Goal: Information Seeking & Learning: Learn about a topic

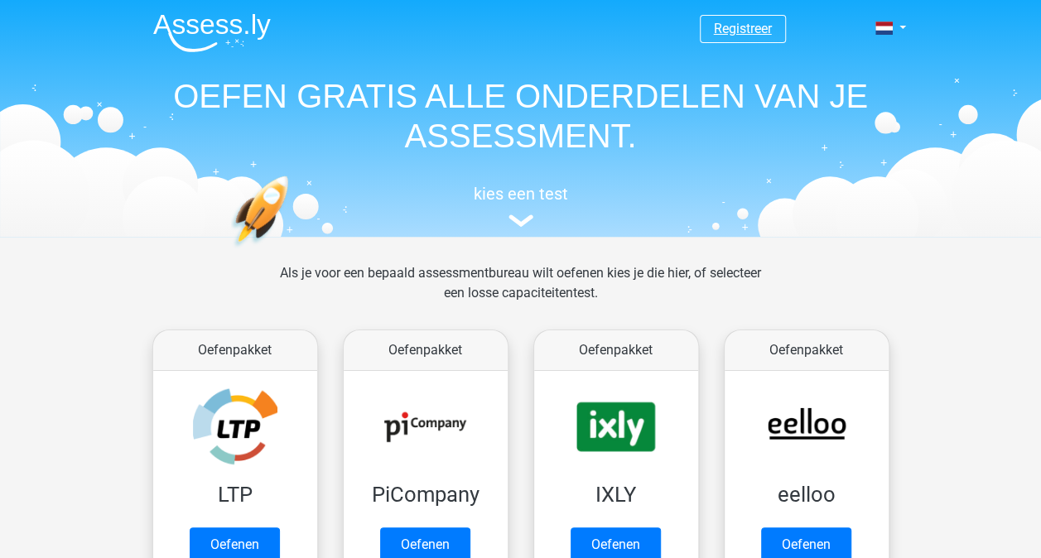
click at [762, 28] on link "Registreer" at bounding box center [743, 29] width 58 height 16
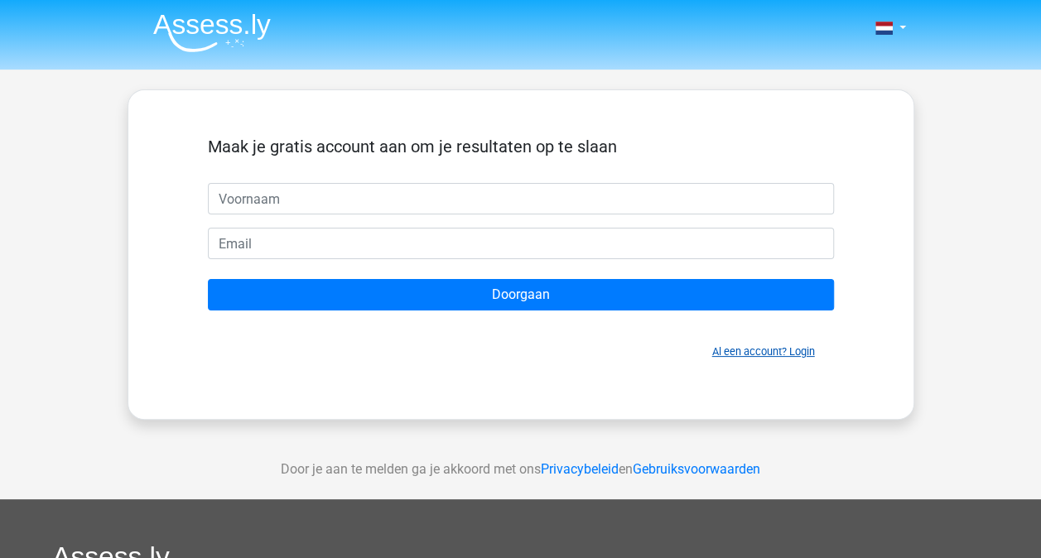
click at [751, 349] on link "Al een account? Login" at bounding box center [763, 351] width 103 height 12
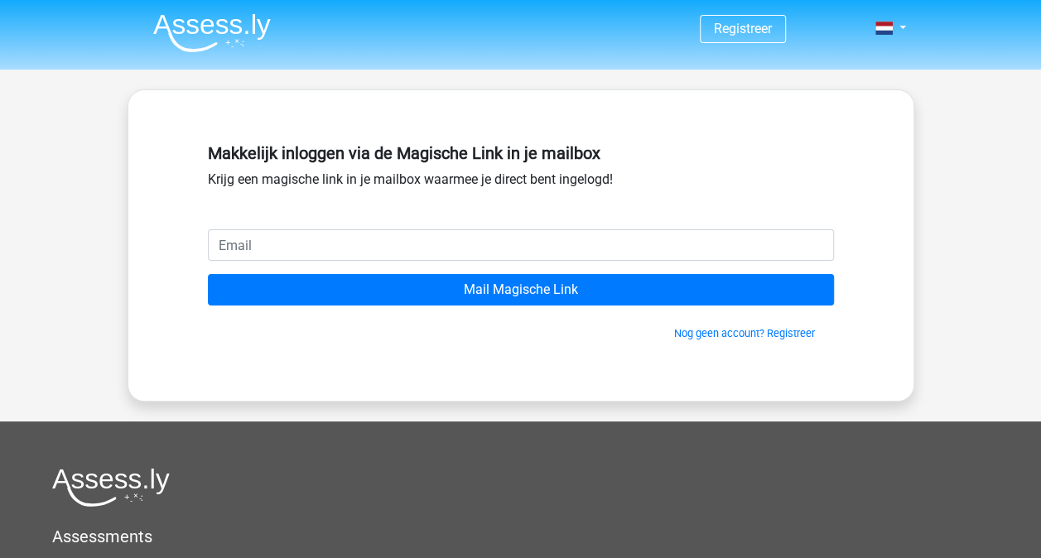
click at [336, 247] on input "email" at bounding box center [521, 244] width 626 height 31
type input "[EMAIL_ADDRESS][DOMAIN_NAME]"
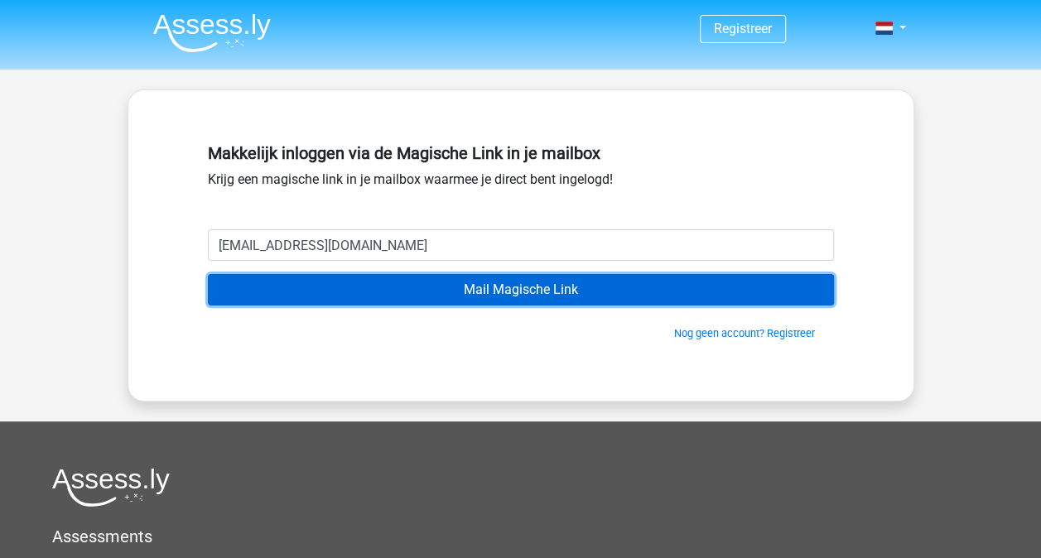
click at [571, 280] on input "Mail Magische Link" at bounding box center [521, 289] width 626 height 31
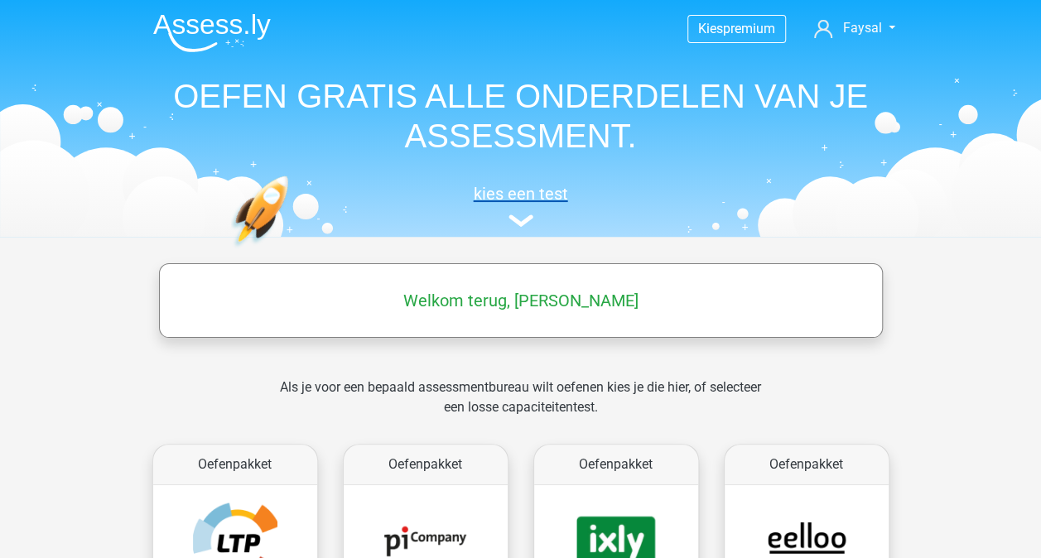
click at [773, 184] on h5 "kies een test" at bounding box center [521, 194] width 762 height 20
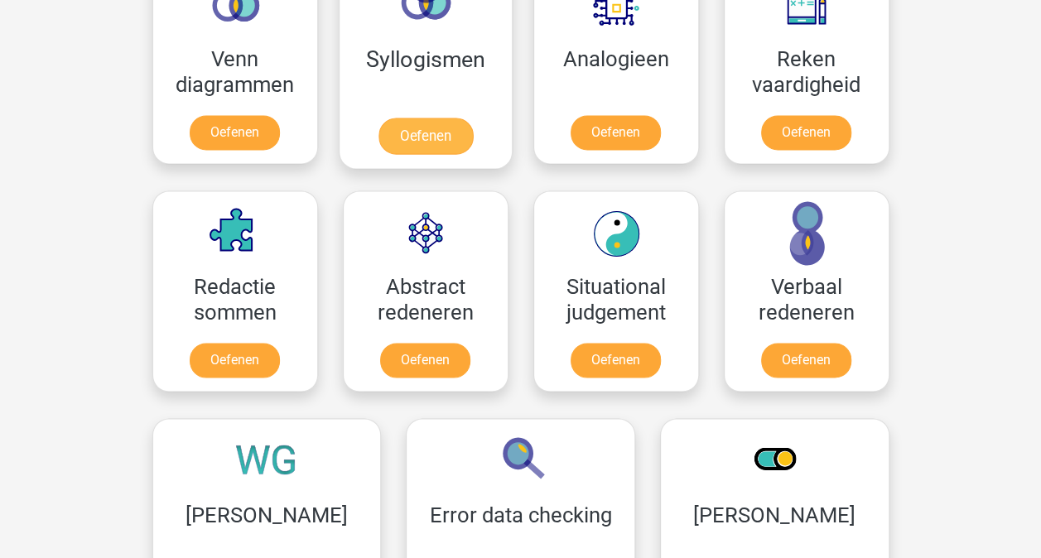
scroll to position [1169, 0]
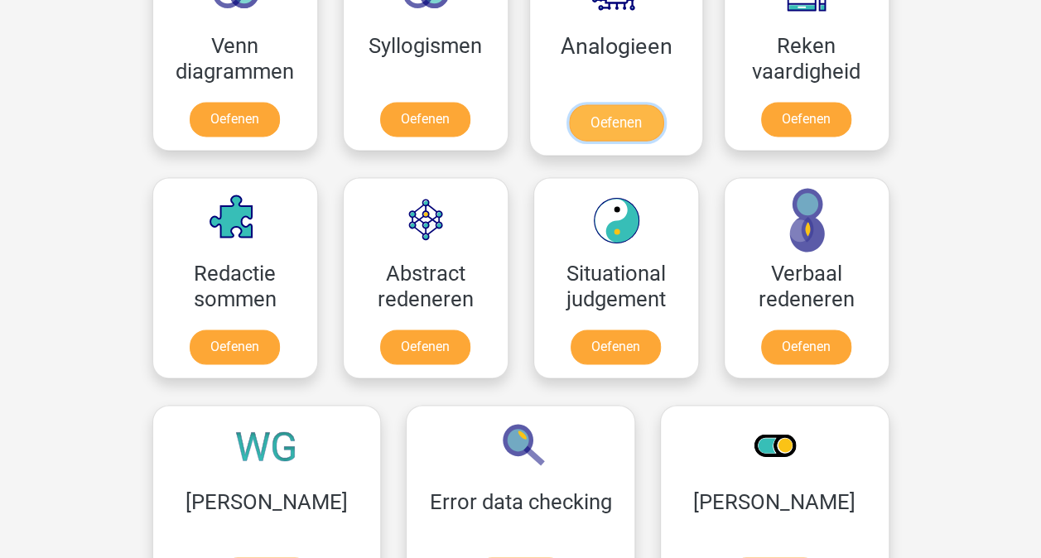
click at [614, 113] on link "Oefenen" at bounding box center [615, 122] width 94 height 36
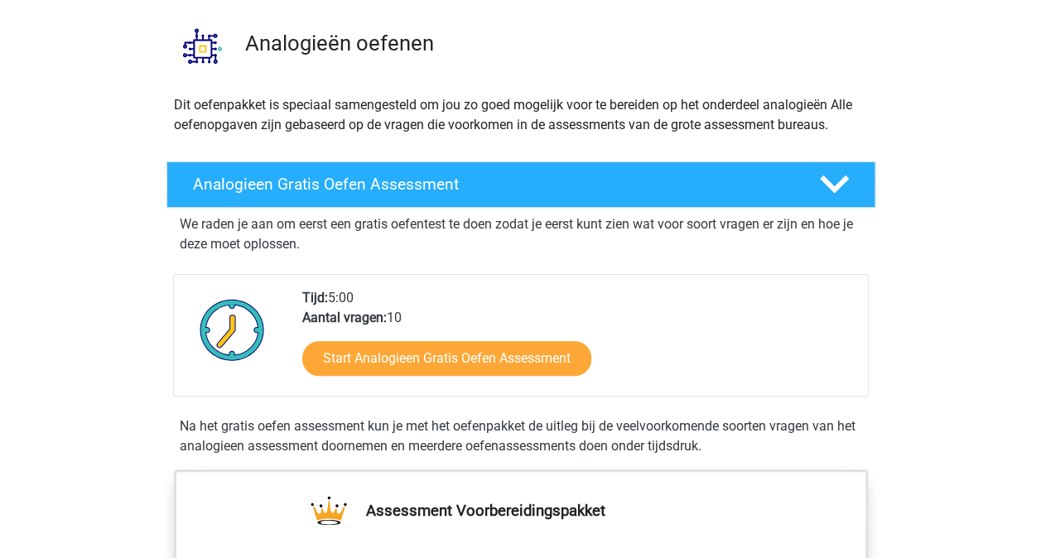
scroll to position [166, 0]
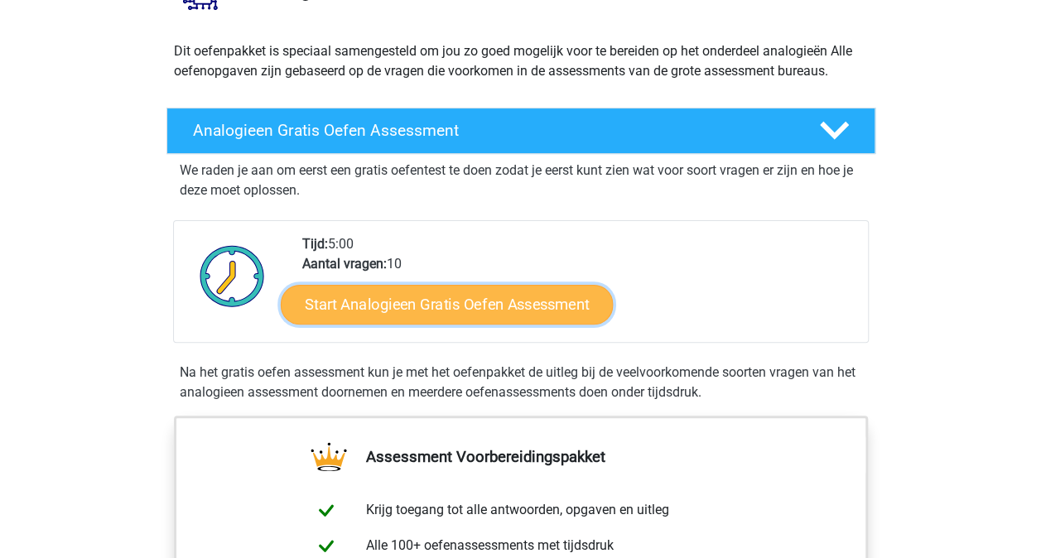
click at [484, 295] on link "Start Analogieen Gratis Oefen Assessment" at bounding box center [447, 304] width 332 height 40
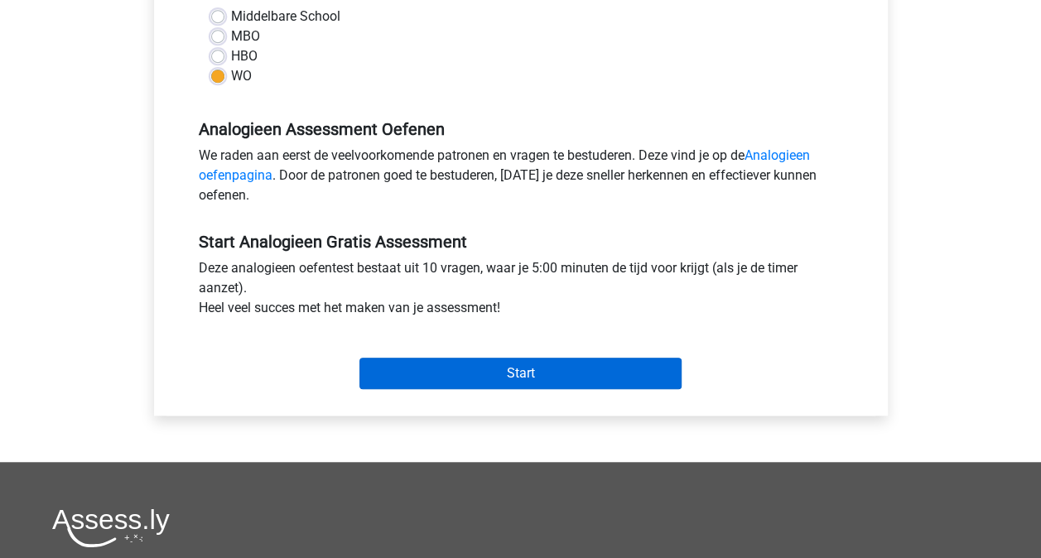
scroll to position [414, 0]
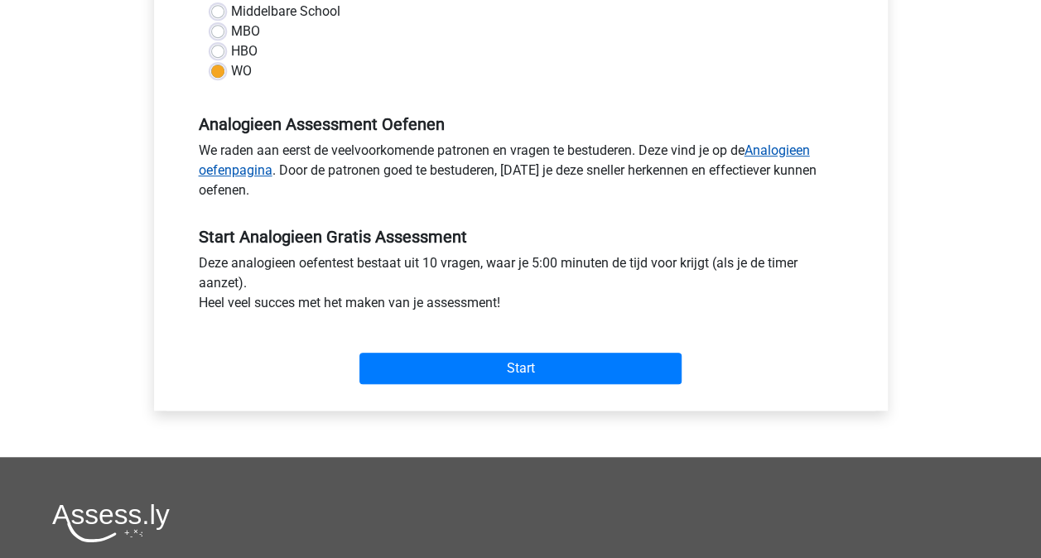
click at [780, 151] on link "Analogieen oefenpagina" at bounding box center [504, 160] width 611 height 36
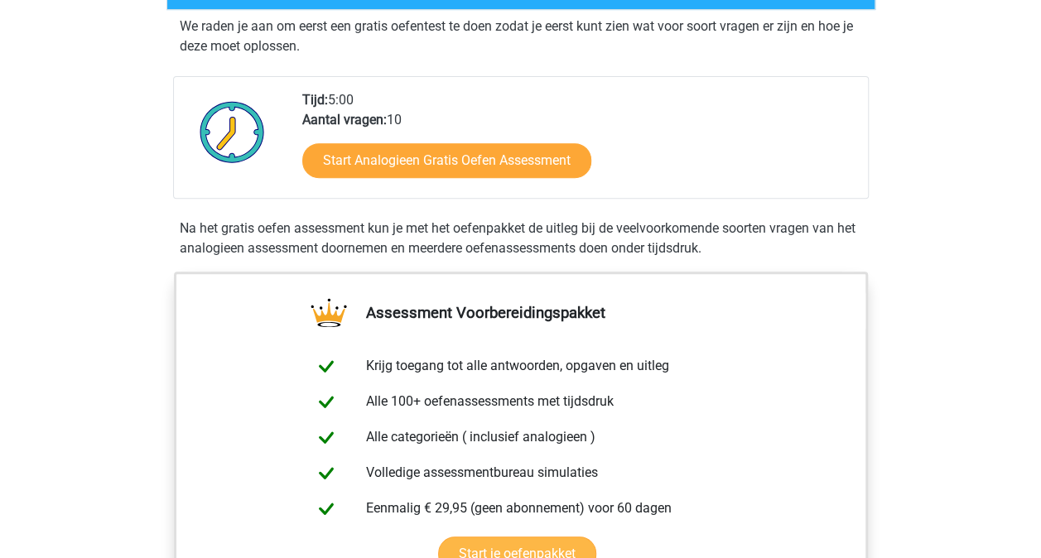
scroll to position [331, 0]
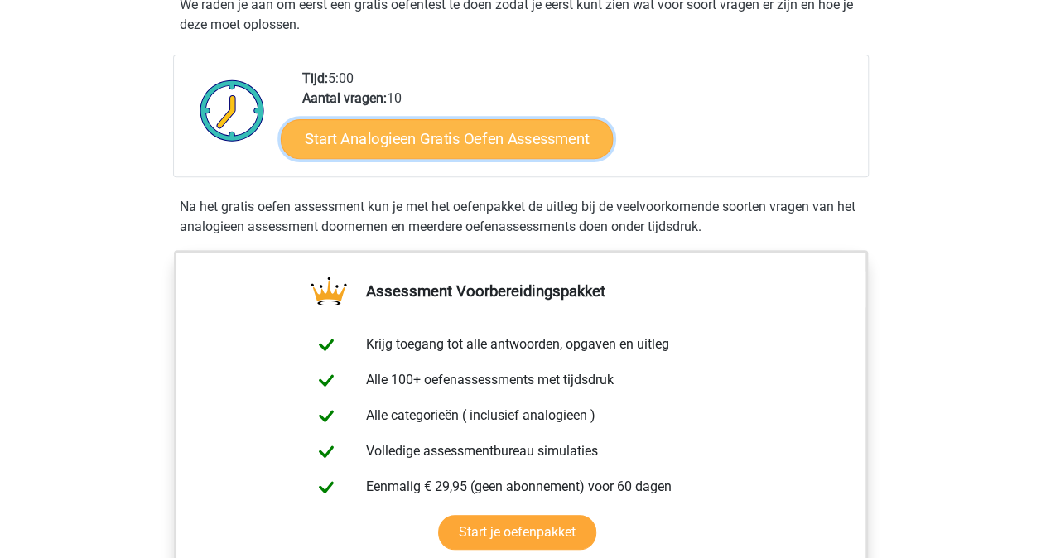
click at [431, 136] on link "Start Analogieen Gratis Oefen Assessment" at bounding box center [447, 138] width 332 height 40
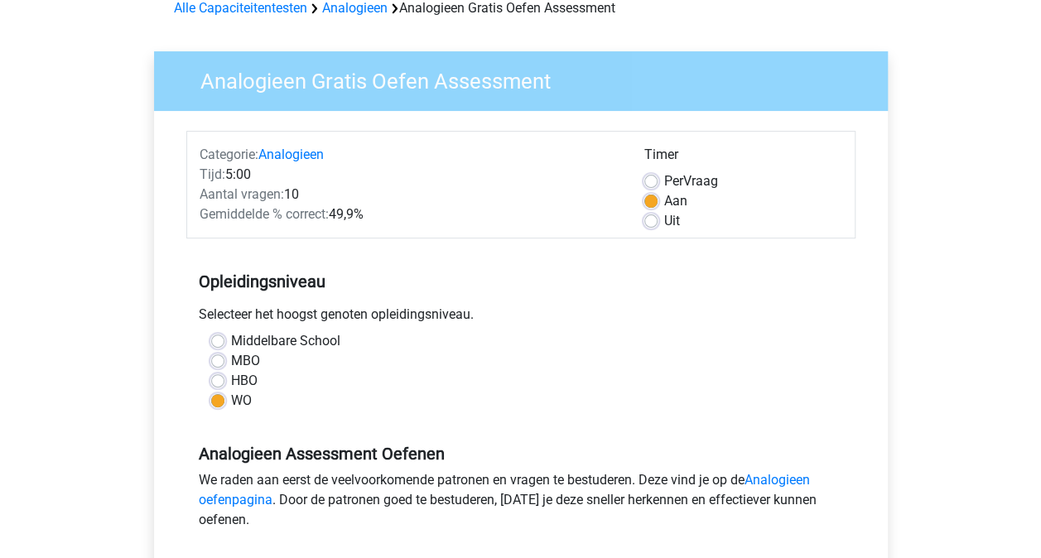
scroll to position [414, 0]
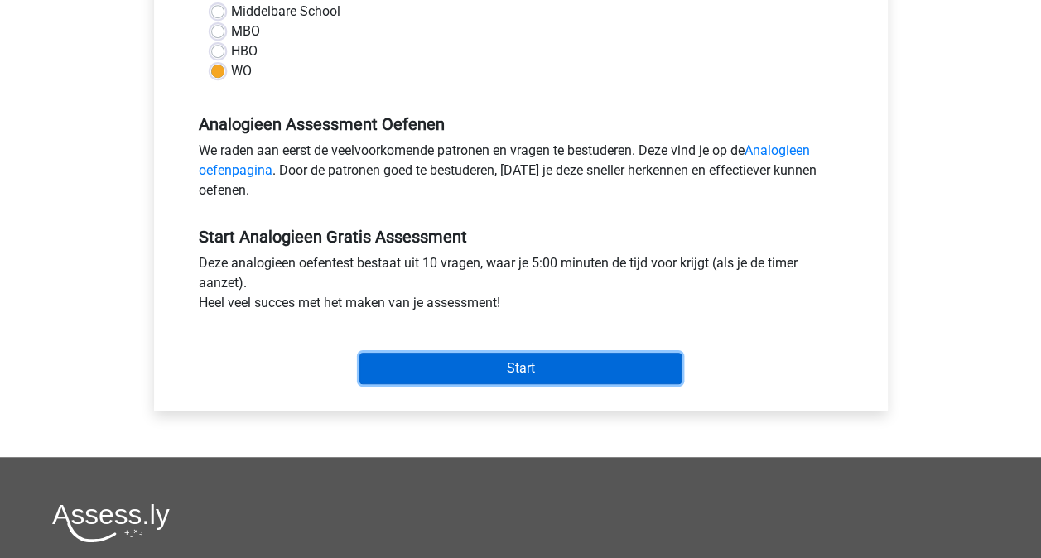
click at [489, 373] on input "Start" at bounding box center [520, 368] width 322 height 31
click at [538, 368] on input "Start" at bounding box center [520, 368] width 322 height 31
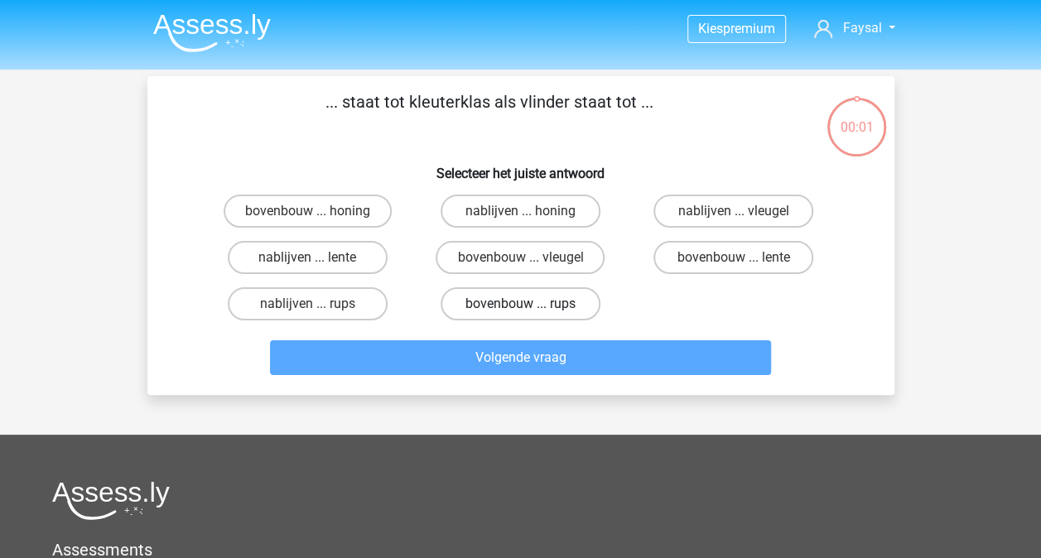
click at [531, 308] on label "bovenbouw ... rups" at bounding box center [521, 303] width 160 height 33
click at [531, 308] on input "bovenbouw ... rups" at bounding box center [525, 309] width 11 height 11
radio input "true"
click at [501, 308] on label "bovenbouw ... rups" at bounding box center [521, 303] width 160 height 33
click at [520, 308] on input "bovenbouw ... rups" at bounding box center [525, 309] width 11 height 11
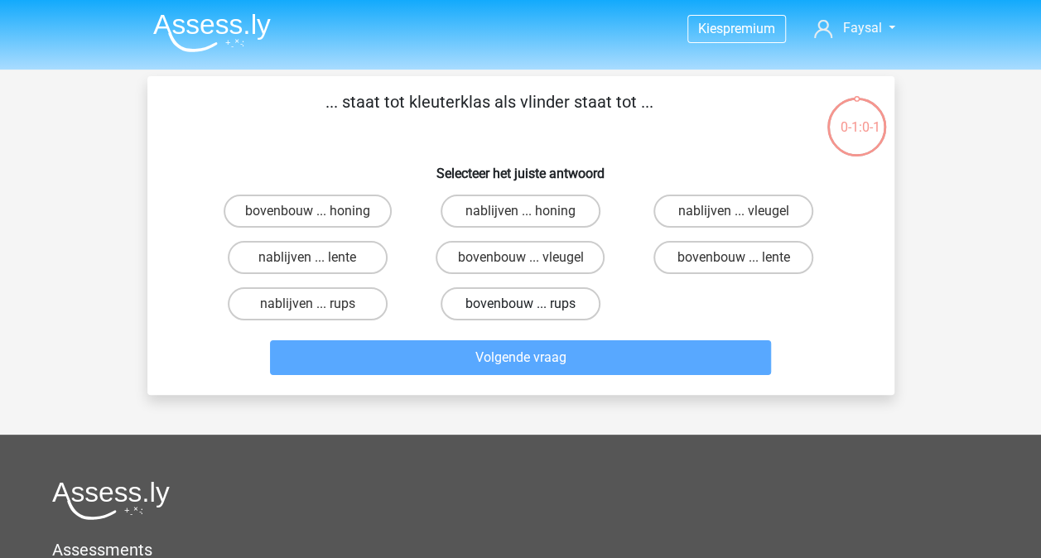
radio input "true"
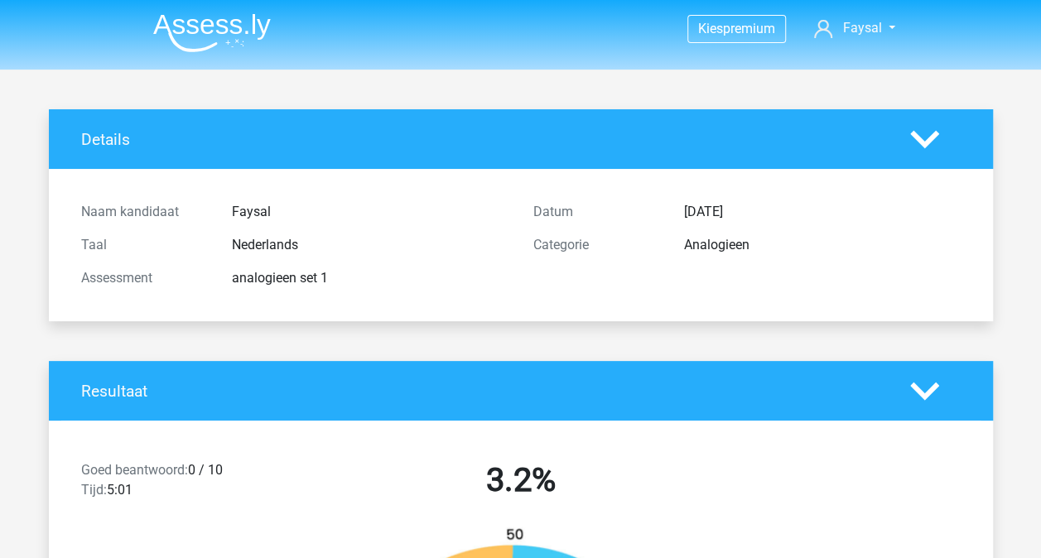
click at [187, 25] on img at bounding box center [212, 32] width 118 height 39
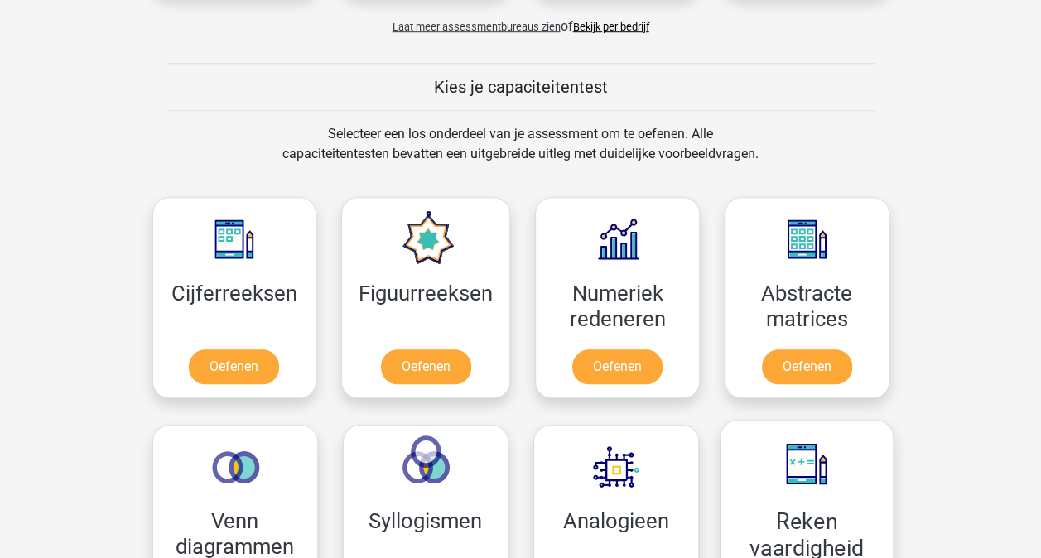
scroll to position [1159, 0]
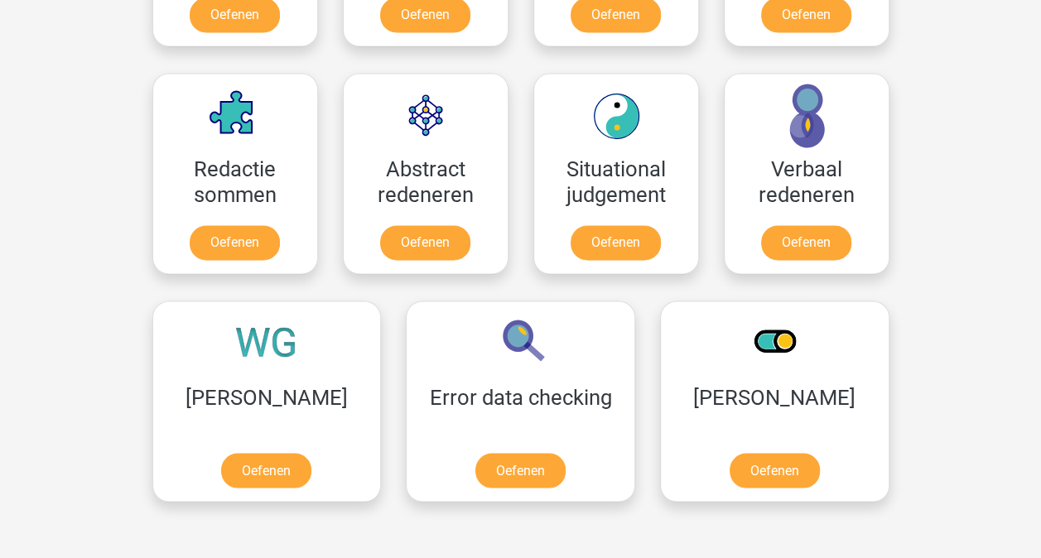
click at [394, 515] on div at bounding box center [267, 528] width 254 height 26
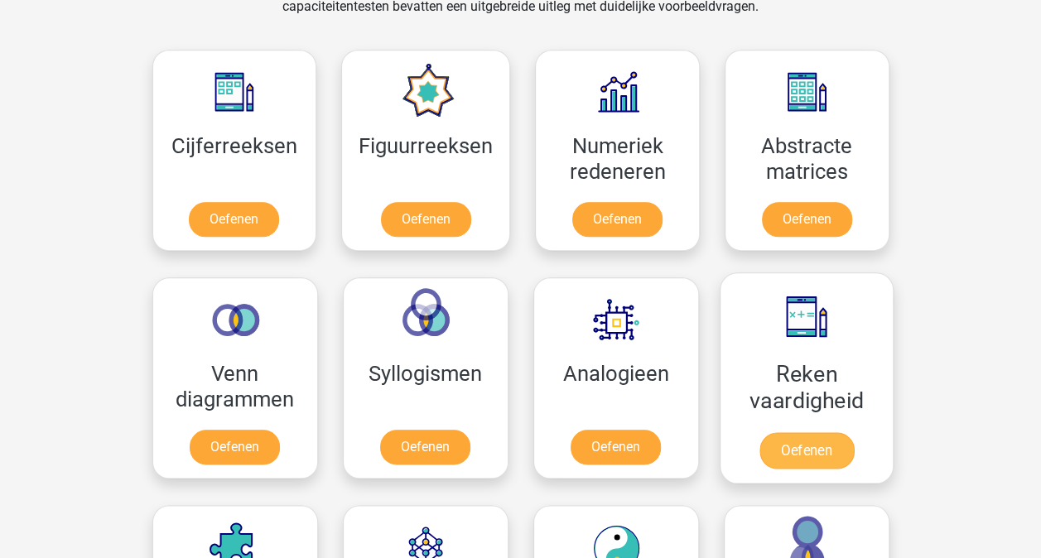
scroll to position [911, 0]
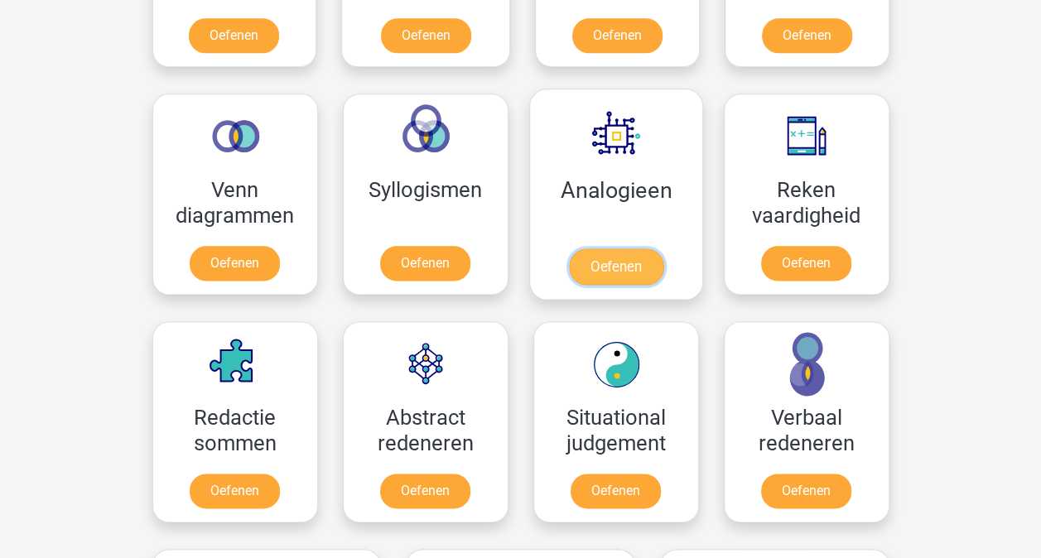
click at [621, 257] on link "Oefenen" at bounding box center [615, 266] width 94 height 36
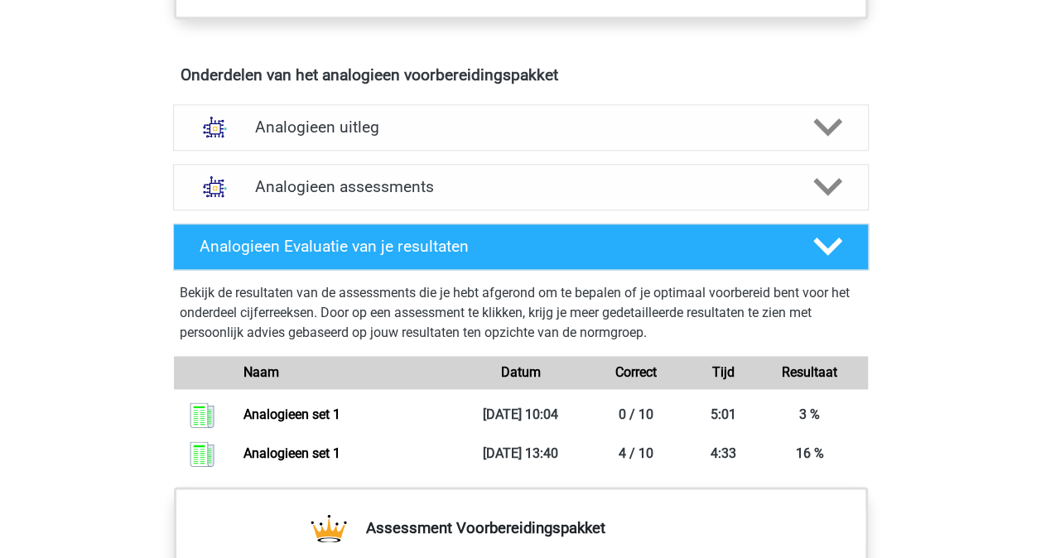
scroll to position [662, 0]
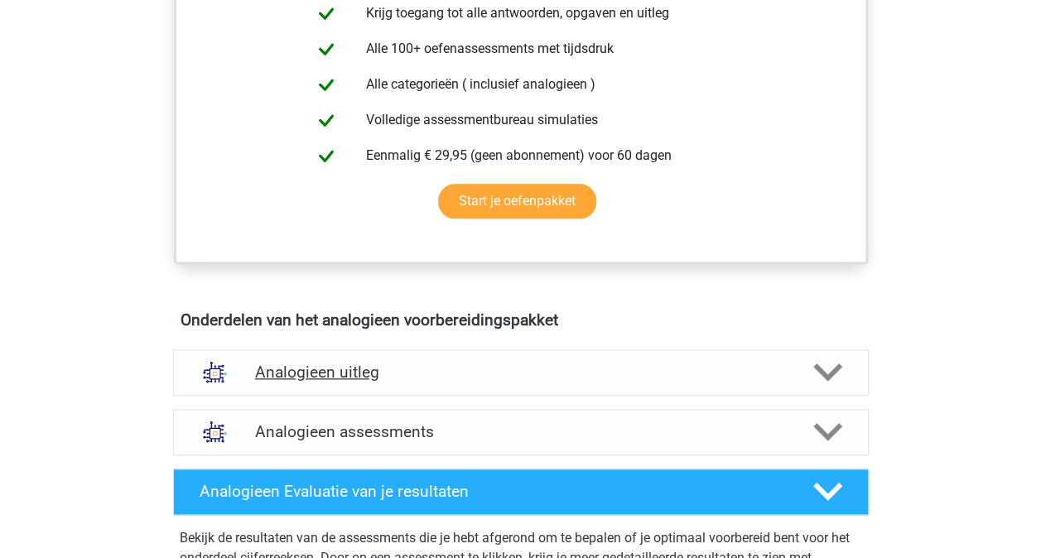
click at [820, 368] on polygon at bounding box center [827, 373] width 29 height 18
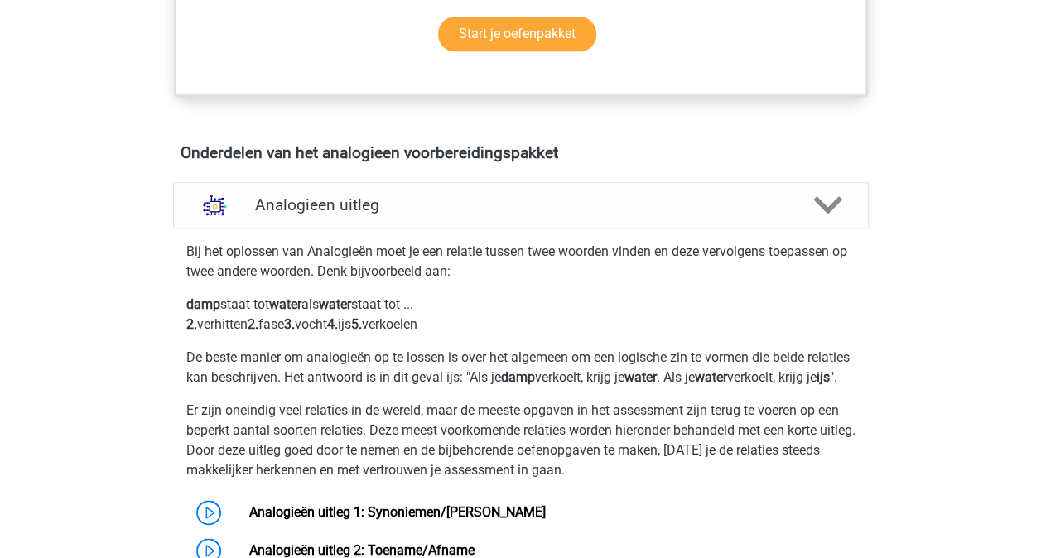
scroll to position [828, 0]
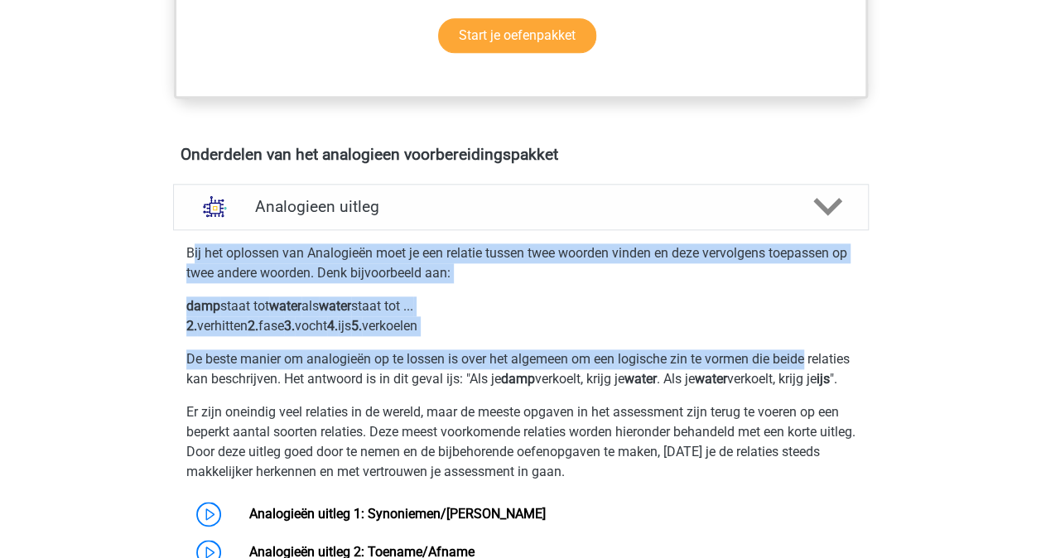
drag, startPoint x: 192, startPoint y: 257, endPoint x: 920, endPoint y: 364, distance: 735.8
click at [920, 364] on div "Kies premium Faysal faysalelbouzidi@hotmail.com" at bounding box center [520, 537] width 1041 height 2730
drag, startPoint x: 920, startPoint y: 364, endPoint x: 581, endPoint y: 349, distance: 339.0
click at [581, 349] on p "De beste manier om analogieën op te lossen is over het algemeen om een logische…" at bounding box center [520, 369] width 669 height 40
drag, startPoint x: 419, startPoint y: 312, endPoint x: 422, endPoint y: 300, distance: 12.7
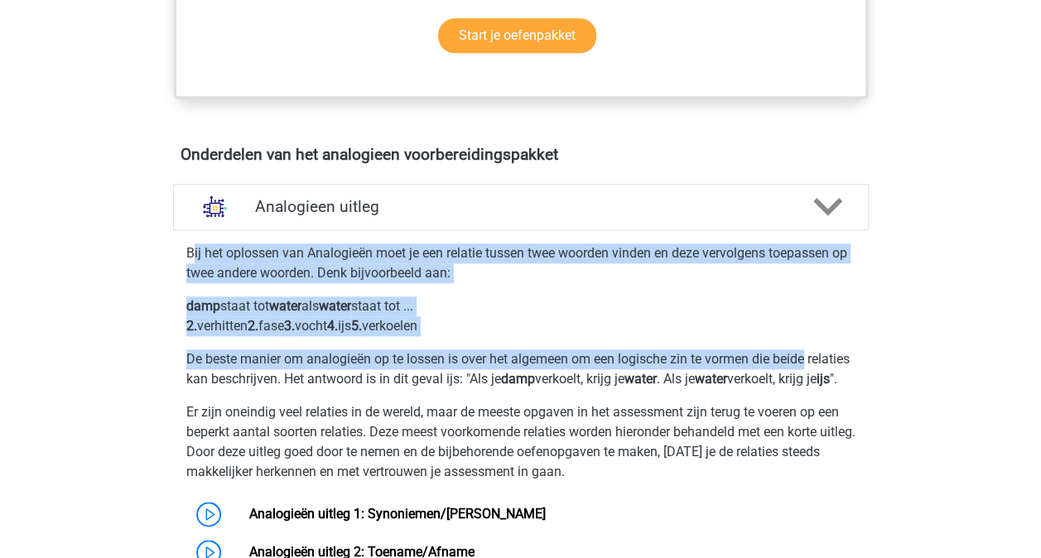
click at [419, 311] on p "damp staat tot water als water staat tot ... 2. verhitten 2. fase 3. vocht 4. i…" at bounding box center [520, 316] width 669 height 40
click at [512, 289] on div "Bij het oplossen van Analogieën moet je een relatie tussen twee woorden vinden …" at bounding box center [520, 480] width 709 height 487
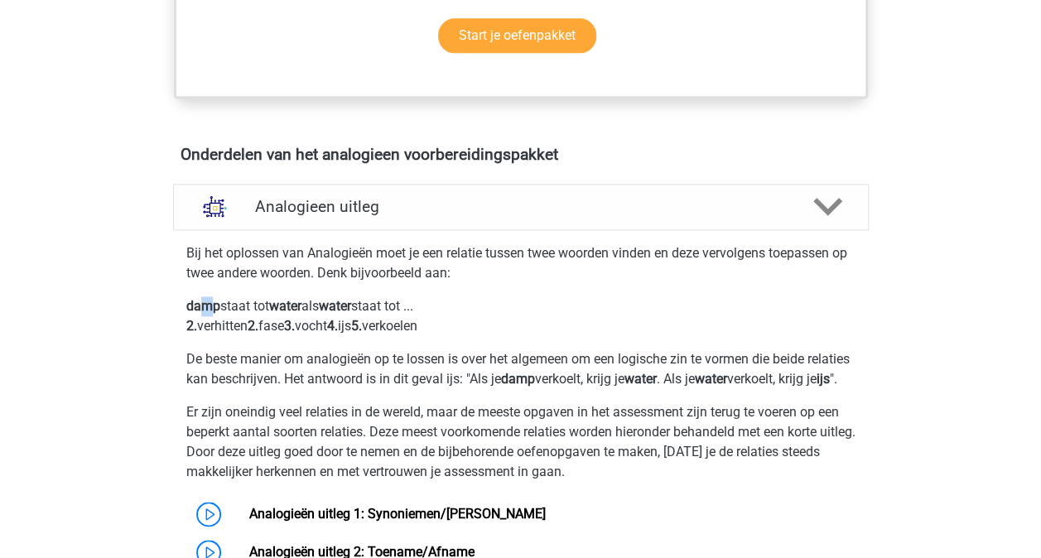
click at [205, 301] on b "damp" at bounding box center [203, 306] width 34 height 16
drag, startPoint x: 205, startPoint y: 301, endPoint x: 310, endPoint y: 303, distance: 104.4
click at [301, 303] on b "water" at bounding box center [285, 306] width 32 height 16
click at [455, 304] on p "damp staat tot water als water staat tot ... 2. verhitten 2. fase 3. vocht 4. i…" at bounding box center [520, 316] width 669 height 40
drag, startPoint x: 734, startPoint y: 373, endPoint x: 888, endPoint y: 391, distance: 155.0
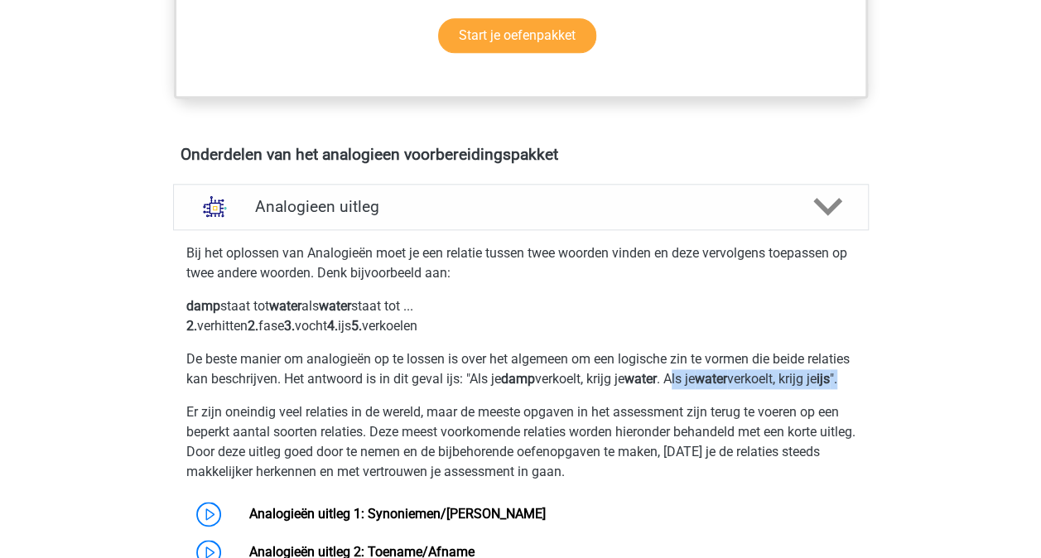
click at [888, 391] on div "Analogieen uitleg Bij het oplossen van Analogieën moet je een relatie tussen tw…" at bounding box center [521, 463] width 760 height 573
click at [301, 300] on b "water" at bounding box center [285, 306] width 32 height 16
click at [349, 305] on b "water" at bounding box center [335, 306] width 32 height 16
drag, startPoint x: 349, startPoint y: 305, endPoint x: 532, endPoint y: 328, distance: 183.7
click at [532, 328] on p "damp staat tot water als water staat tot ... 2. verhitten 2. fase 3. vocht 4. i…" at bounding box center [520, 316] width 669 height 40
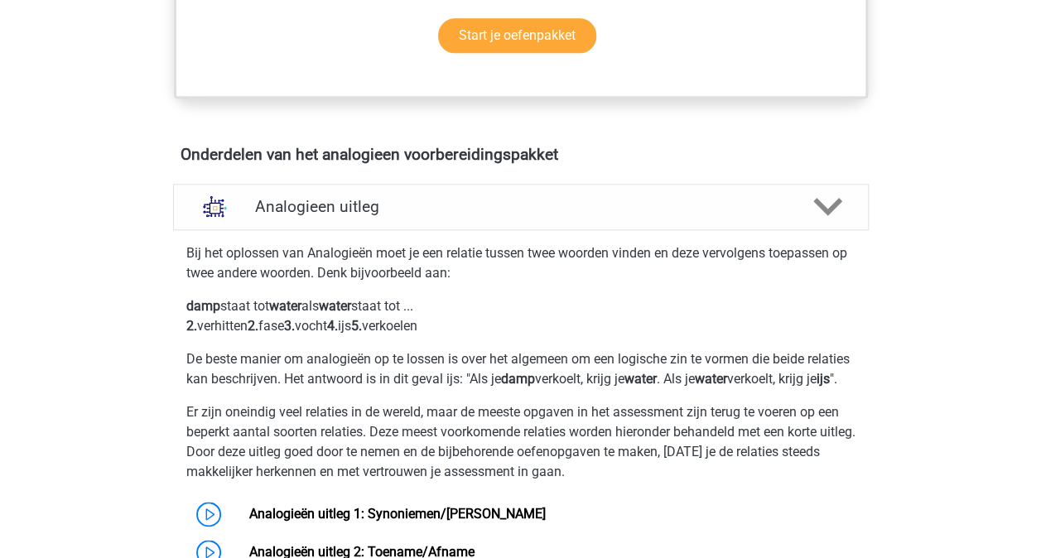
drag, startPoint x: 532, startPoint y: 328, endPoint x: 371, endPoint y: 361, distance: 164.0
click at [371, 361] on p "De beste manier om analogieën op te lossen is over het algemeen om een logische…" at bounding box center [520, 369] width 669 height 40
click at [272, 464] on p "Er zijn oneindig veel relaties in de wereld, maar de meeste opgaven in het asse…" at bounding box center [520, 441] width 669 height 79
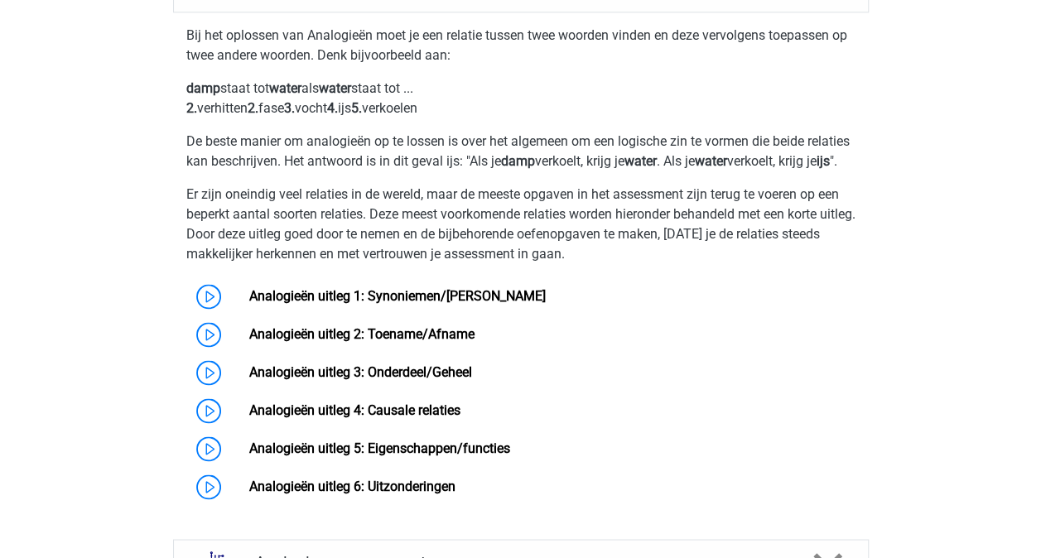
scroll to position [1077, 0]
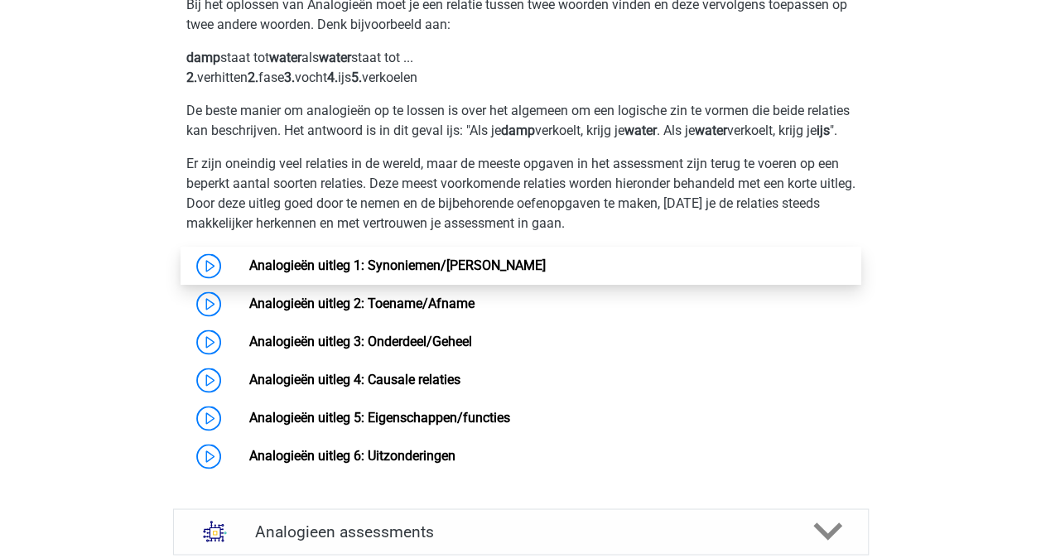
click at [249, 273] on link "Analogieën uitleg 1: Synoniemen/Antoniemen" at bounding box center [397, 266] width 296 height 16
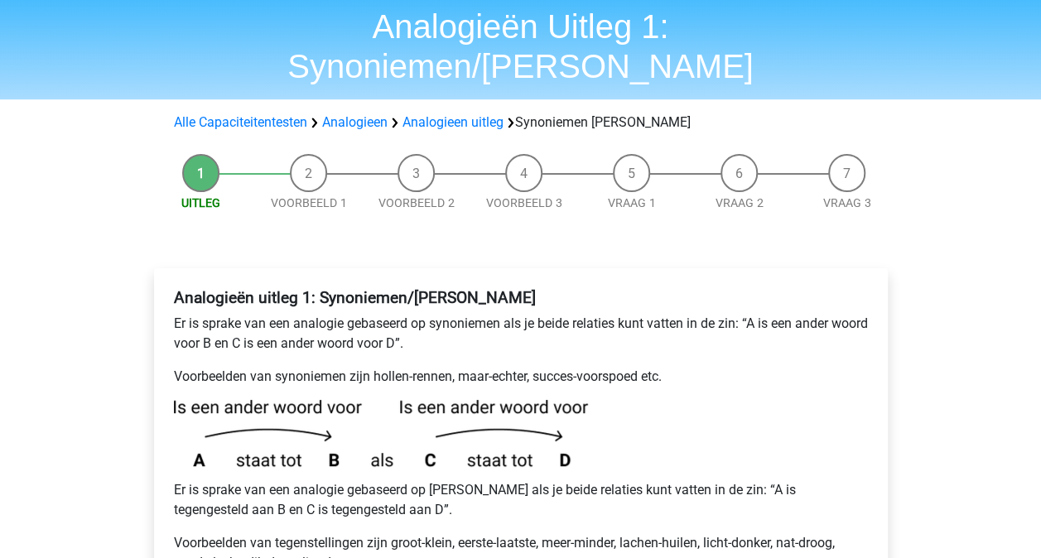
scroll to position [83, 0]
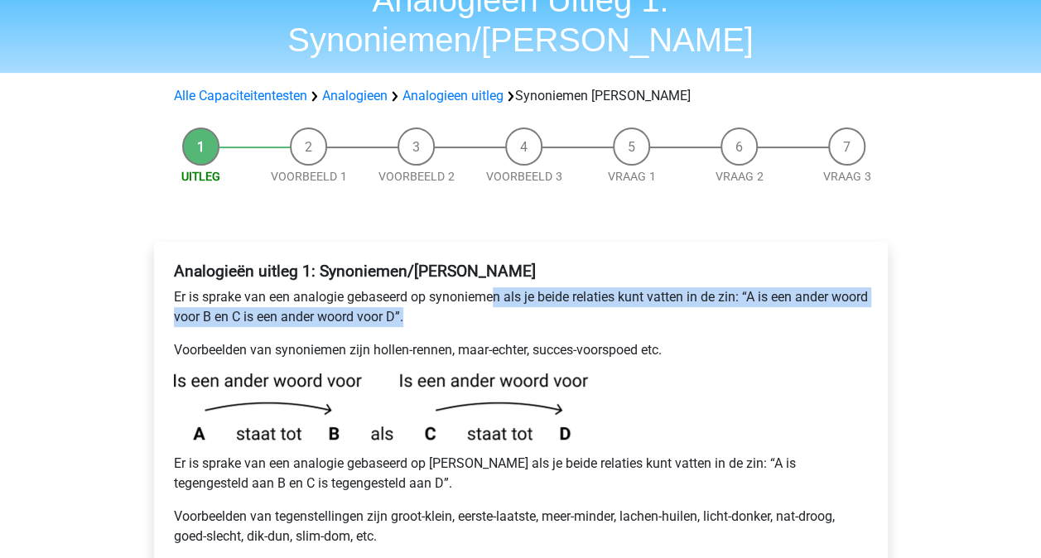
drag, startPoint x: 494, startPoint y: 258, endPoint x: 888, endPoint y: 285, distance: 395.1
click at [888, 285] on div "Analogieën uitleg 1: Synoniemen/[PERSON_NAME] Er is sprake van een analogie geb…" at bounding box center [521, 515] width 760 height 612
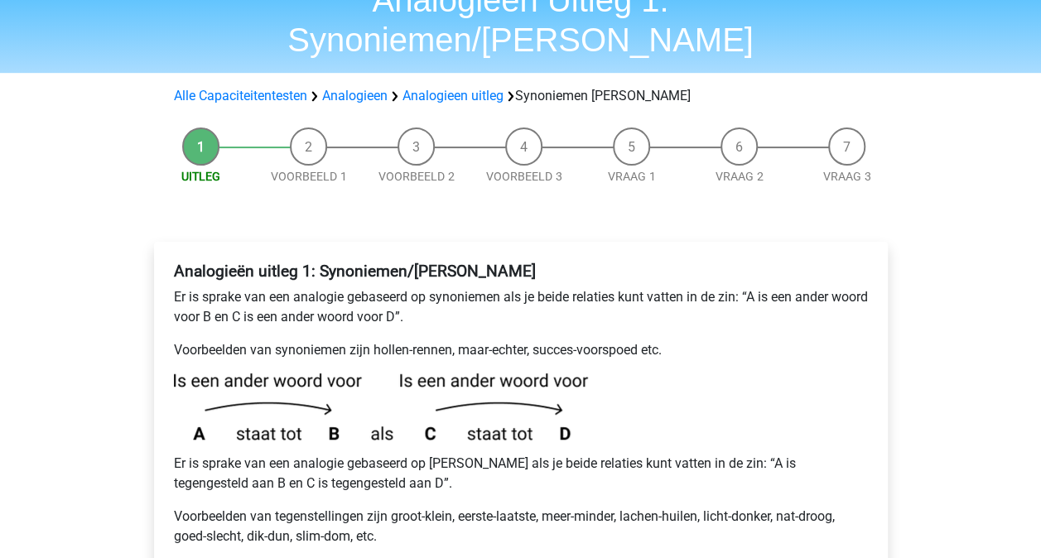
drag, startPoint x: 888, startPoint y: 285, endPoint x: 711, endPoint y: 318, distance: 179.5
click at [711, 340] on p "Voorbeelden van synoniemen zijn hollen-rennen, maar-echter, succes-voorspoed et…" at bounding box center [521, 350] width 694 height 20
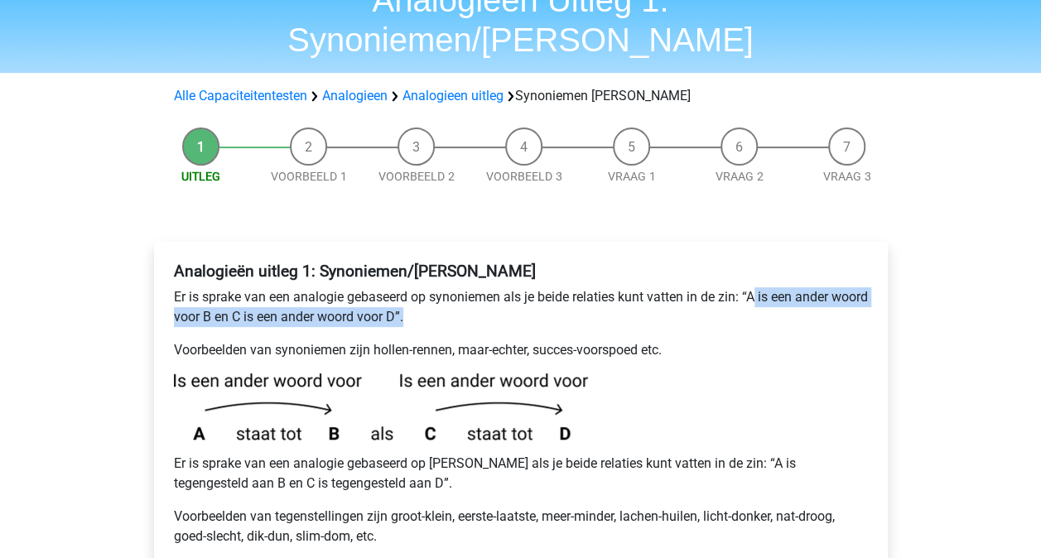
drag, startPoint x: 757, startPoint y: 256, endPoint x: 653, endPoint y: 286, distance: 107.7
click at [653, 287] on p "Er is sprake van een analogie gebaseerd op synoniemen als je beide relaties kun…" at bounding box center [521, 307] width 694 height 40
click at [278, 287] on p "Er is sprake van een analogie gebaseerd op synoniemen als je beide relaties kun…" at bounding box center [521, 307] width 694 height 40
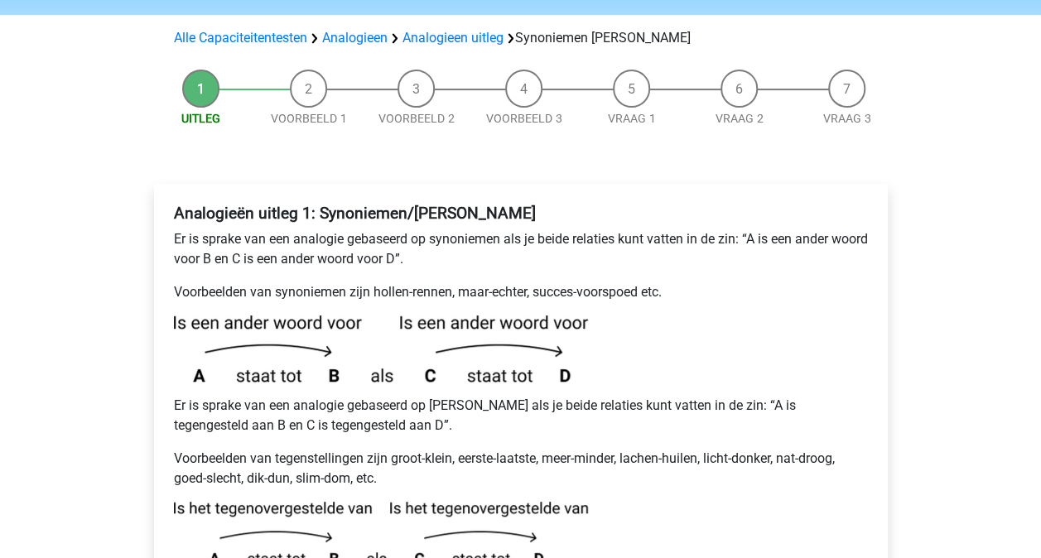
scroll to position [248, 0]
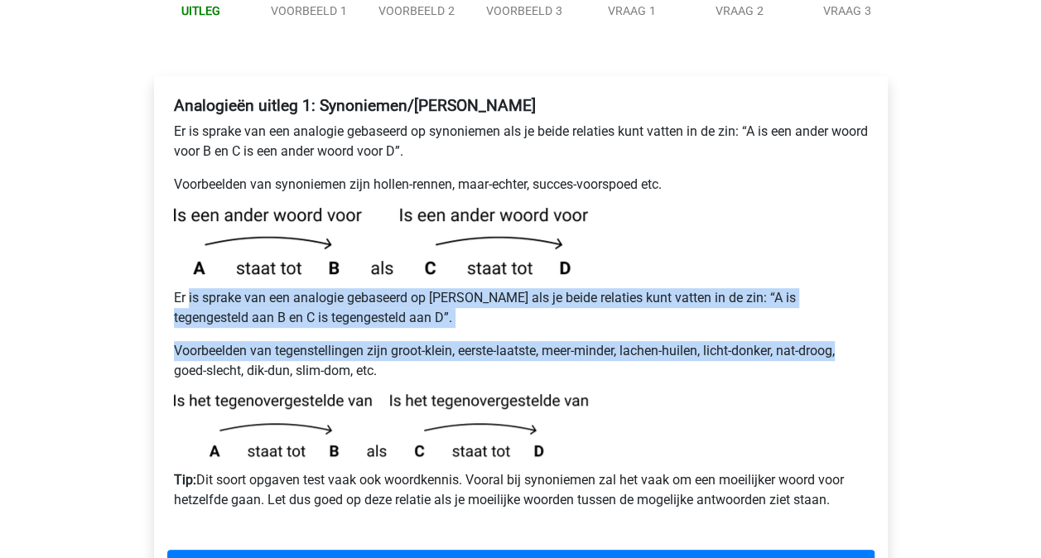
drag, startPoint x: 188, startPoint y: 255, endPoint x: 885, endPoint y: 306, distance: 699.1
click at [885, 306] on div "Analogieën uitleg 1: Synoniemen/Antoniemen Er is sprake van een analogie gebase…" at bounding box center [521, 342] width 734 height 532
drag, startPoint x: 885, startPoint y: 306, endPoint x: 769, endPoint y: 317, distance: 116.5
click at [769, 341] on p "Voorbeelden van tegenstellingen zijn groot-klein, eerste-laatste, meer-minder, …" at bounding box center [521, 361] width 694 height 40
click at [362, 341] on p "Voorbeelden van tegenstellingen zijn groot-klein, eerste-laatste, meer-minder, …" at bounding box center [521, 361] width 694 height 40
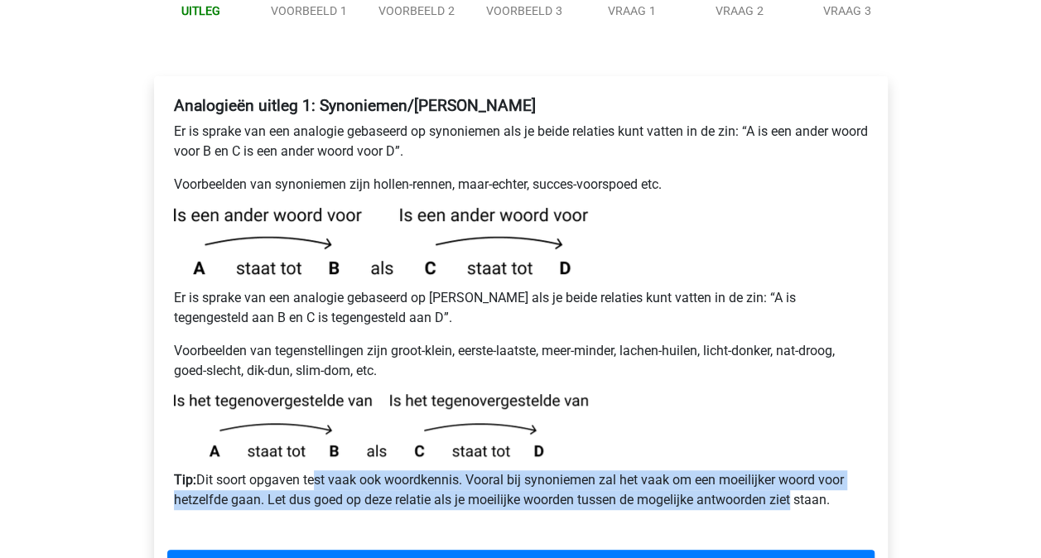
drag, startPoint x: 312, startPoint y: 442, endPoint x: 788, endPoint y: 450, distance: 476.2
click at [788, 470] on p "Tip: Dit soort opgaven test vaak ook woordkennis. Vooral bij synoniemen zal het…" at bounding box center [521, 490] width 694 height 40
drag, startPoint x: 788, startPoint y: 450, endPoint x: 600, endPoint y: 450, distance: 188.0
click at [600, 470] on p "Tip: Dit soort opgaven test vaak ook woordkennis. Vooral bij synoniemen zal het…" at bounding box center [521, 490] width 694 height 40
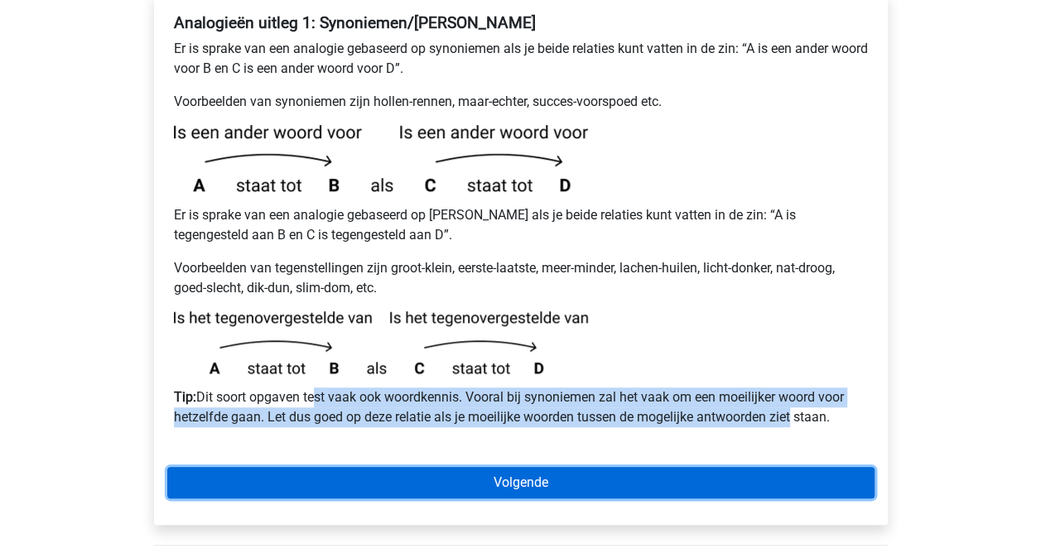
click at [558, 467] on link "Volgende" at bounding box center [520, 482] width 707 height 31
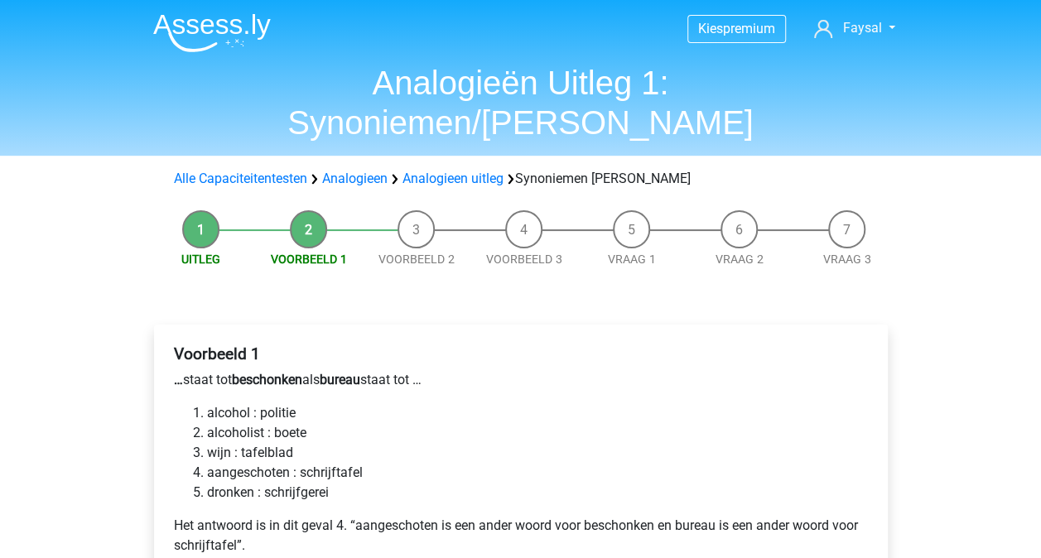
click at [229, 403] on li "alcohol : politie" at bounding box center [537, 413] width 661 height 20
click at [187, 370] on p "… staat tot beschonken als bureau staat tot …" at bounding box center [521, 380] width 694 height 20
click at [287, 344] on h4 "Voorbeeld 1" at bounding box center [521, 353] width 694 height 19
click at [368, 463] on li "aangeschoten : schrijftafel" at bounding box center [537, 473] width 661 height 20
click at [240, 463] on li "aangeschoten : schrijftafel" at bounding box center [537, 473] width 661 height 20
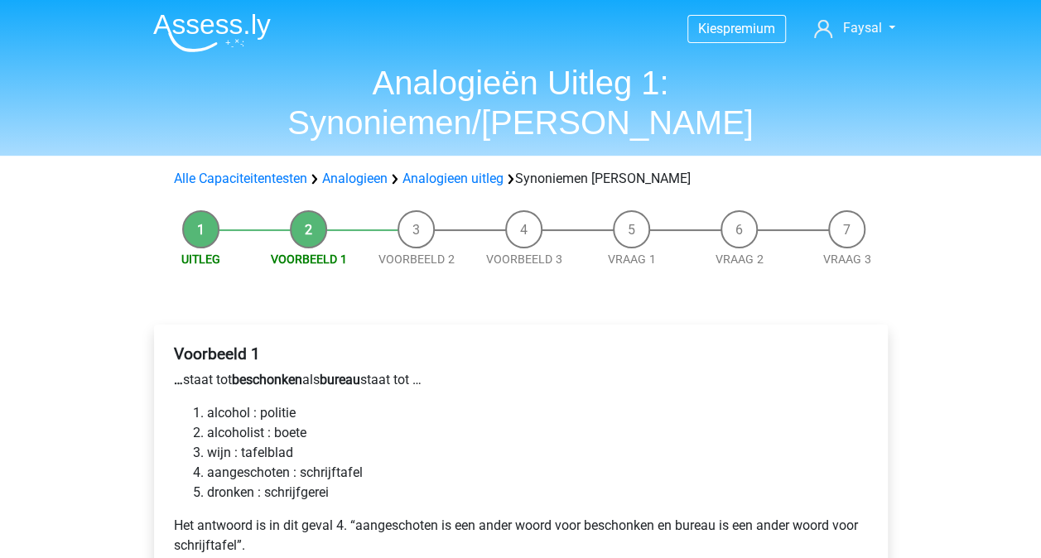
click at [240, 463] on li "aangeschoten : schrijftafel" at bounding box center [537, 473] width 661 height 20
click at [321, 463] on li "aangeschoten : schrijftafel" at bounding box center [537, 473] width 661 height 20
drag, startPoint x: 240, startPoint y: 494, endPoint x: 399, endPoint y: 492, distance: 159.0
click at [399, 516] on p "Het antwoord is in dit geval 4. “aangeschoten is een ander woord voor beschonke…" at bounding box center [521, 536] width 694 height 40
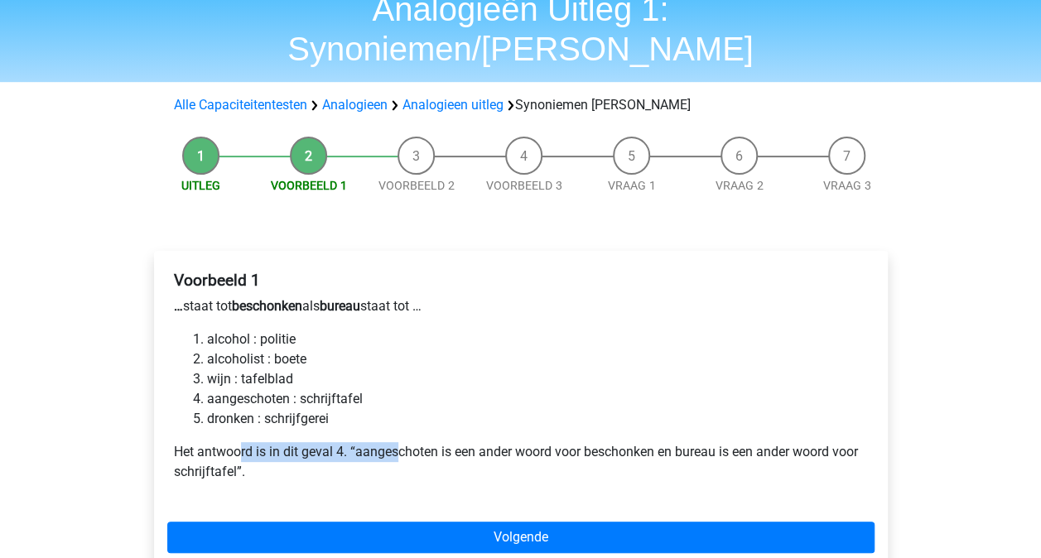
scroll to position [166, 0]
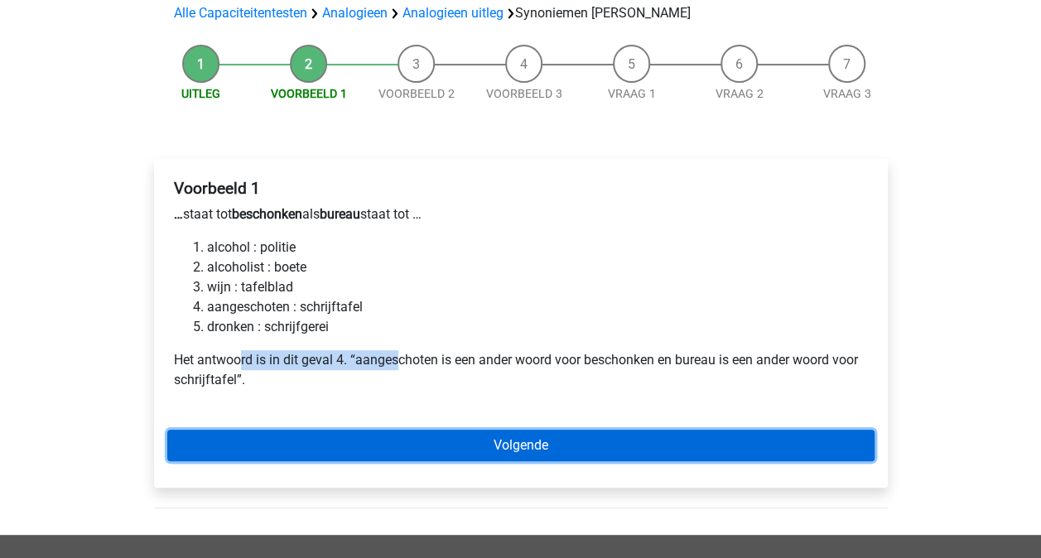
click at [537, 430] on link "Volgende" at bounding box center [520, 445] width 707 height 31
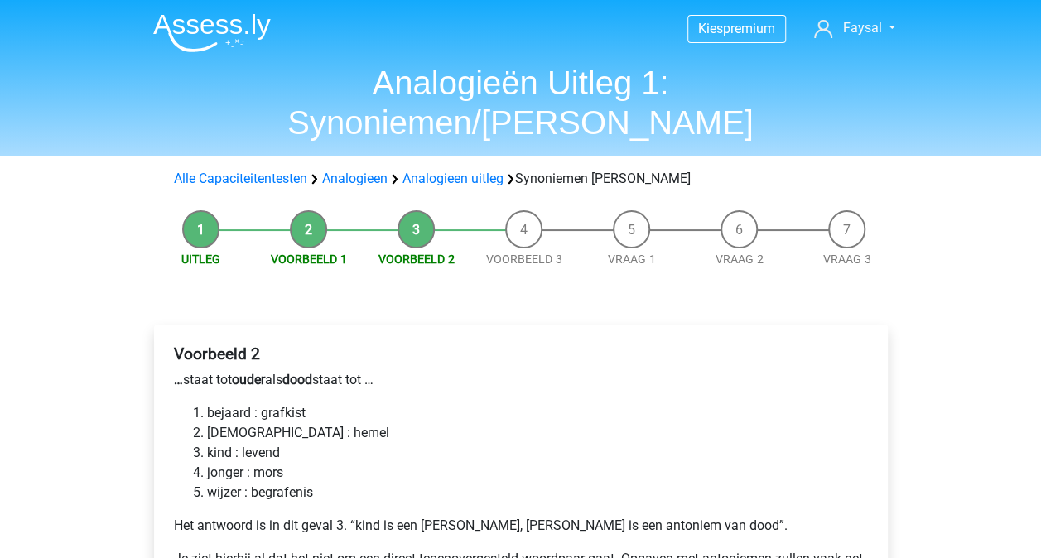
click at [243, 443] on li "kind : levend" at bounding box center [537, 453] width 661 height 20
click at [442, 403] on ol "bejaard : grafkist bijbel : hemel kind : levend jonger : mors wijzer : begrafen…" at bounding box center [521, 452] width 694 height 99
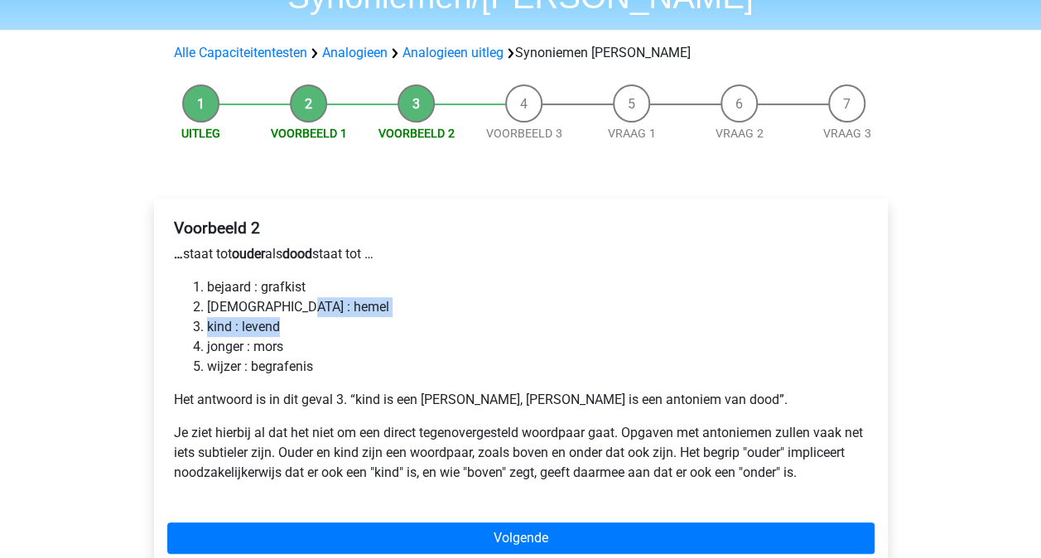
scroll to position [166, 0]
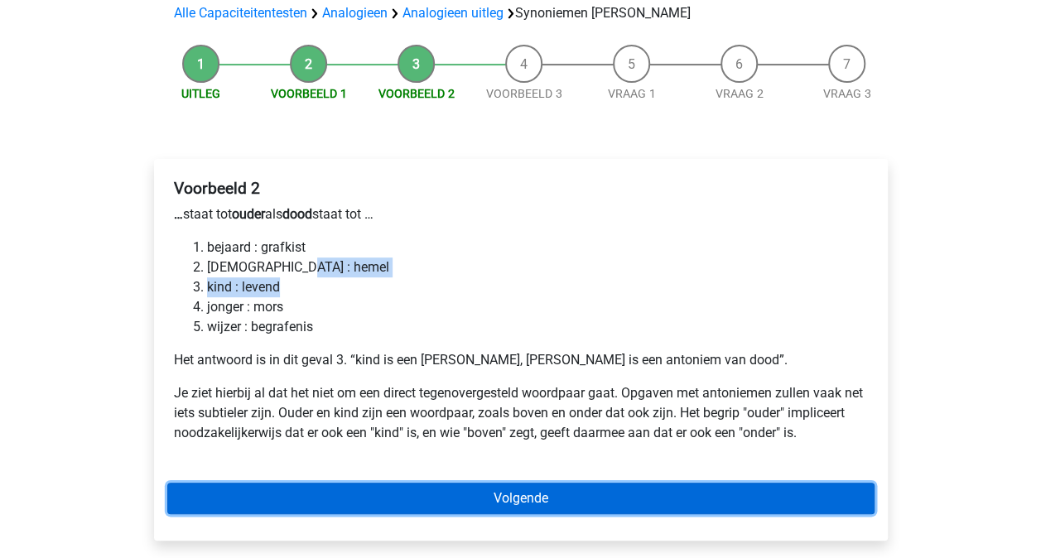
click at [454, 483] on link "Volgende" at bounding box center [520, 498] width 707 height 31
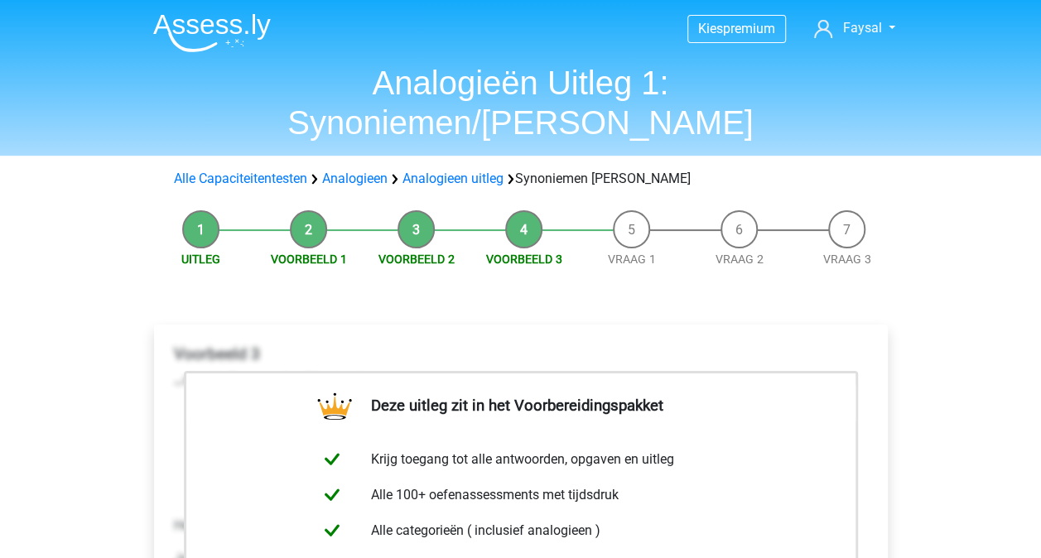
click at [634, 210] on li "Vraag 1" at bounding box center [632, 239] width 108 height 58
click at [633, 253] on link "Vraag 1" at bounding box center [632, 259] width 48 height 13
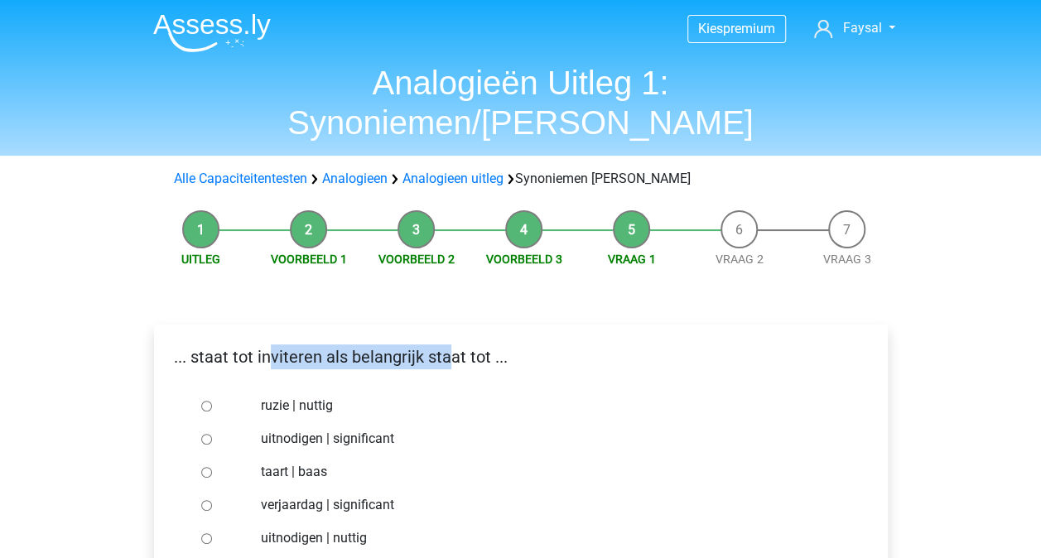
drag, startPoint x: 268, startPoint y: 316, endPoint x: 451, endPoint y: 317, distance: 183.0
click at [451, 344] on p "... staat tot inviteren als belangrijk staat tot ..." at bounding box center [520, 356] width 707 height 25
drag, startPoint x: 451, startPoint y: 317, endPoint x: 306, endPoint y: 315, distance: 145.8
click at [306, 344] on p "... staat tot inviteren als belangrijk staat tot ..." at bounding box center [520, 356] width 707 height 25
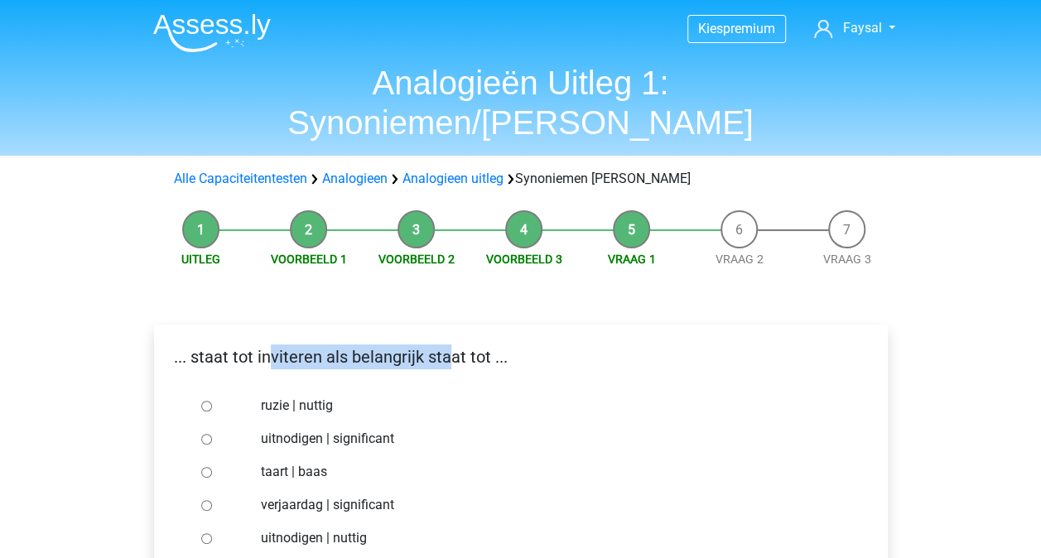
drag, startPoint x: 305, startPoint y: 315, endPoint x: 292, endPoint y: 320, distance: 13.4
click at [292, 344] on p "... staat tot inviteren als belangrijk staat tot ..." at bounding box center [520, 356] width 707 height 25
drag, startPoint x: 292, startPoint y: 320, endPoint x: 265, endPoint y: 316, distance: 27.5
click at [265, 344] on p "... staat tot inviteren als belangrijk staat tot ..." at bounding box center [520, 356] width 707 height 25
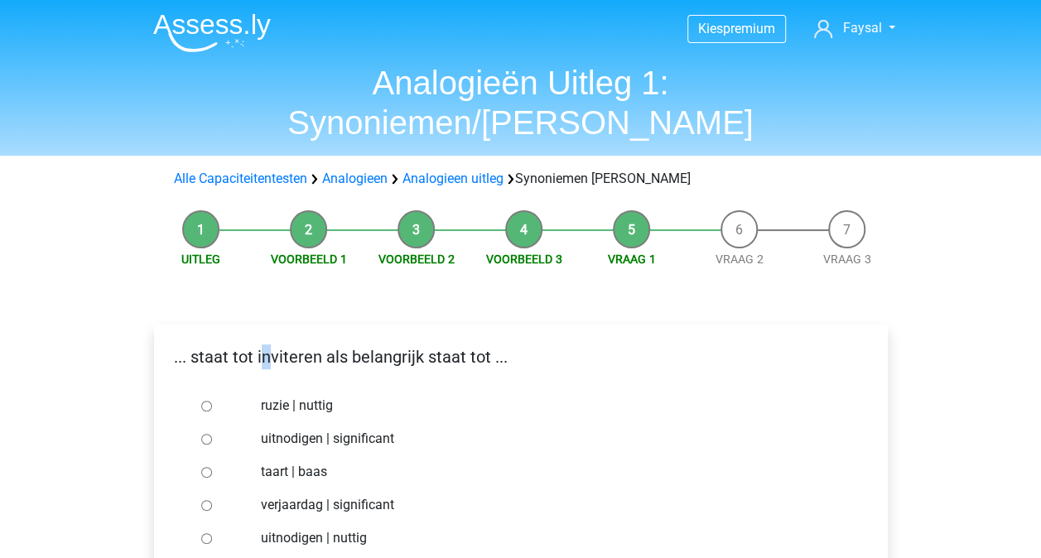
click at [258, 344] on p "... staat tot inviteren als belangrijk staat tot ..." at bounding box center [520, 356] width 707 height 25
drag, startPoint x: 256, startPoint y: 316, endPoint x: 320, endPoint y: 314, distance: 63.8
click at [320, 344] on p "... staat tot inviteren als belangrijk staat tot ..." at bounding box center [520, 356] width 707 height 25
drag, startPoint x: 320, startPoint y: 314, endPoint x: 305, endPoint y: 315, distance: 14.9
copy p "inviteren"
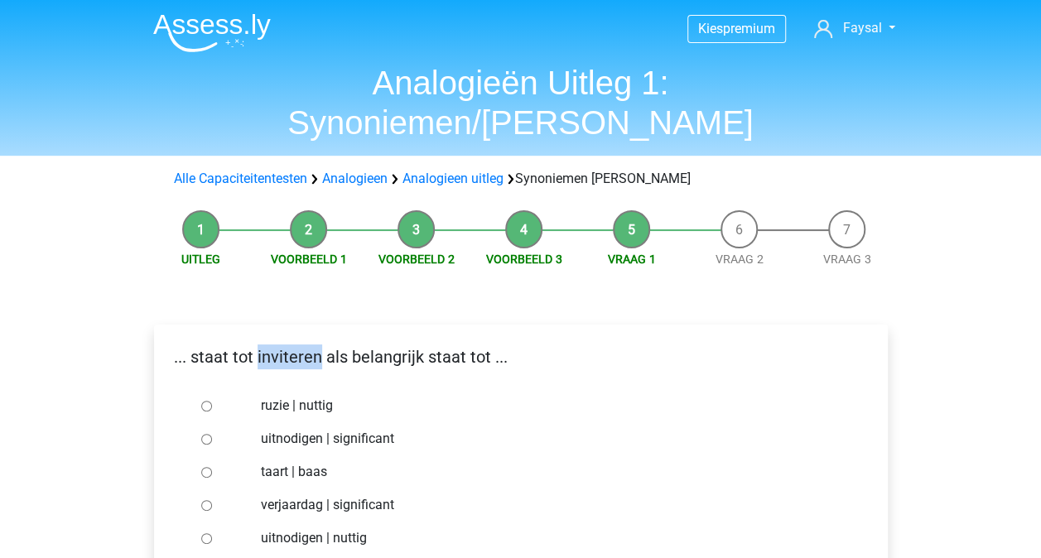
click at [208, 434] on input "uitnodigen | significant" at bounding box center [206, 439] width 11 height 11
radio input "true"
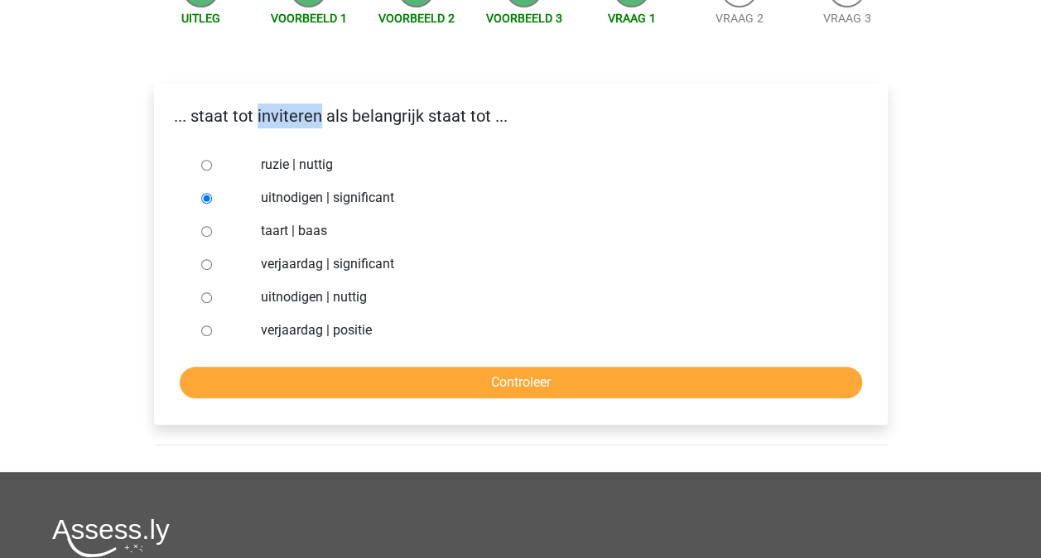
scroll to position [331, 0]
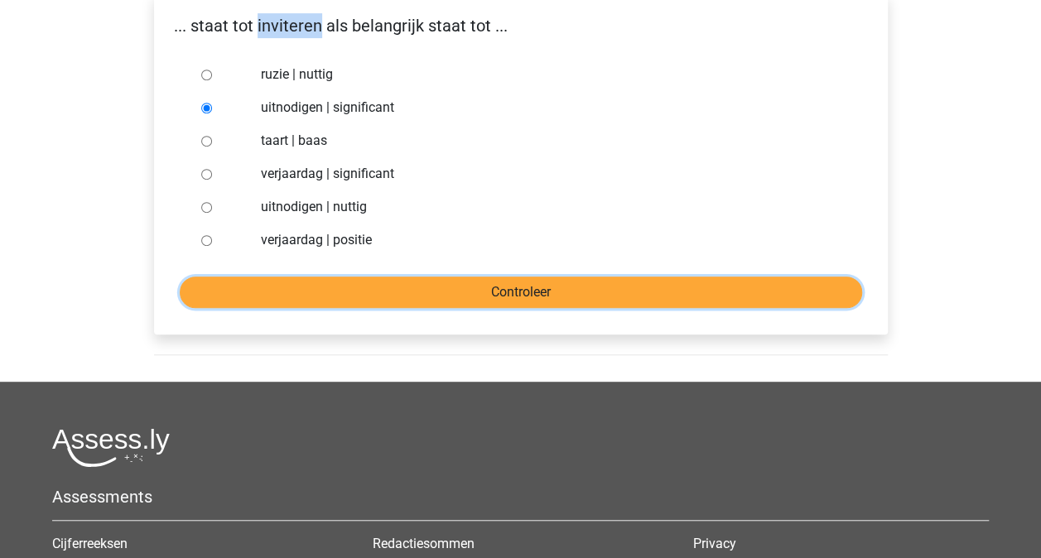
click at [561, 277] on input "Controleer" at bounding box center [521, 292] width 682 height 31
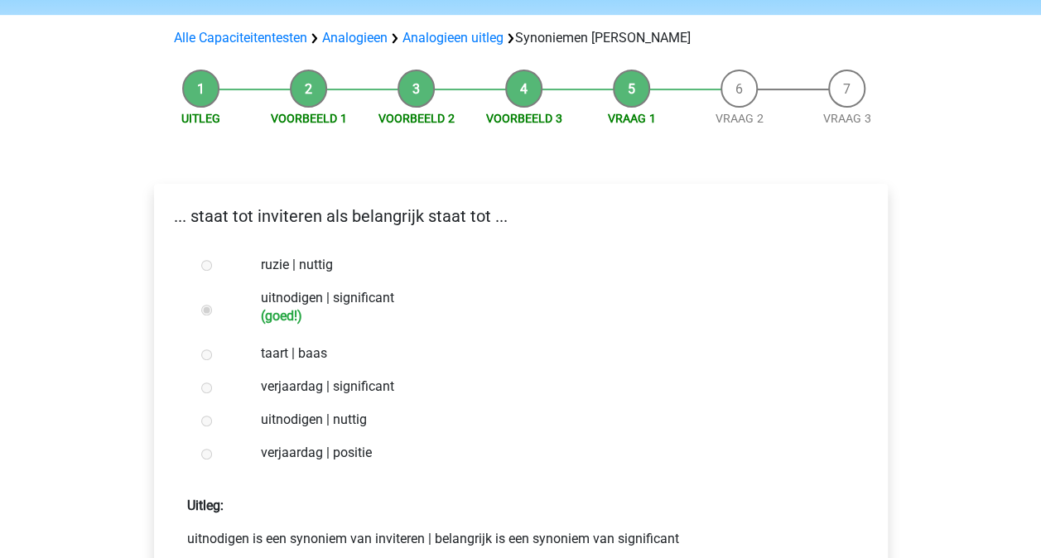
scroll to position [331, 0]
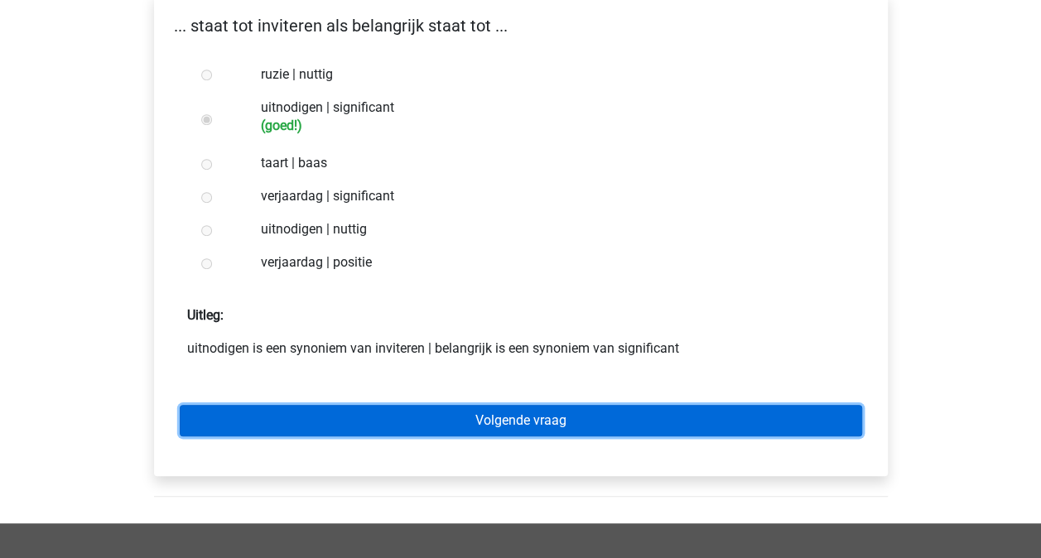
click at [505, 405] on link "Volgende vraag" at bounding box center [521, 420] width 682 height 31
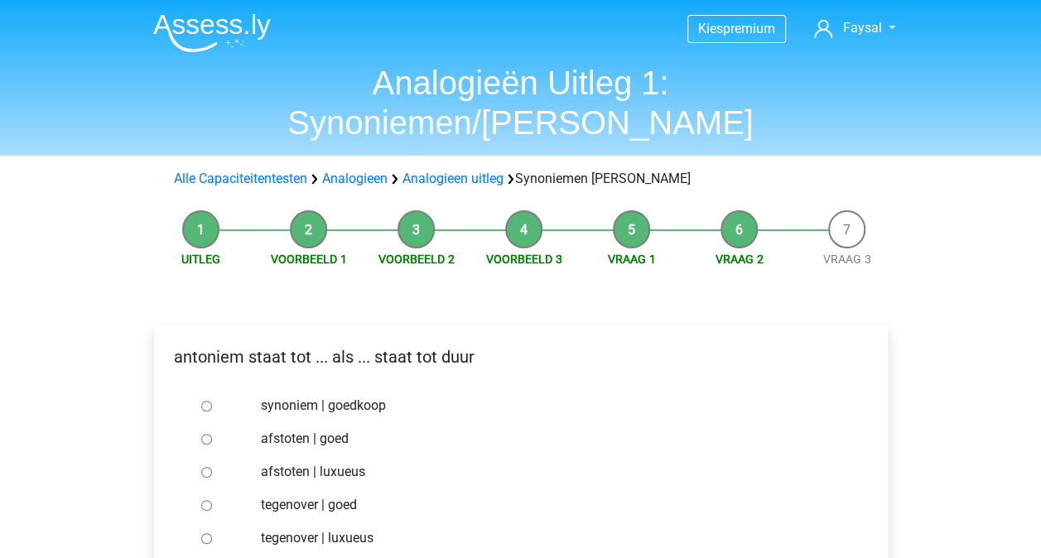
click at [210, 401] on input "synoniem | goedkoop" at bounding box center [206, 406] width 11 height 11
radio input "true"
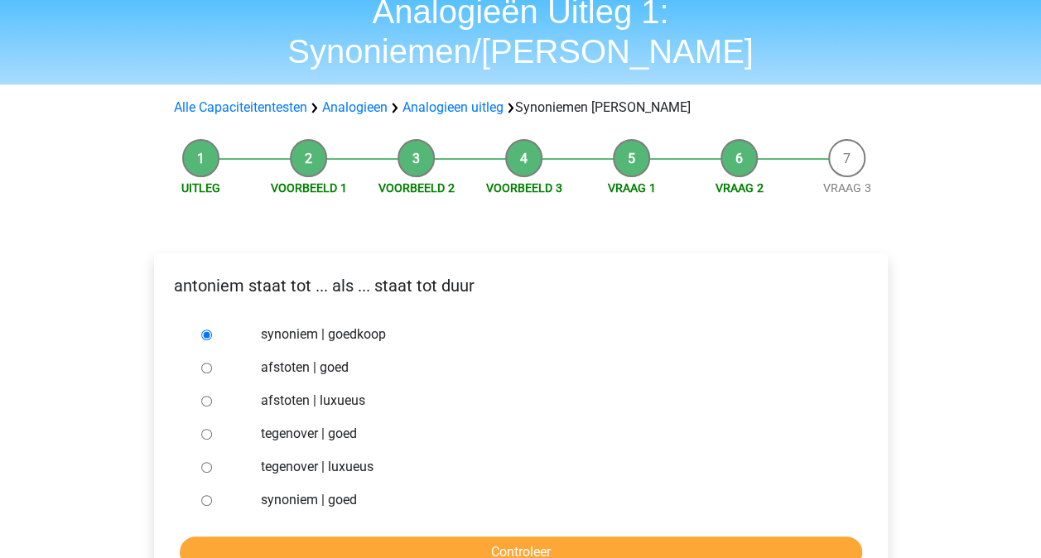
scroll to position [166, 0]
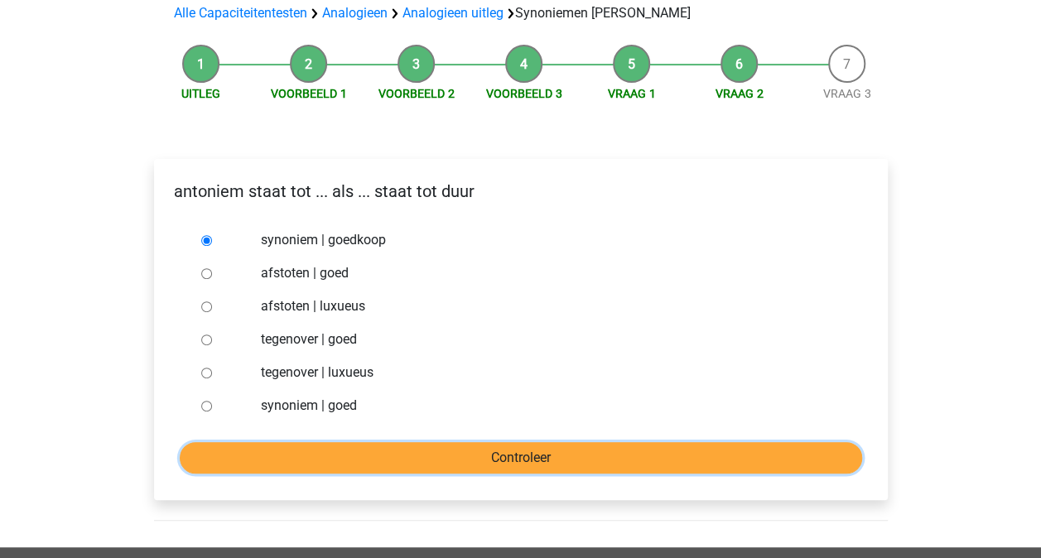
click at [515, 442] on input "Controleer" at bounding box center [521, 457] width 682 height 31
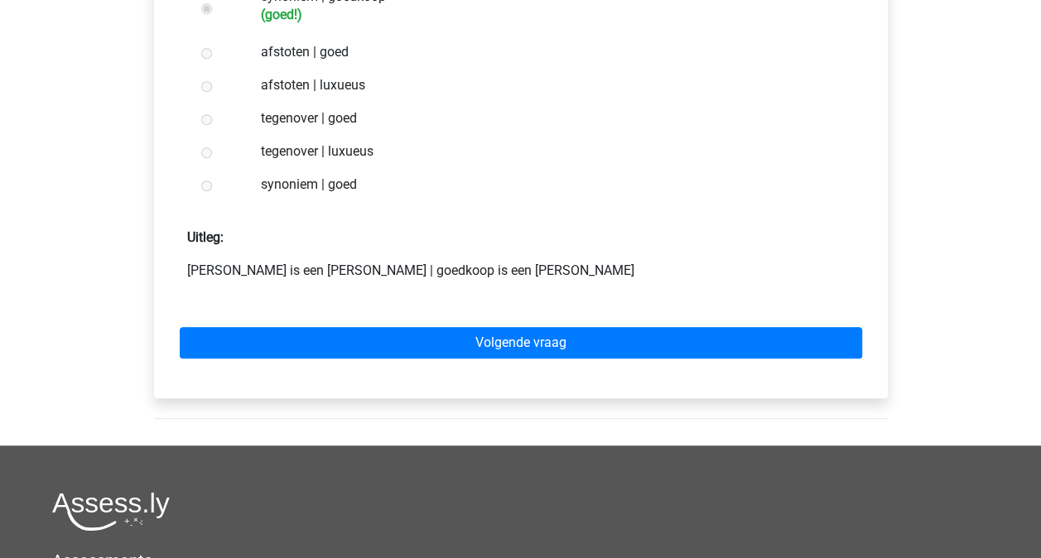
scroll to position [414, 0]
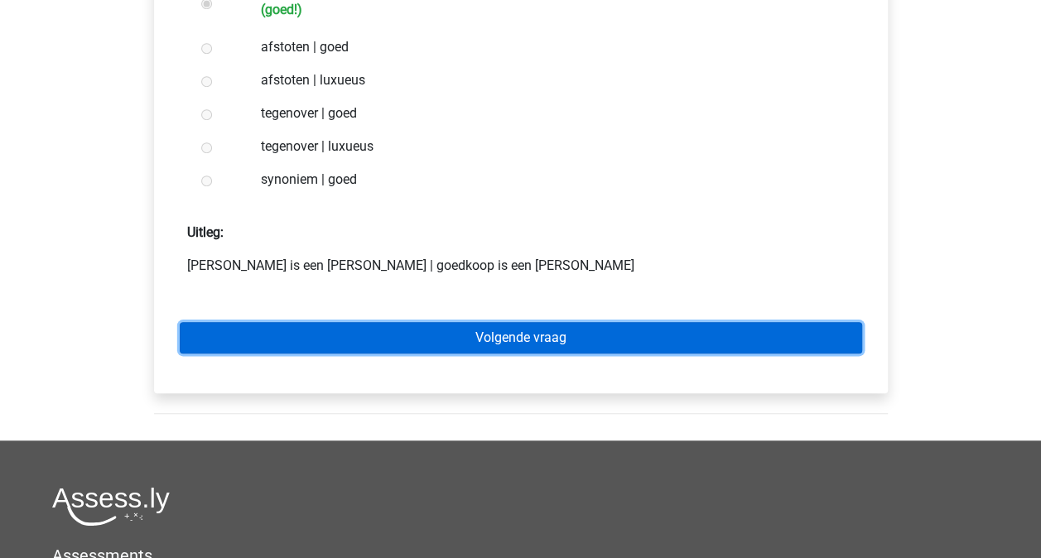
click at [528, 322] on link "Volgende vraag" at bounding box center [521, 337] width 682 height 31
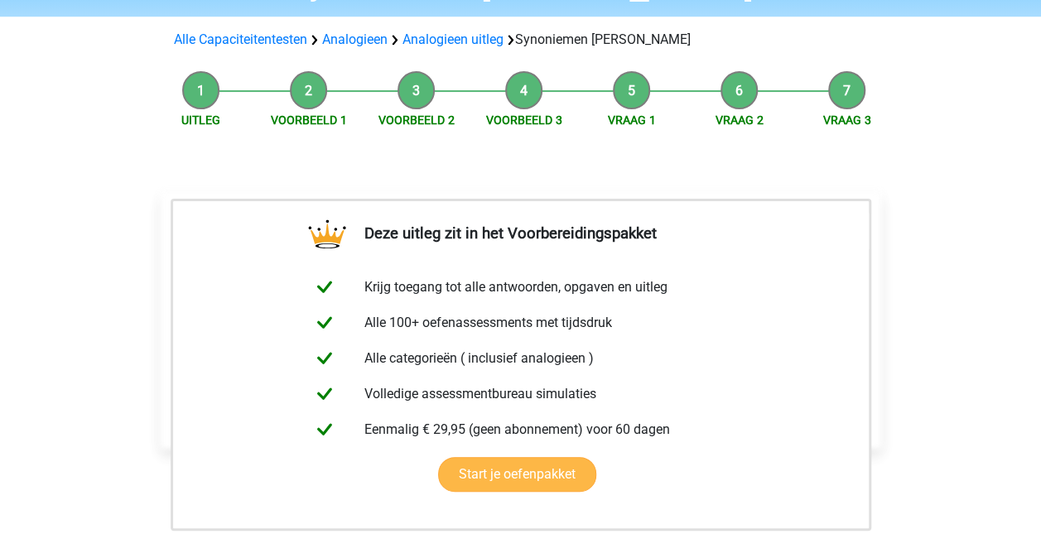
scroll to position [248, 0]
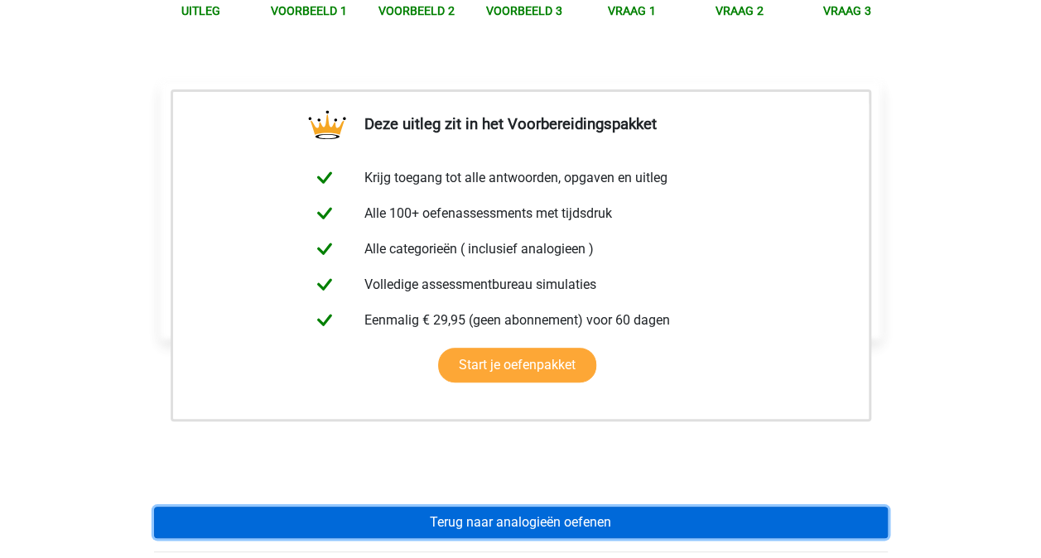
click at [533, 507] on link "Terug naar analogieën oefenen" at bounding box center [521, 522] width 734 height 31
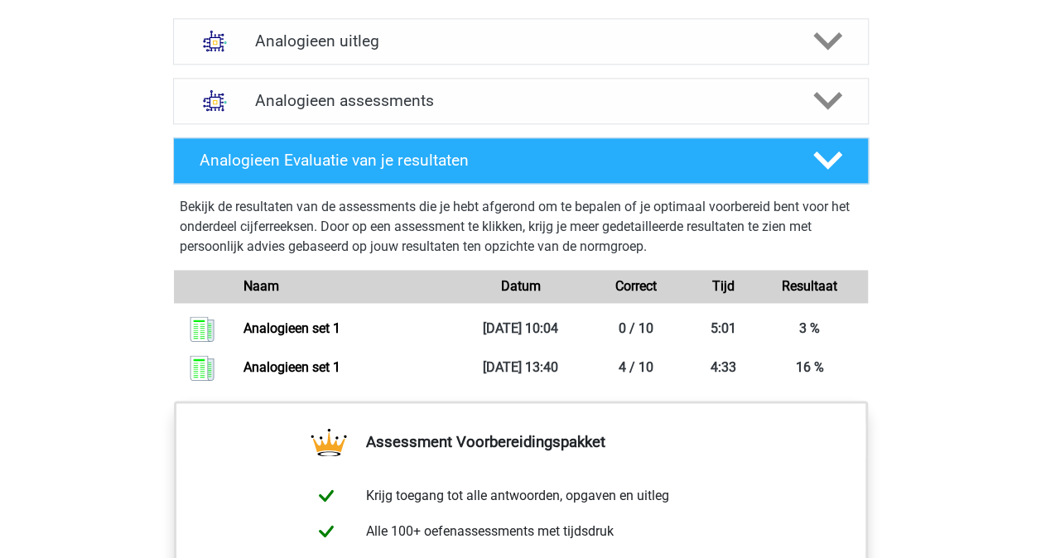
scroll to position [911, 0]
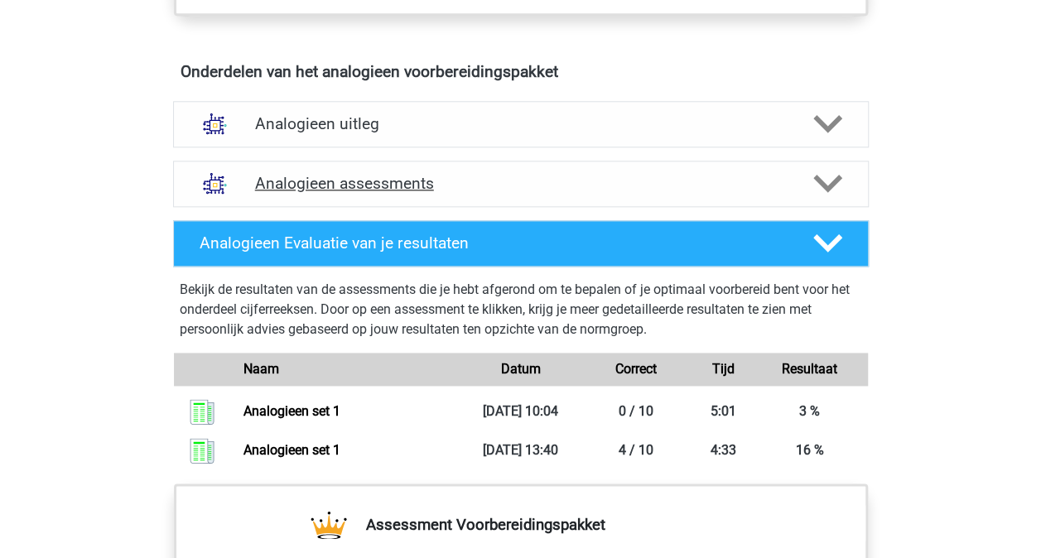
click at [825, 181] on icon at bounding box center [827, 183] width 29 height 29
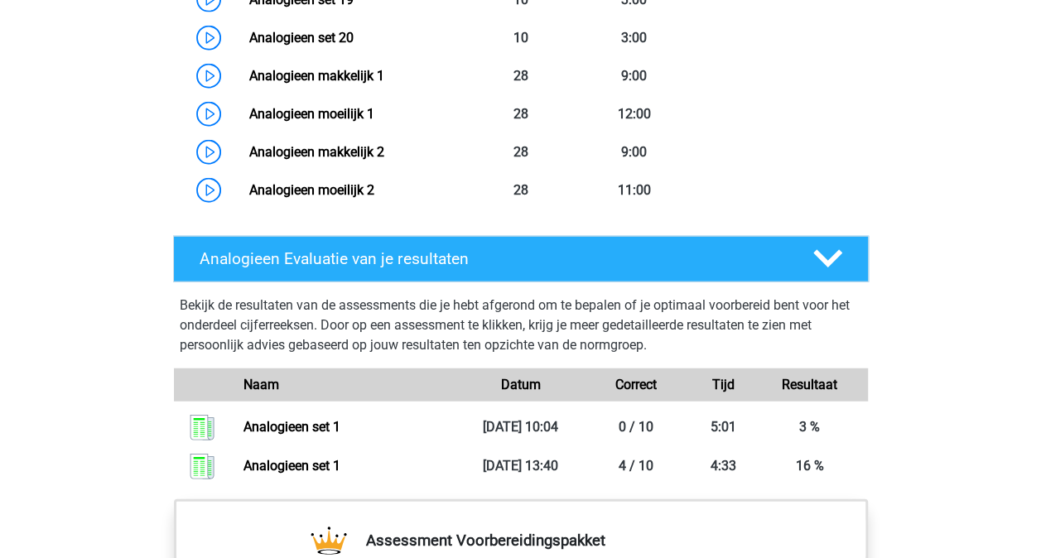
scroll to position [1905, 0]
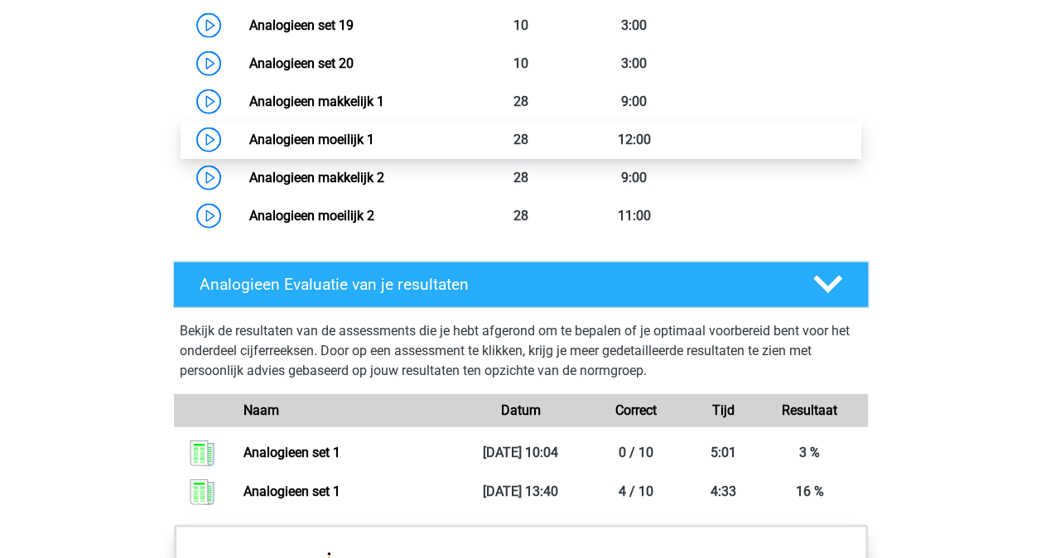
click at [249, 133] on link "Analogieen moeilijk 1" at bounding box center [311, 140] width 125 height 16
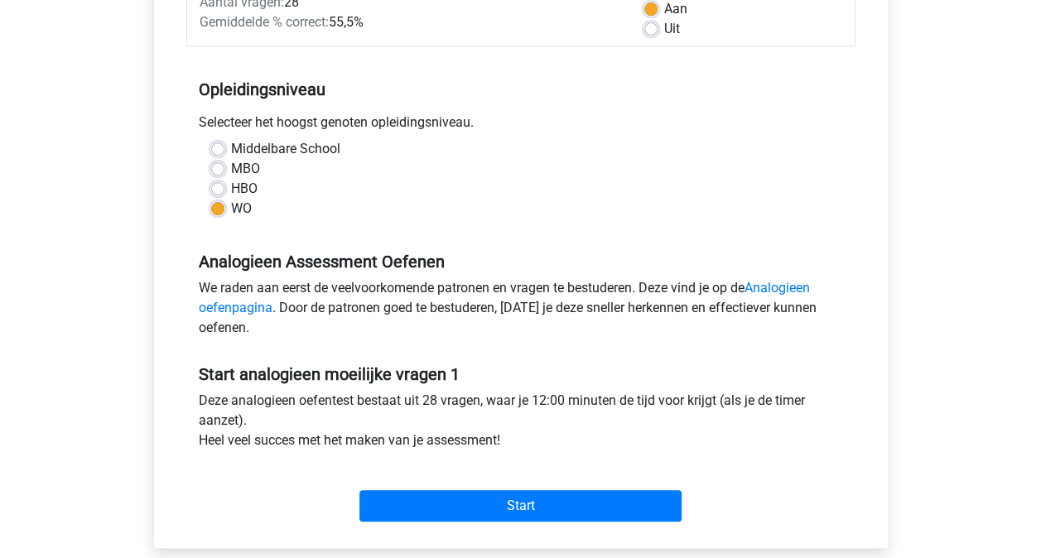
scroll to position [331, 0]
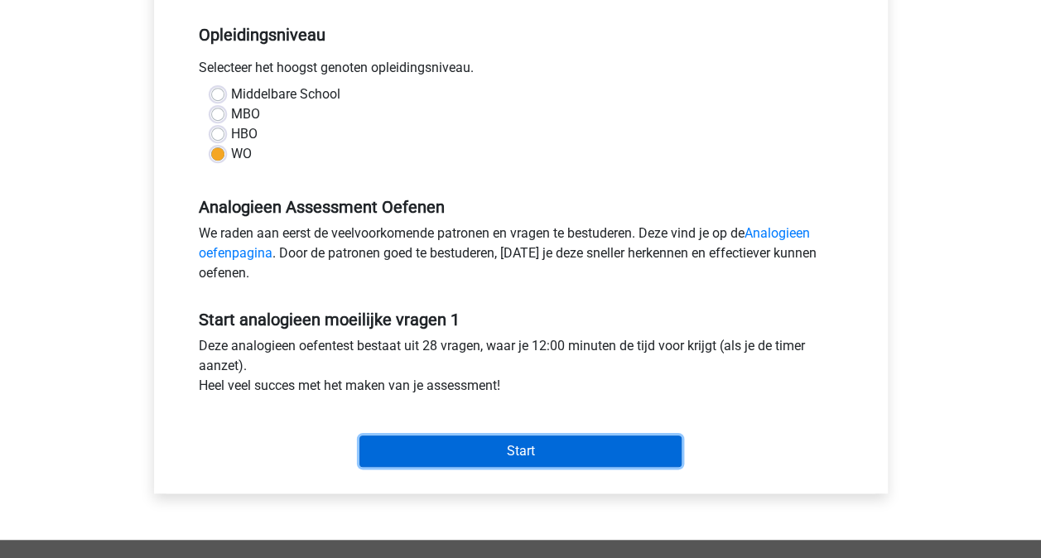
click at [551, 457] on input "Start" at bounding box center [520, 451] width 322 height 31
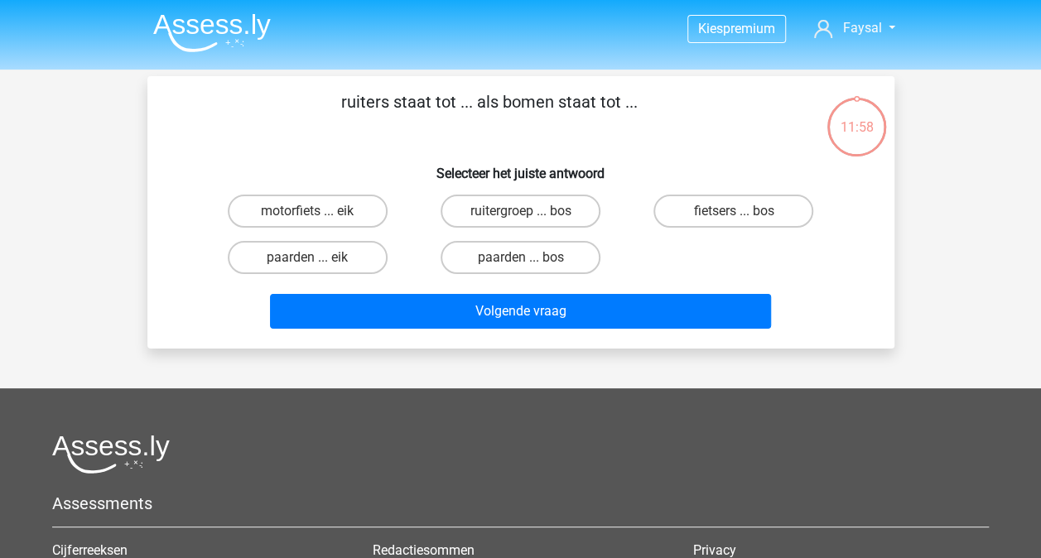
drag, startPoint x: 361, startPoint y: 109, endPoint x: 507, endPoint y: 113, distance: 145.8
click at [507, 113] on p "ruiters staat tot ... als bomen staat tot ..." at bounding box center [490, 114] width 632 height 50
drag, startPoint x: 507, startPoint y: 113, endPoint x: 465, endPoint y: 136, distance: 47.5
click at [465, 136] on p "ruiters staat tot ... als bomen staat tot ..." at bounding box center [490, 114] width 632 height 50
click at [573, 128] on p "ruiters staat tot ... als bomen staat tot ..." at bounding box center [490, 114] width 632 height 50
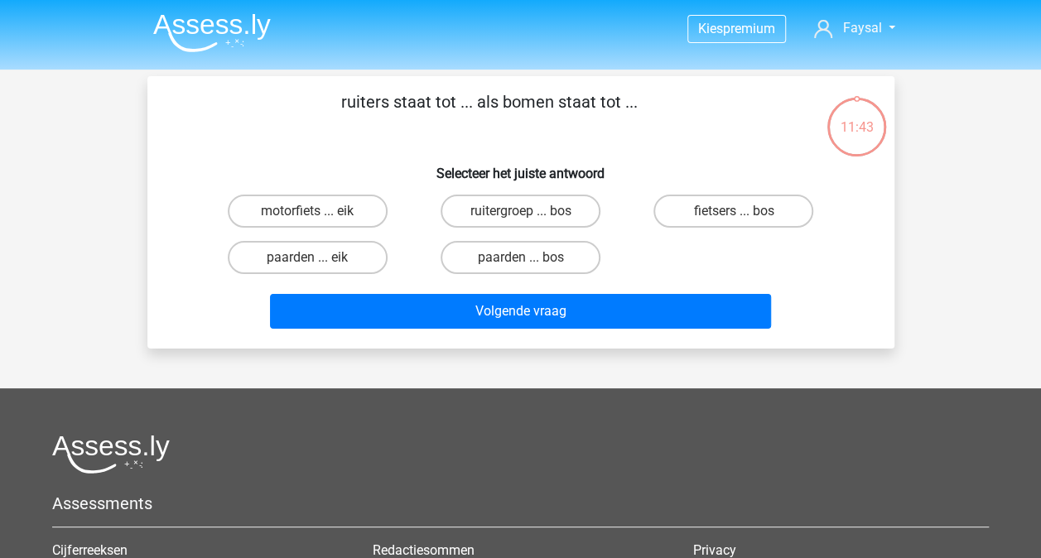
click at [528, 258] on input "paarden ... bos" at bounding box center [525, 263] width 11 height 11
radio input "true"
click at [876, 316] on div "ruiters staat tot ... als bomen staat tot ... Selecteer het juiste antwoord mot…" at bounding box center [521, 212] width 734 height 246
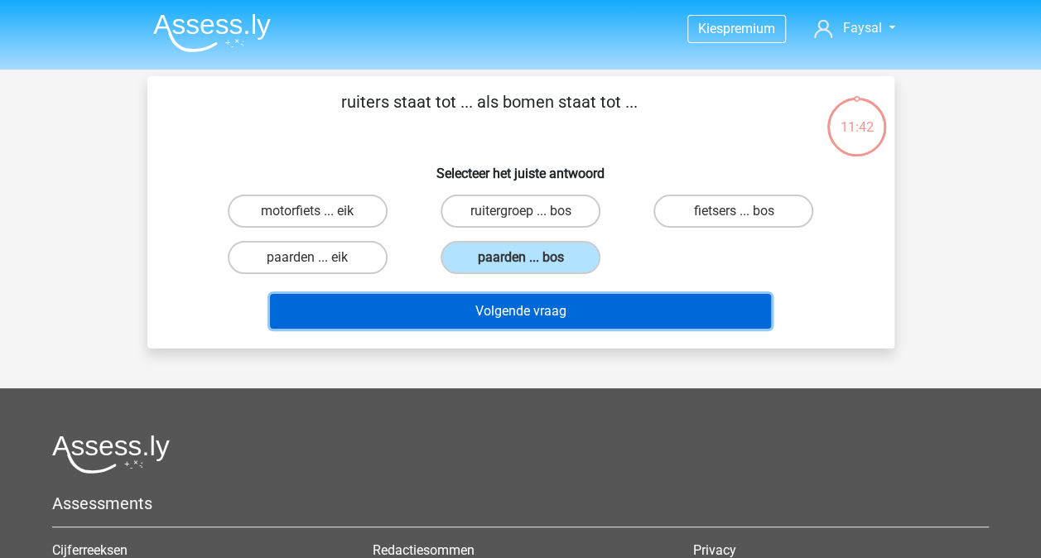
click at [643, 327] on button "Volgende vraag" at bounding box center [520, 311] width 501 height 35
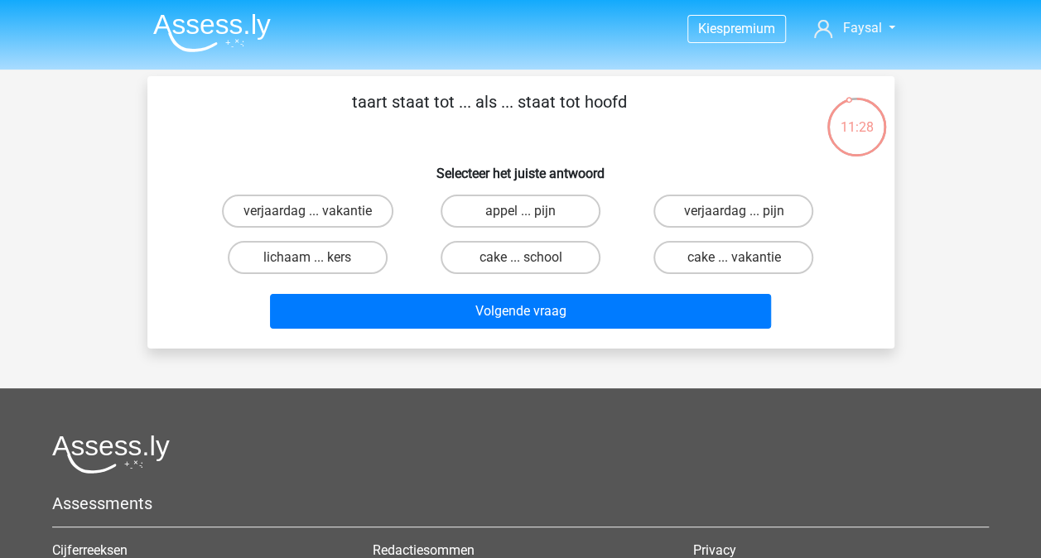
drag, startPoint x: 364, startPoint y: 106, endPoint x: 492, endPoint y: 104, distance: 127.6
click at [492, 104] on p "taart staat tot ... als ... staat tot hoofd" at bounding box center [490, 114] width 632 height 50
drag, startPoint x: 492, startPoint y: 104, endPoint x: 396, endPoint y: 137, distance: 101.9
click at [396, 137] on p "taart staat tot ... als ... staat tot hoofd" at bounding box center [490, 114] width 632 height 50
click at [377, 123] on p "taart staat tot ... als ... staat tot hoofd" at bounding box center [490, 114] width 632 height 50
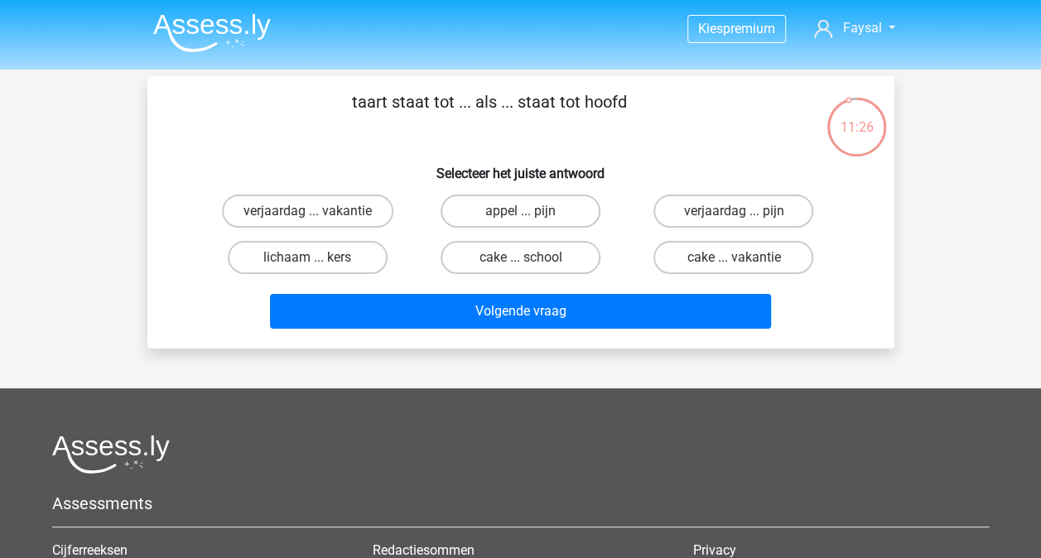
drag, startPoint x: 346, startPoint y: 94, endPoint x: 494, endPoint y: 93, distance: 148.2
click at [494, 93] on p "taart staat tot ... als ... staat tot hoofd" at bounding box center [490, 114] width 632 height 50
drag, startPoint x: 494, startPoint y: 93, endPoint x: 378, endPoint y: 128, distance: 122.1
click at [378, 128] on p "taart staat tot ... als ... staat tot hoofd" at bounding box center [490, 114] width 632 height 50
click at [377, 129] on p "taart staat tot ... als ... staat tot hoofd" at bounding box center [490, 114] width 632 height 50
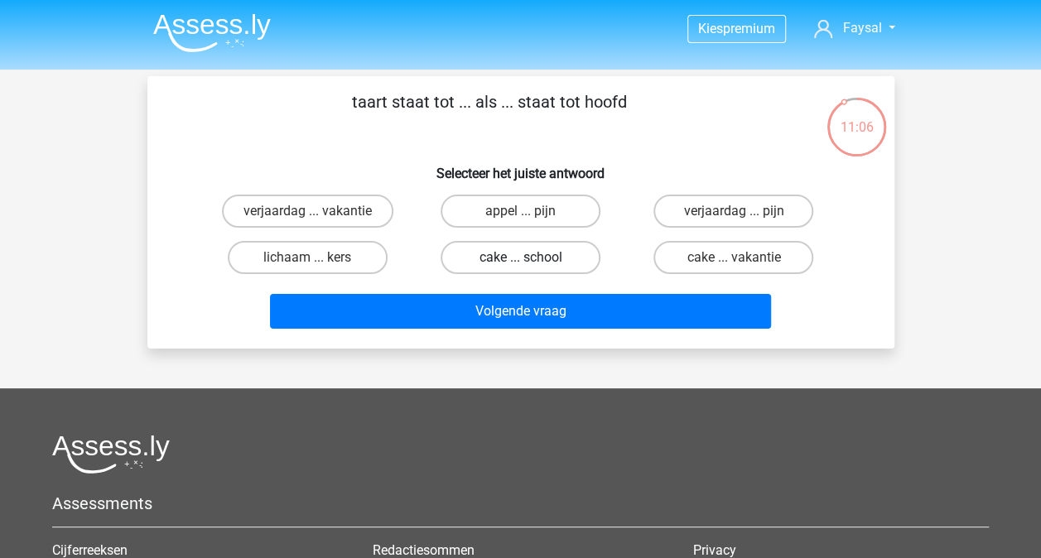
click at [573, 256] on label "cake ... school" at bounding box center [521, 257] width 160 height 33
click at [531, 258] on input "cake ... school" at bounding box center [525, 263] width 11 height 11
radio input "true"
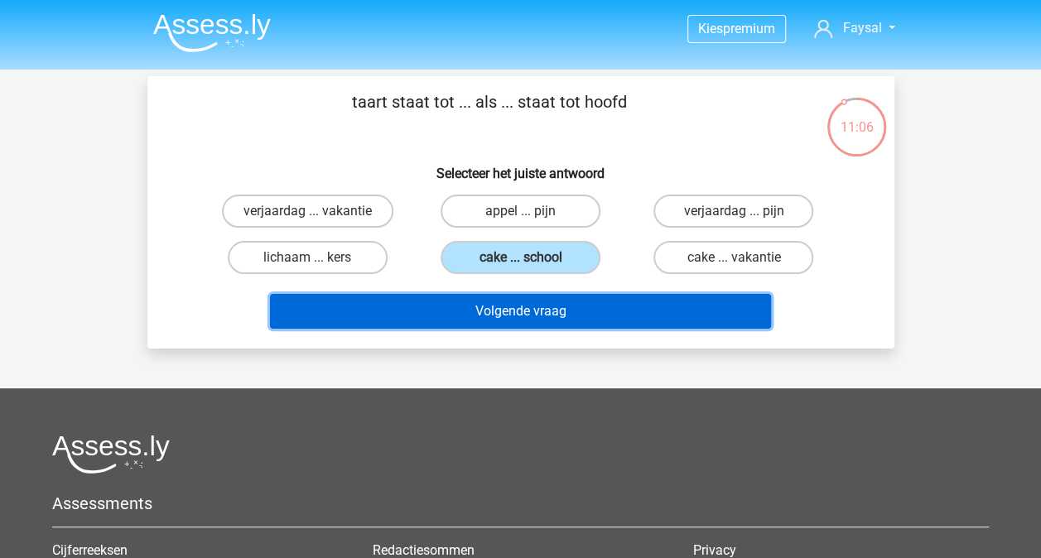
click at [480, 320] on button "Volgende vraag" at bounding box center [520, 311] width 501 height 35
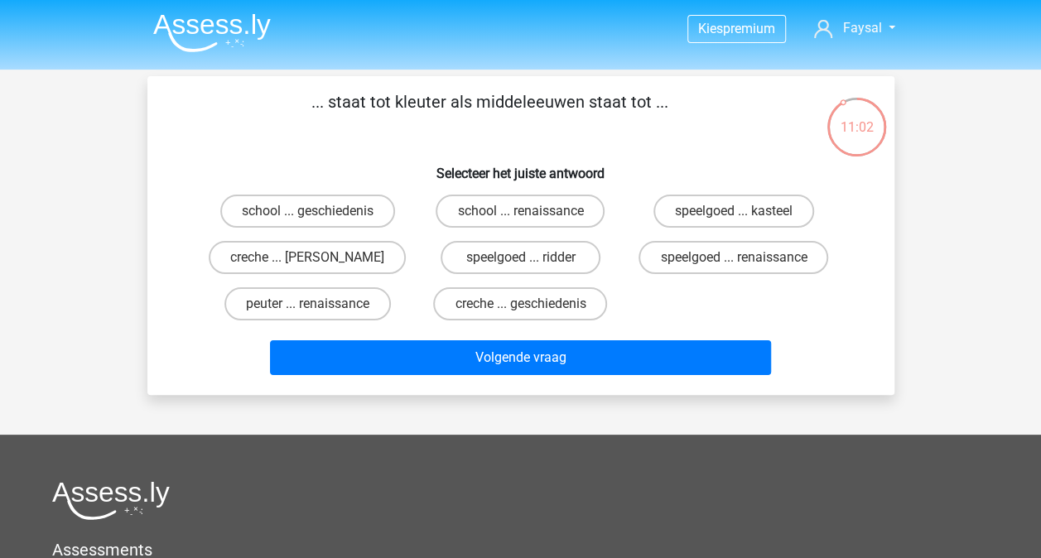
drag, startPoint x: 343, startPoint y: 100, endPoint x: 702, endPoint y: 121, distance: 360.0
click at [702, 121] on p "... staat tot kleuter als middeleeuwen staat tot ..." at bounding box center [490, 114] width 632 height 50
drag, startPoint x: 702, startPoint y: 121, endPoint x: 485, endPoint y: 126, distance: 217.0
click at [485, 126] on p "... staat tot kleuter als middeleeuwen staat tot ..." at bounding box center [490, 114] width 632 height 50
click at [424, 123] on p "... staat tot kleuter als middeleeuwen staat tot ..." at bounding box center [490, 114] width 632 height 50
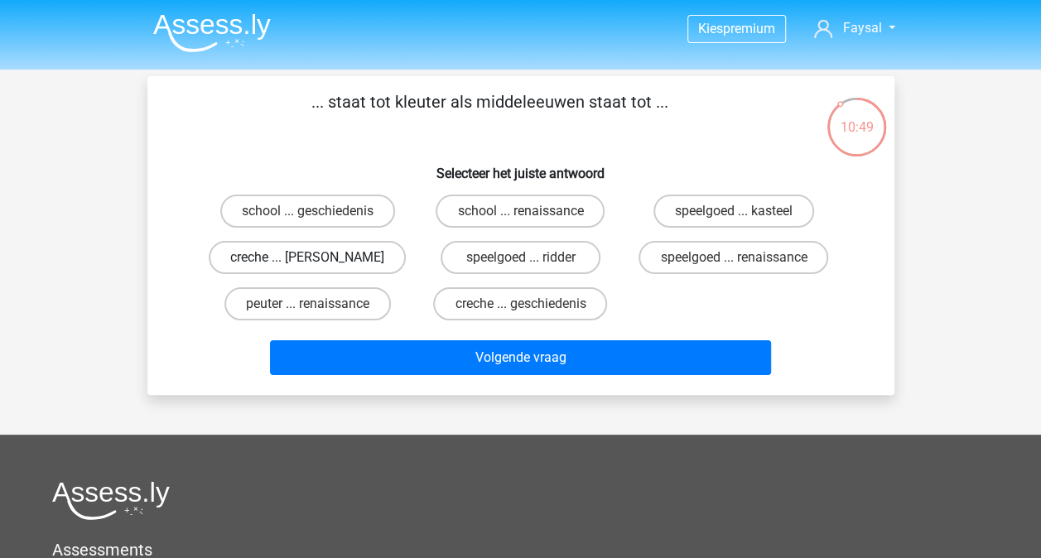
click at [295, 264] on label "creche ... romeinen" at bounding box center [307, 257] width 197 height 33
click at [307, 264] on input "creche ... romeinen" at bounding box center [312, 263] width 11 height 11
radio input "true"
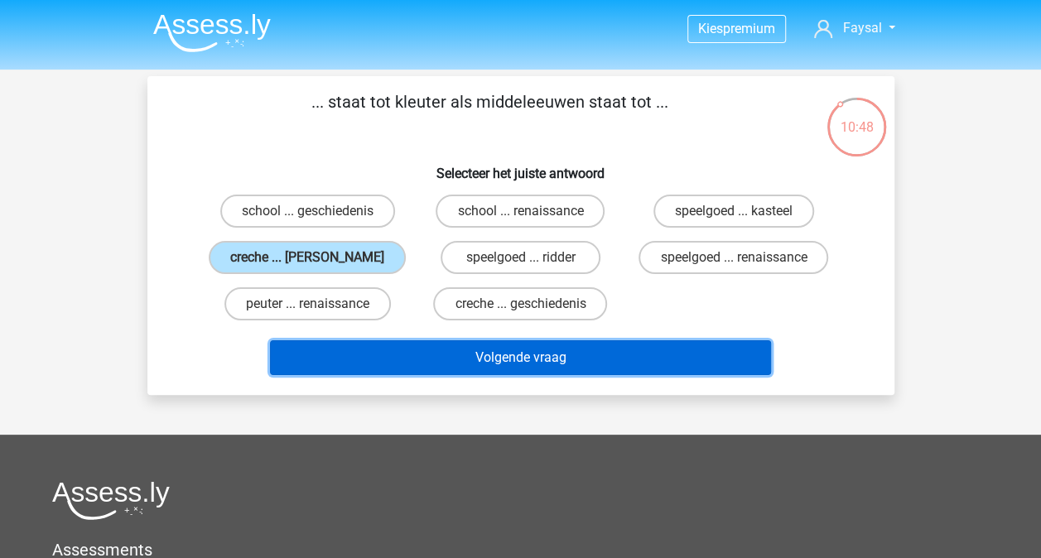
click at [477, 364] on button "Volgende vraag" at bounding box center [520, 357] width 501 height 35
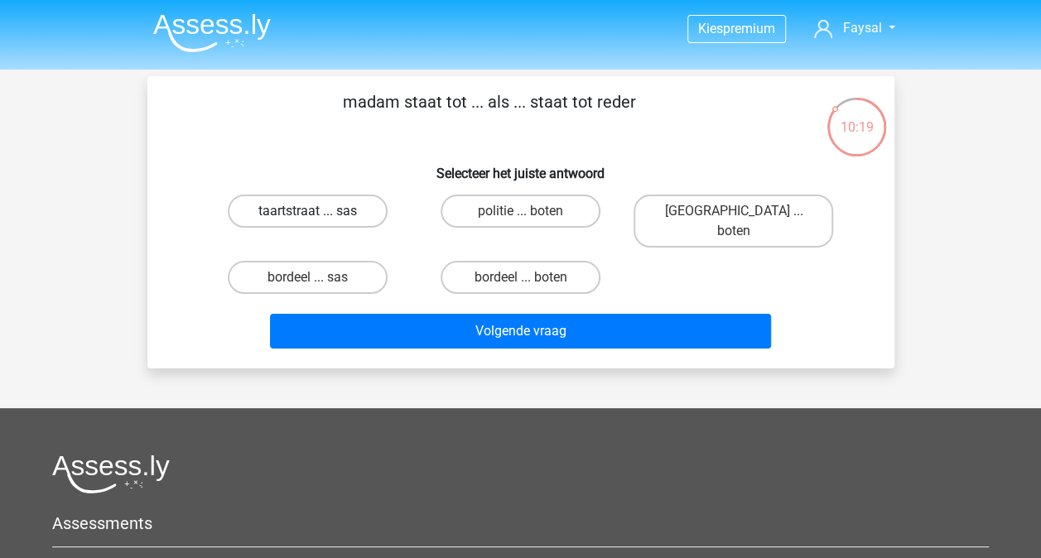
click at [326, 210] on label "taartstraat ... sas" at bounding box center [308, 211] width 160 height 33
click at [318, 211] on input "taartstraat ... sas" at bounding box center [312, 216] width 11 height 11
radio input "true"
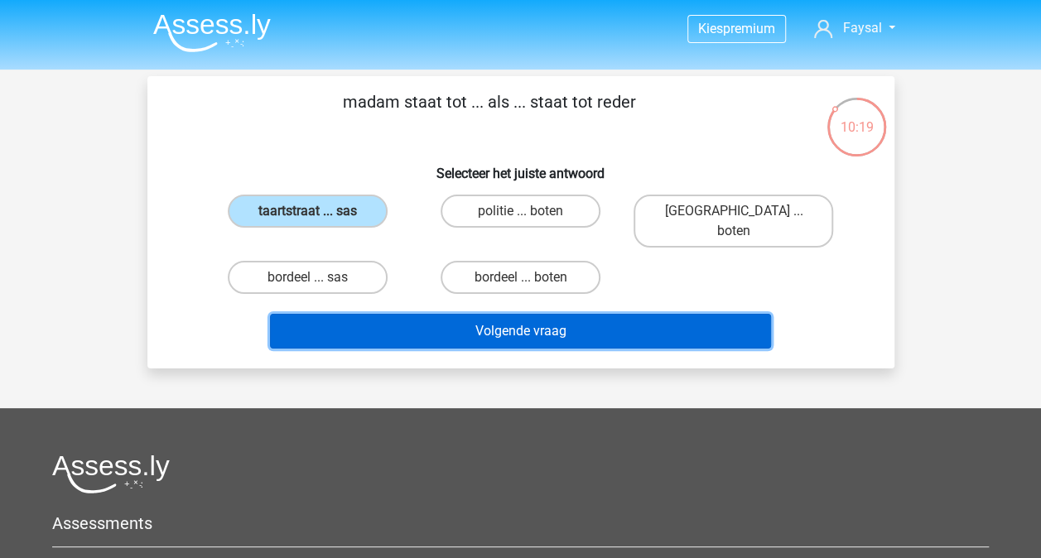
click at [432, 316] on button "Volgende vraag" at bounding box center [520, 331] width 501 height 35
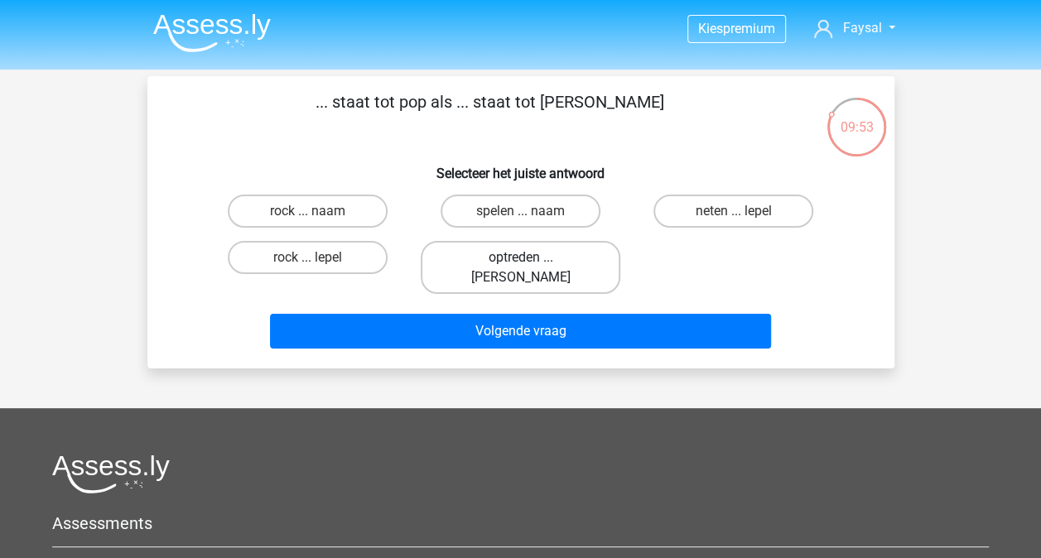
click at [539, 260] on label "optreden ... eva" at bounding box center [521, 267] width 200 height 53
click at [531, 260] on input "optreden ... eva" at bounding box center [525, 263] width 11 height 11
radio input "true"
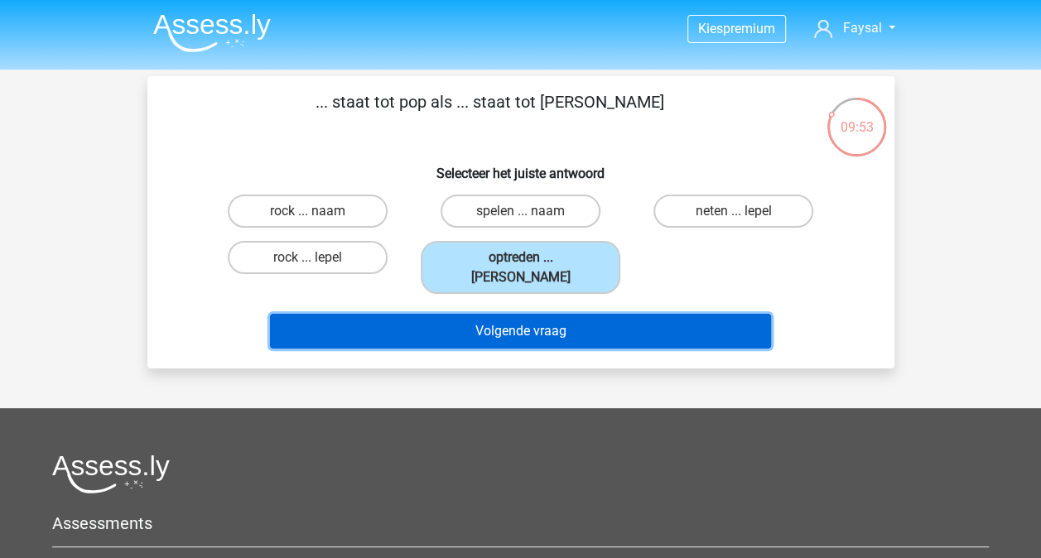
click at [531, 315] on button "Volgende vraag" at bounding box center [520, 331] width 501 height 35
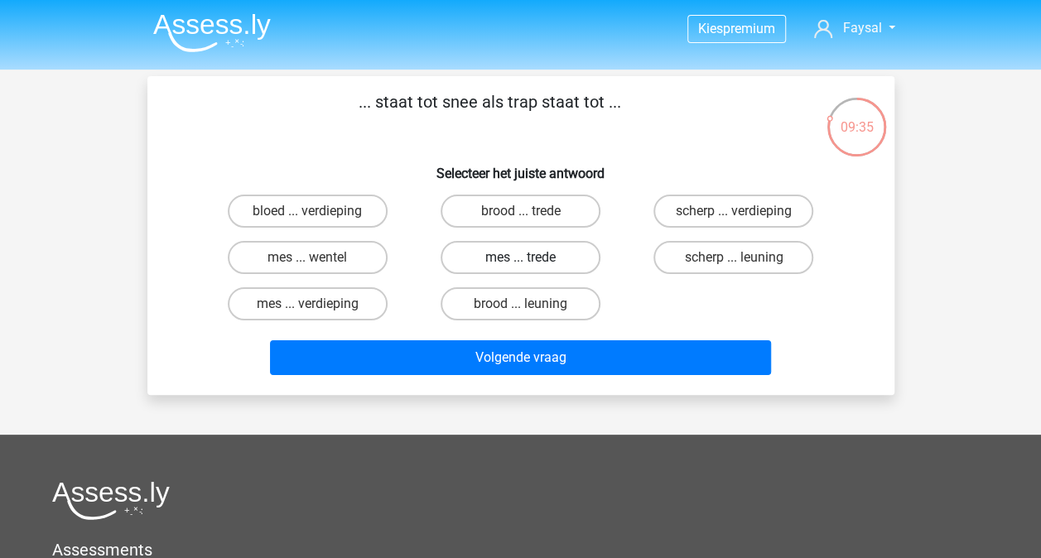
click at [495, 262] on label "mes ... trede" at bounding box center [521, 257] width 160 height 33
click at [520, 262] on input "mes ... trede" at bounding box center [525, 263] width 11 height 11
radio input "true"
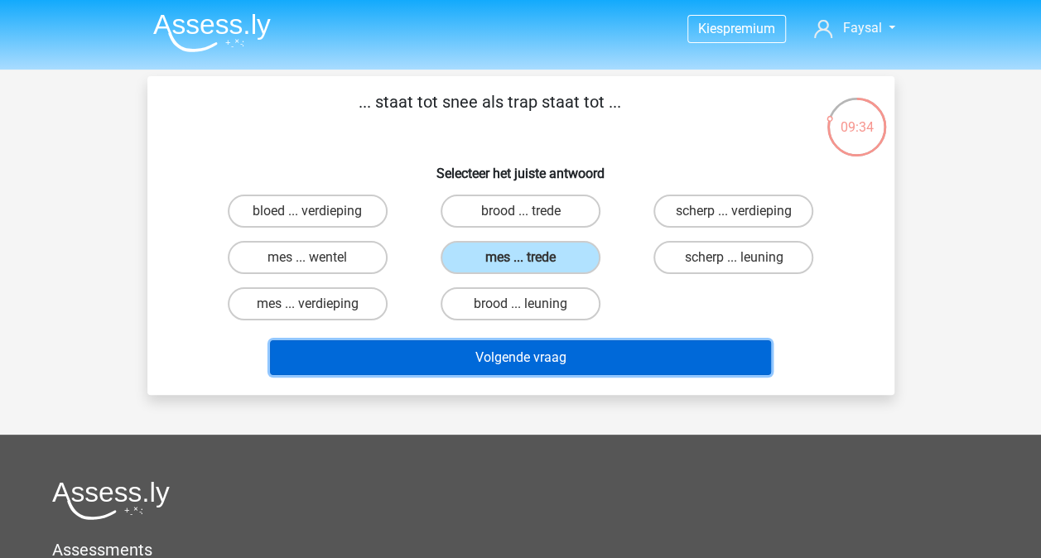
click at [499, 354] on button "Volgende vraag" at bounding box center [520, 357] width 501 height 35
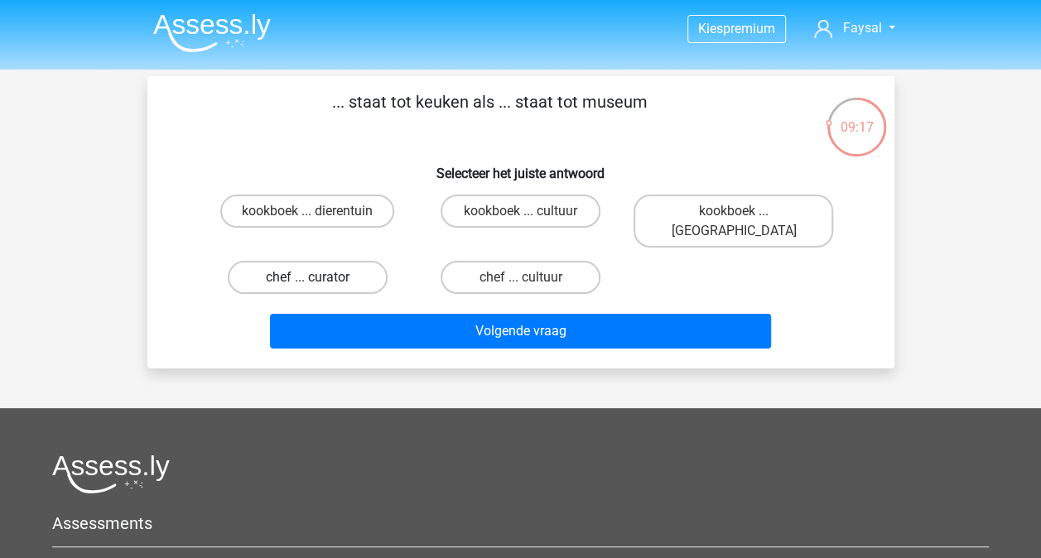
click at [301, 267] on label "chef ... curator" at bounding box center [308, 277] width 160 height 33
click at [307, 277] on input "chef ... curator" at bounding box center [312, 282] width 11 height 11
radio input "true"
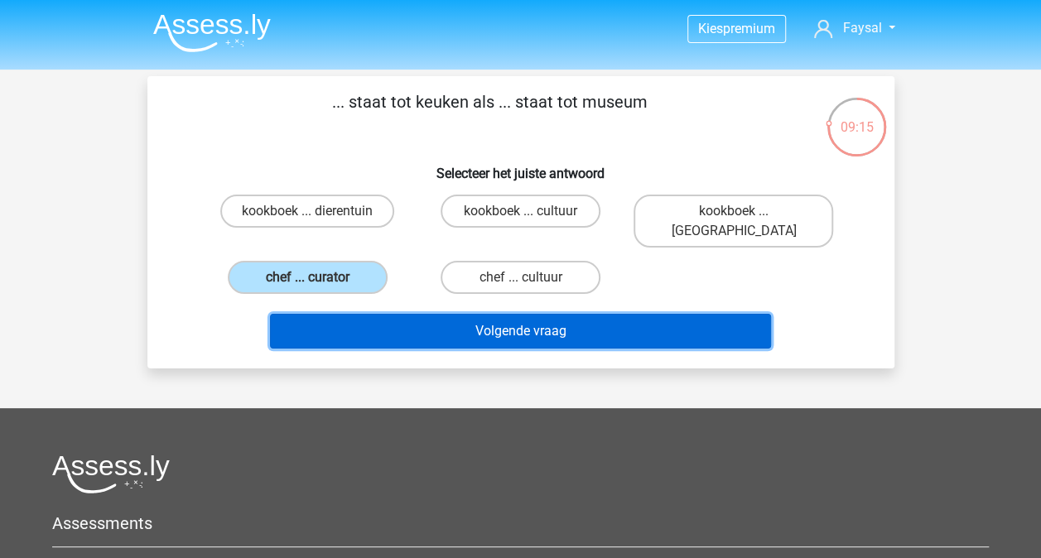
click at [379, 315] on button "Volgende vraag" at bounding box center [520, 331] width 501 height 35
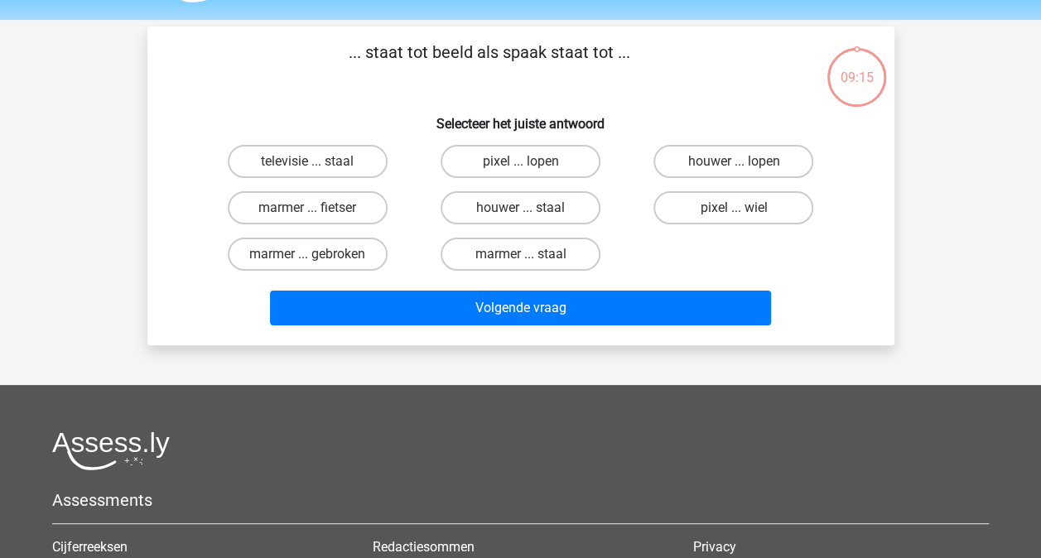
scroll to position [76, 0]
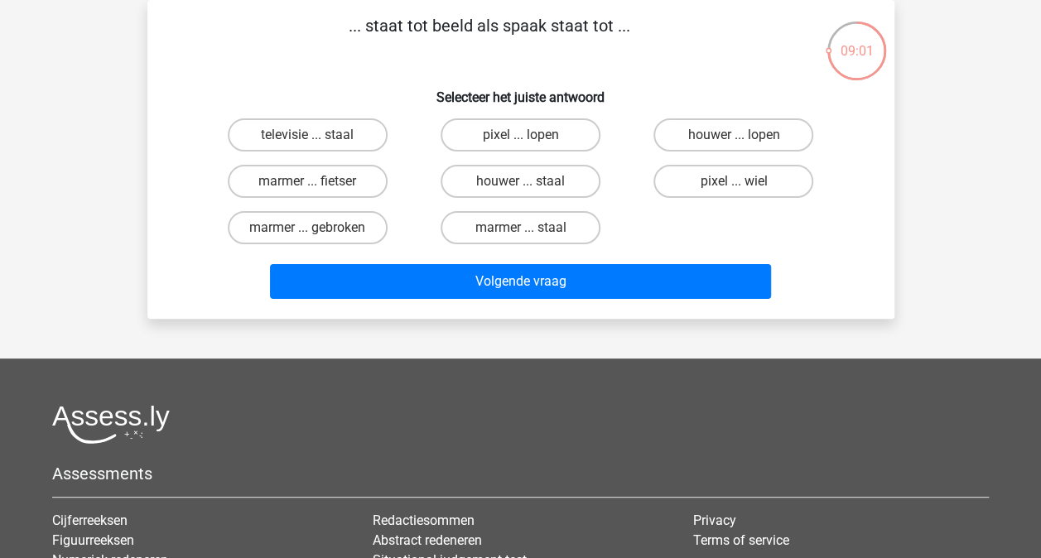
click at [737, 181] on input "pixel ... wiel" at bounding box center [739, 186] width 11 height 11
radio input "true"
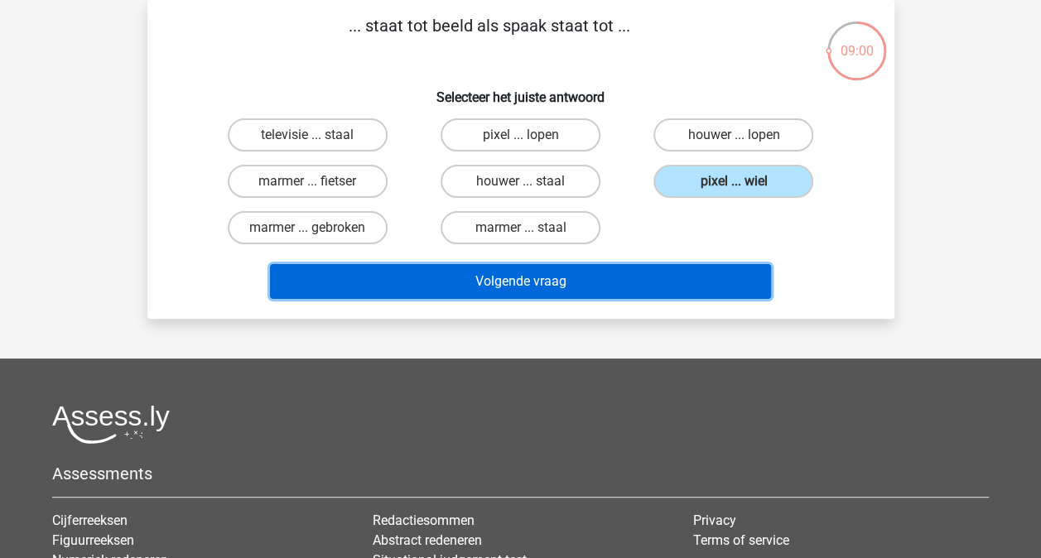
click at [548, 289] on button "Volgende vraag" at bounding box center [520, 281] width 501 height 35
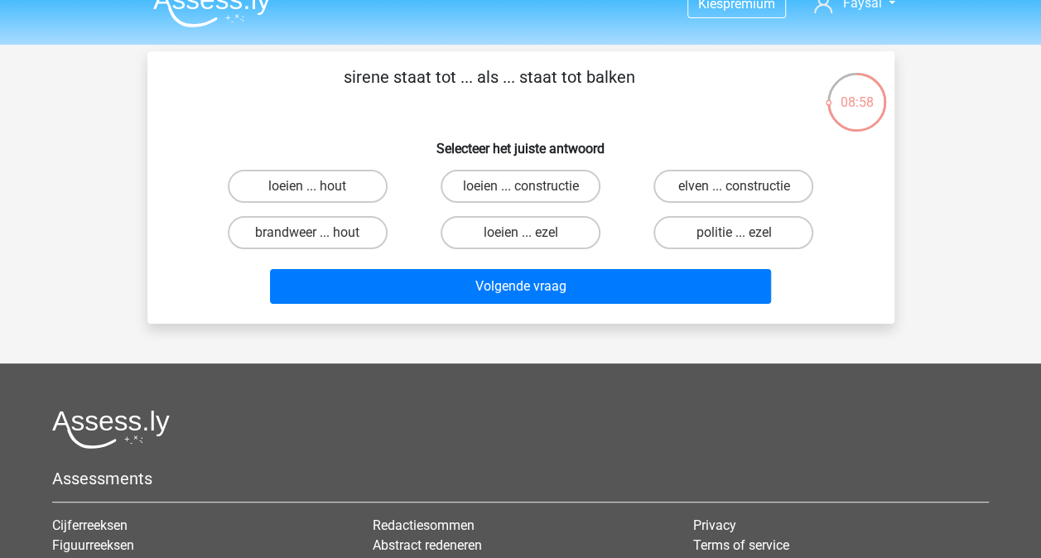
scroll to position [0, 0]
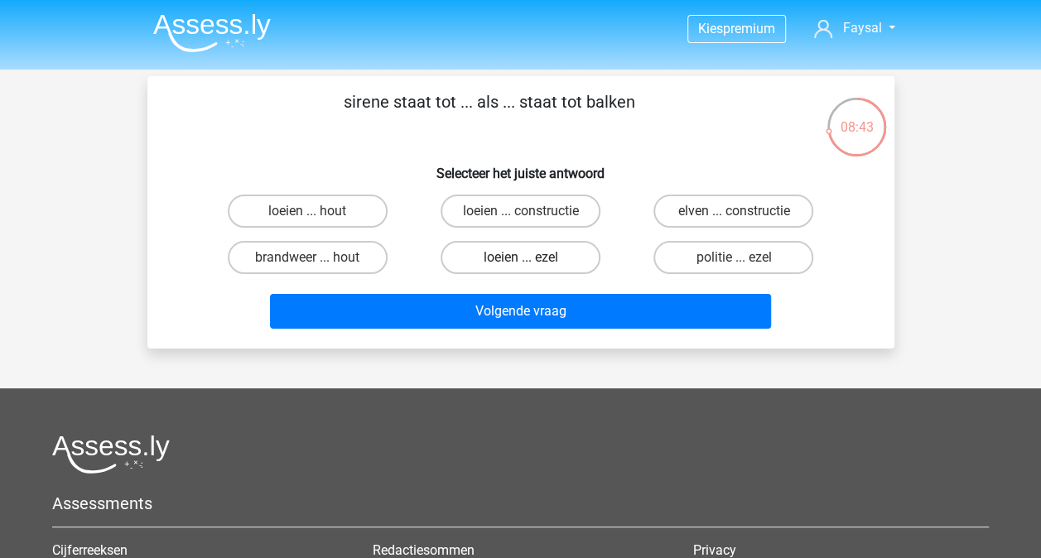
click at [554, 262] on label "loeien ... ezel" at bounding box center [521, 257] width 160 height 33
click at [531, 262] on input "loeien ... ezel" at bounding box center [525, 263] width 11 height 11
radio input "true"
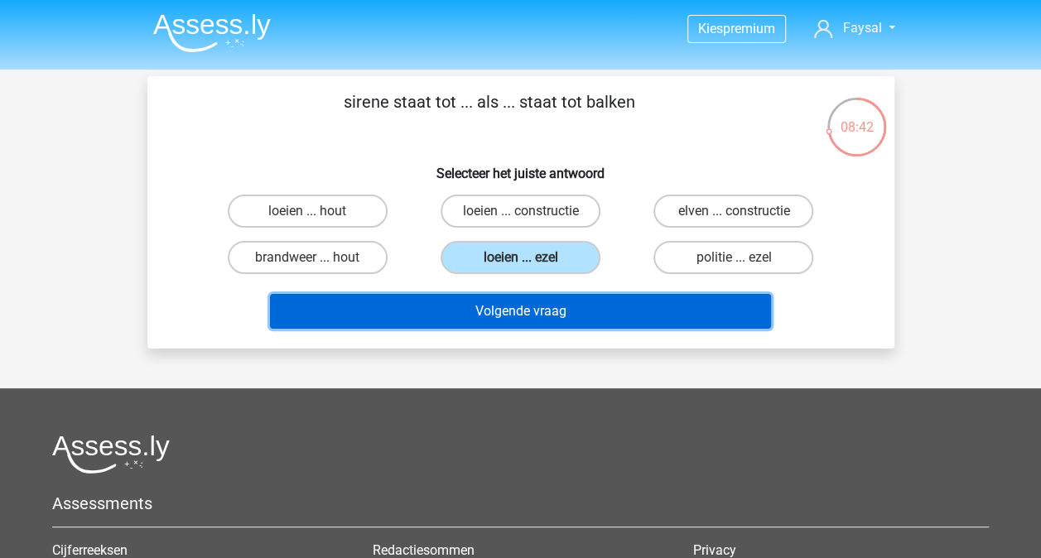
click at [545, 312] on button "Volgende vraag" at bounding box center [520, 311] width 501 height 35
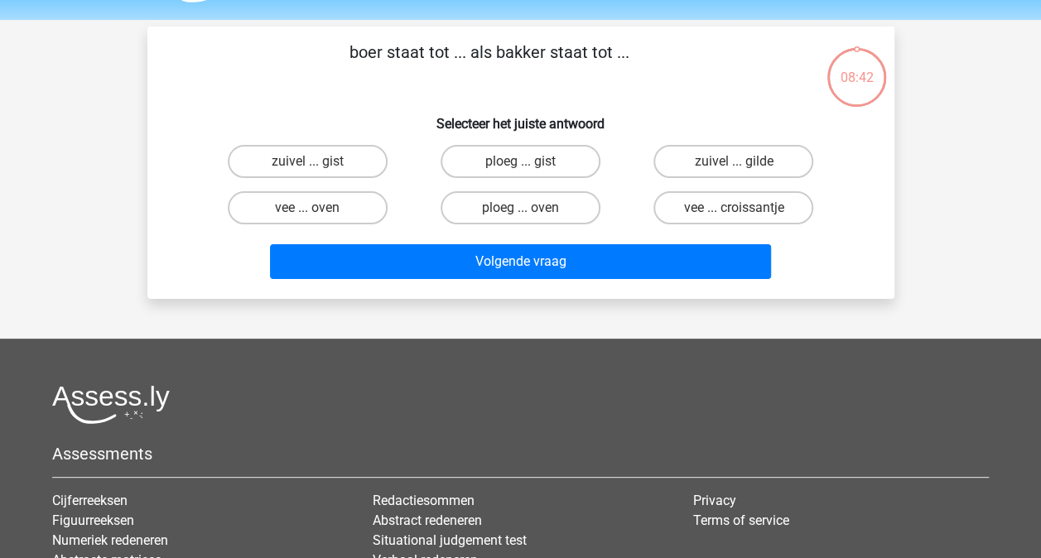
scroll to position [76, 0]
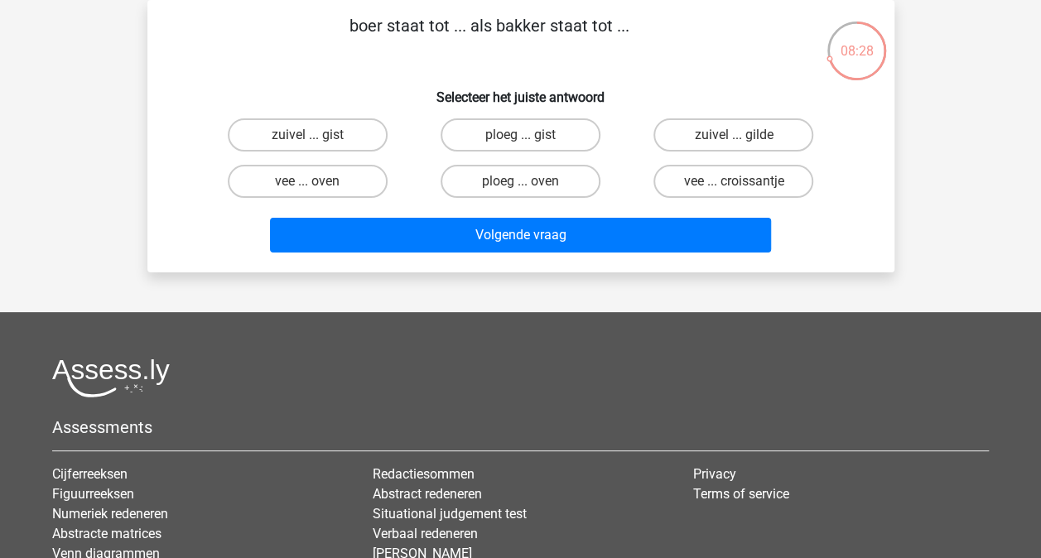
click at [522, 186] on input "ploeg ... oven" at bounding box center [525, 186] width 11 height 11
radio input "true"
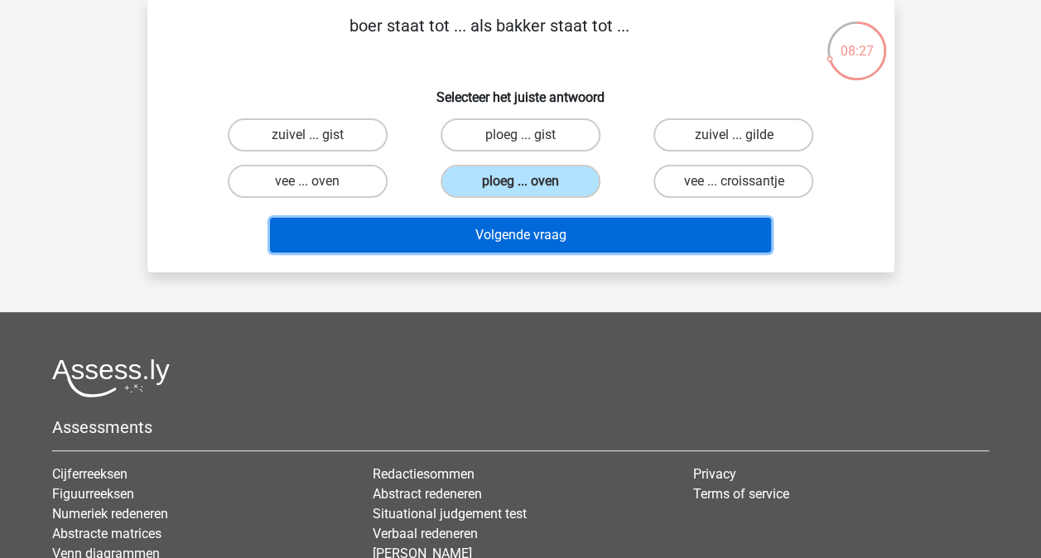
click at [611, 239] on button "Volgende vraag" at bounding box center [520, 235] width 501 height 35
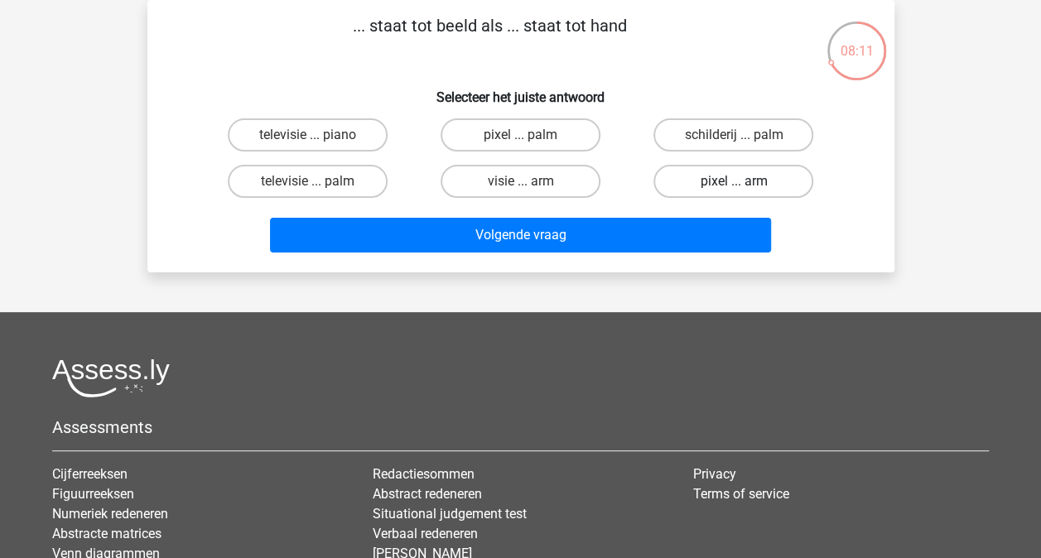
click at [767, 190] on label "pixel ... arm" at bounding box center [733, 181] width 160 height 33
click at [744, 190] on input "pixel ... arm" at bounding box center [739, 186] width 11 height 11
radio input "true"
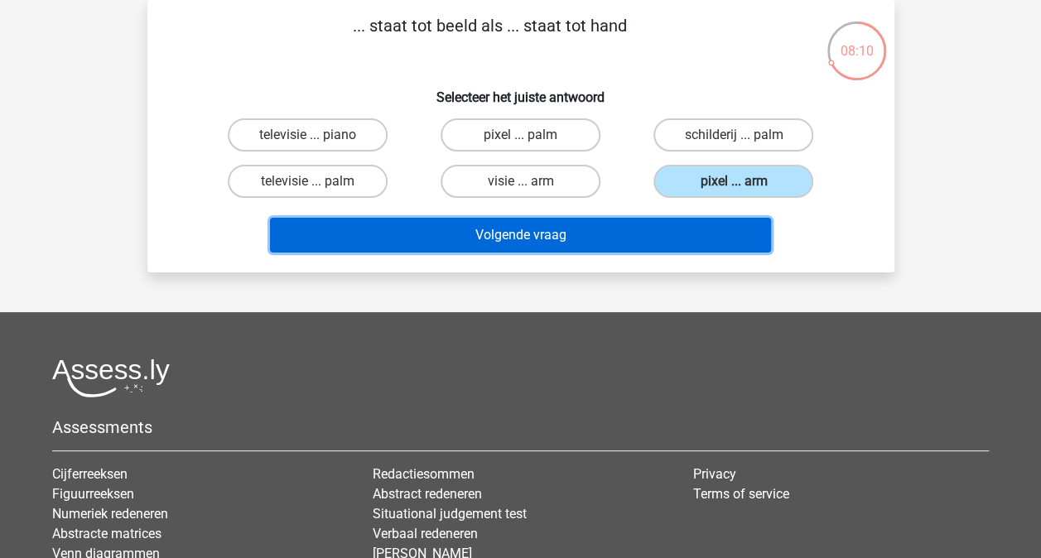
click at [696, 239] on button "Volgende vraag" at bounding box center [520, 235] width 501 height 35
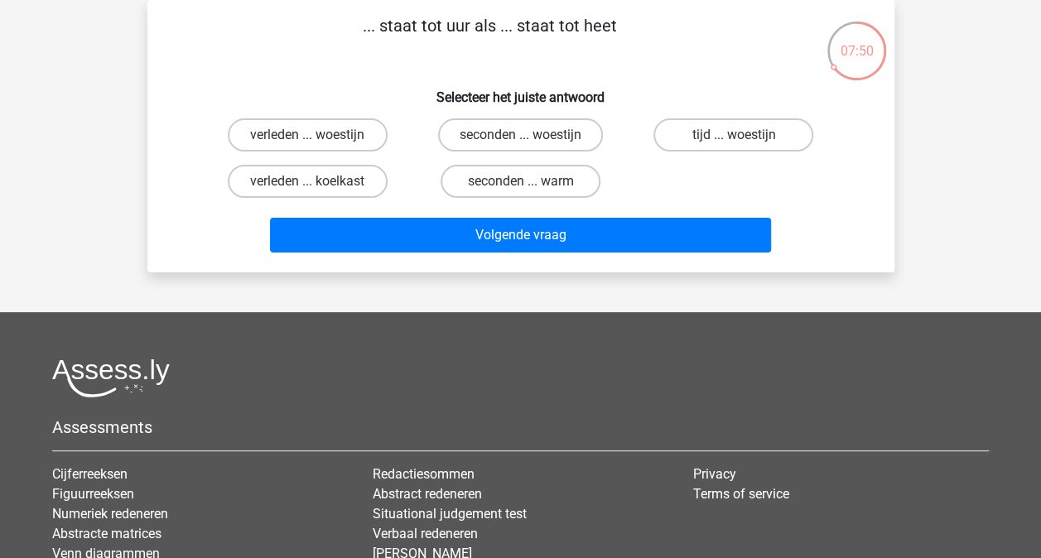
click at [522, 186] on input "seconden ... warm" at bounding box center [525, 186] width 11 height 11
radio input "true"
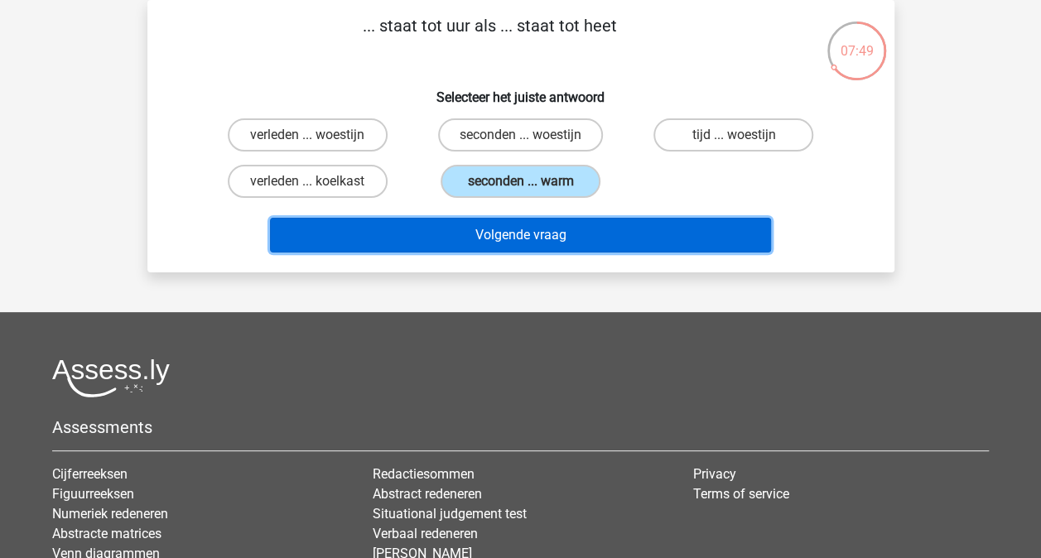
click at [534, 230] on button "Volgende vraag" at bounding box center [520, 235] width 501 height 35
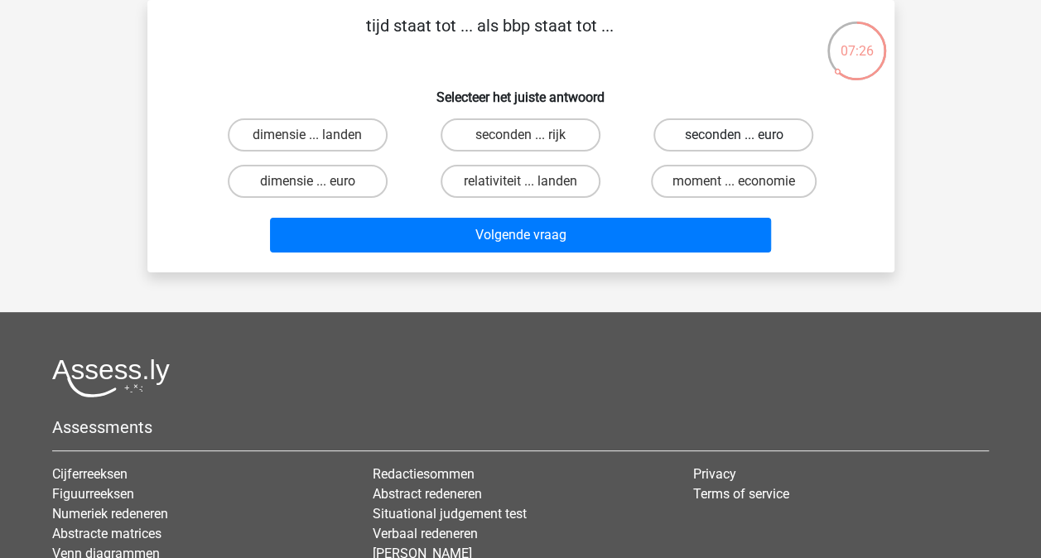
click at [754, 137] on label "seconden ... euro" at bounding box center [733, 134] width 160 height 33
click at [744, 137] on input "seconden ... euro" at bounding box center [739, 140] width 11 height 11
radio input "true"
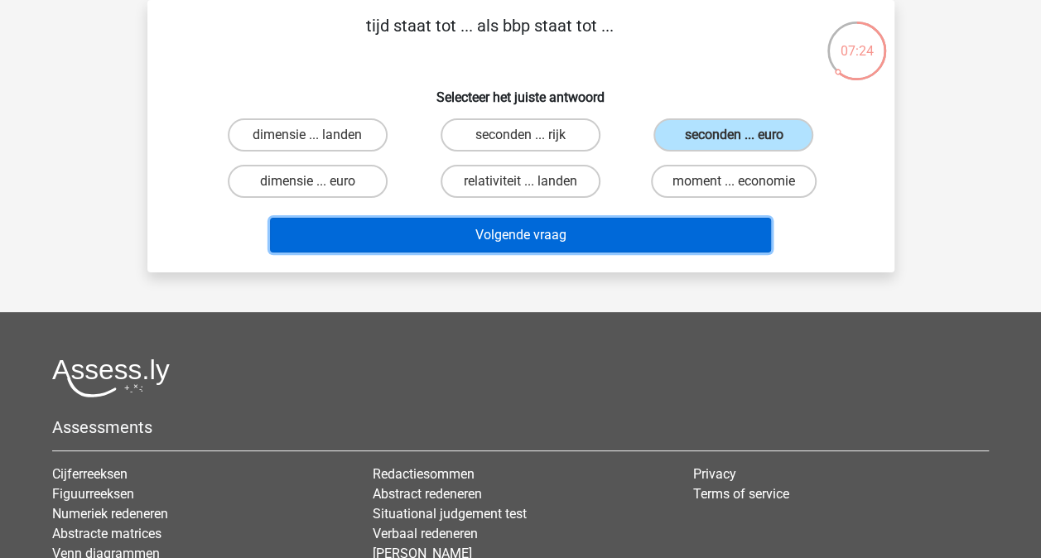
click at [561, 227] on button "Volgende vraag" at bounding box center [520, 235] width 501 height 35
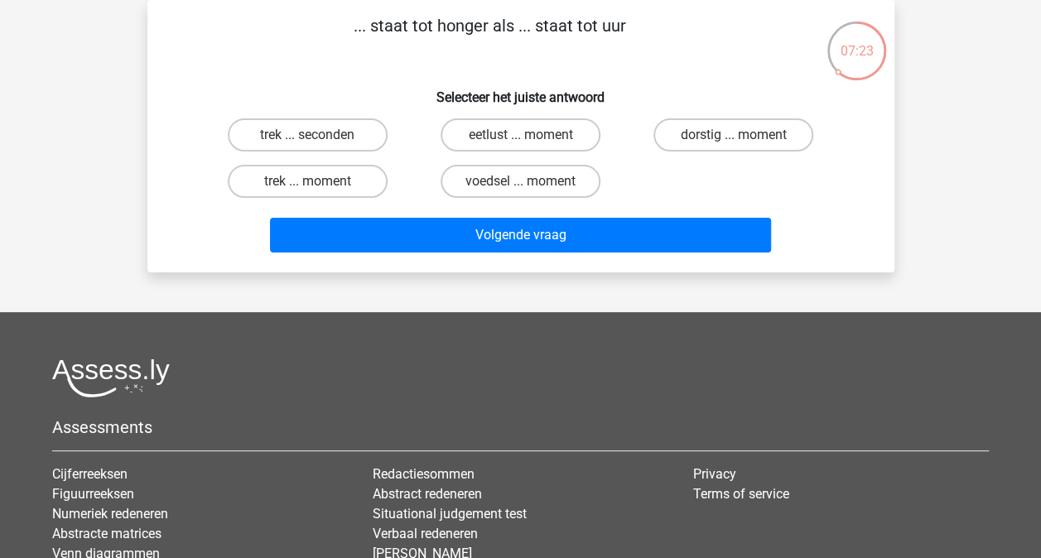
scroll to position [0, 0]
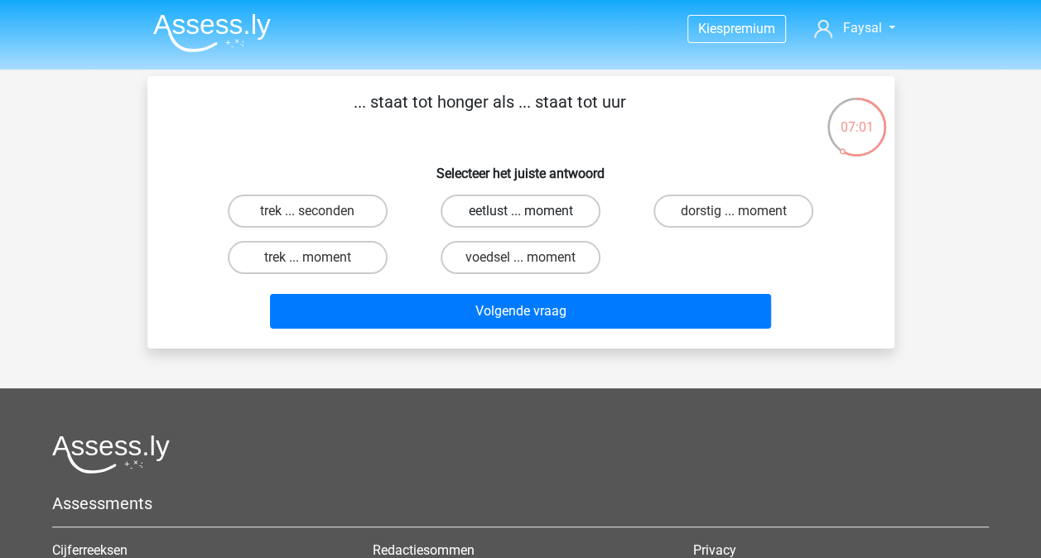
click at [562, 210] on label "eetlust ... moment" at bounding box center [521, 211] width 160 height 33
click at [531, 211] on input "eetlust ... moment" at bounding box center [525, 216] width 11 height 11
radio input "true"
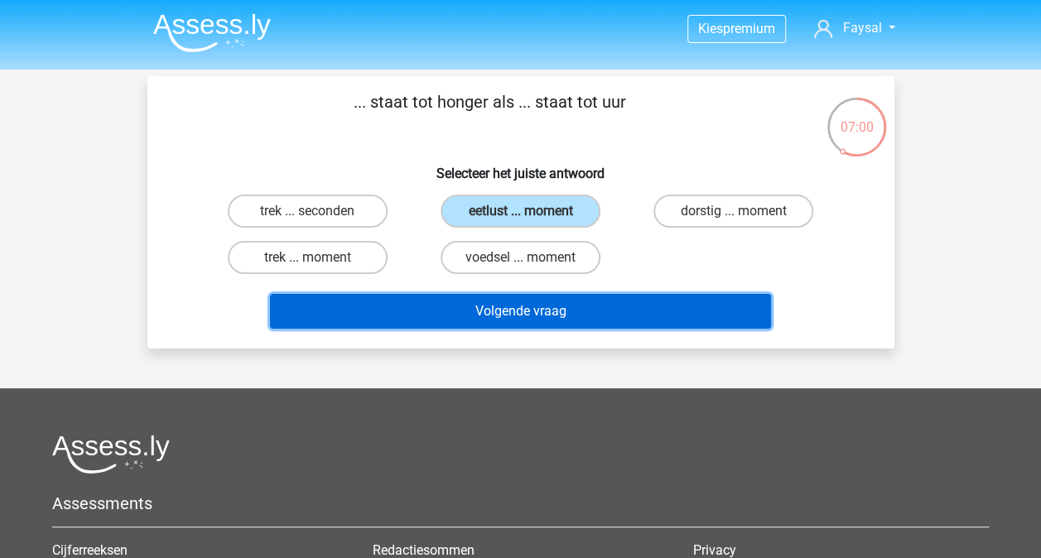
click at [579, 312] on button "Volgende vraag" at bounding box center [520, 311] width 501 height 35
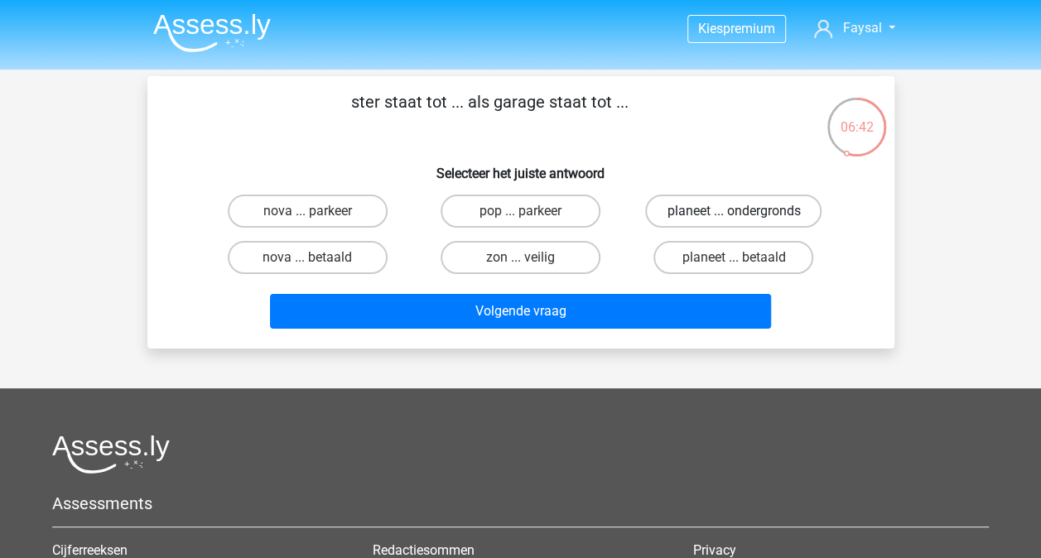
click at [763, 210] on label "planeet ... ondergronds" at bounding box center [733, 211] width 176 height 33
click at [744, 211] on input "planeet ... ondergronds" at bounding box center [739, 216] width 11 height 11
radio input "true"
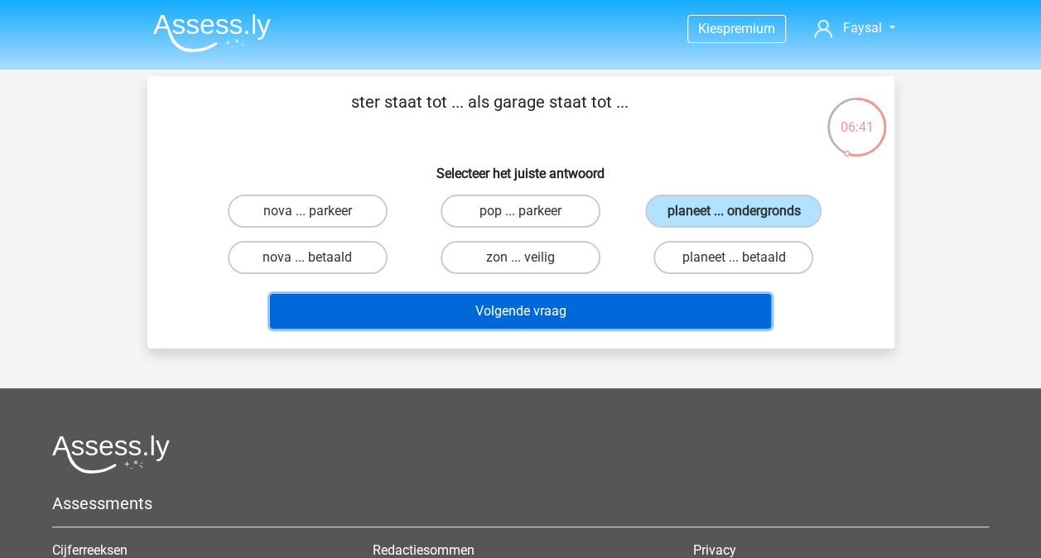
click at [654, 313] on button "Volgende vraag" at bounding box center [520, 311] width 501 height 35
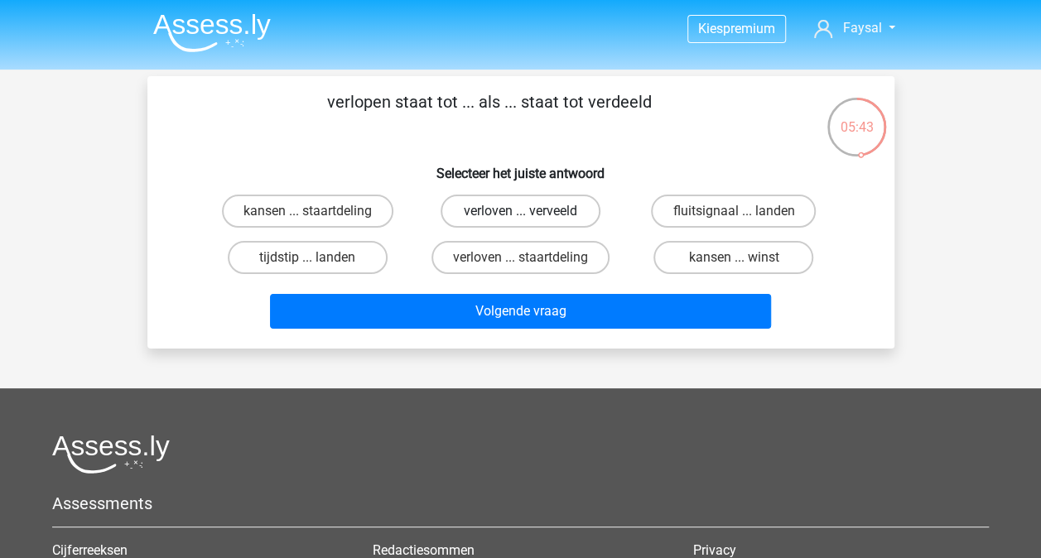
click at [497, 206] on label "verloven ... verveeld" at bounding box center [521, 211] width 160 height 33
click at [520, 211] on input "verloven ... verveeld" at bounding box center [525, 216] width 11 height 11
radio input "true"
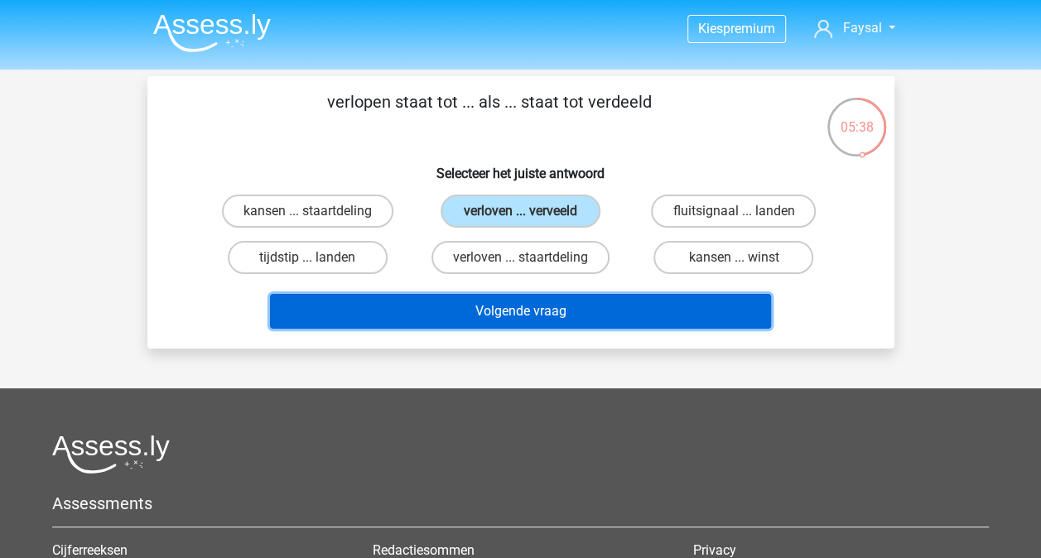
click at [475, 315] on button "Volgende vraag" at bounding box center [520, 311] width 501 height 35
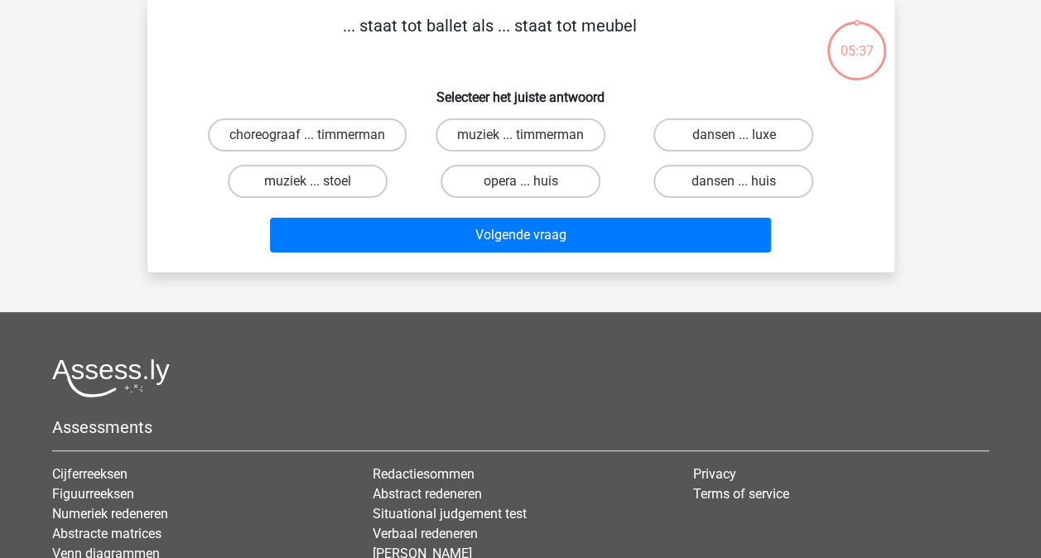
drag, startPoint x: 475, startPoint y: 315, endPoint x: 383, endPoint y: 383, distance: 115.4
click at [383, 383] on div at bounding box center [520, 378] width 937 height 39
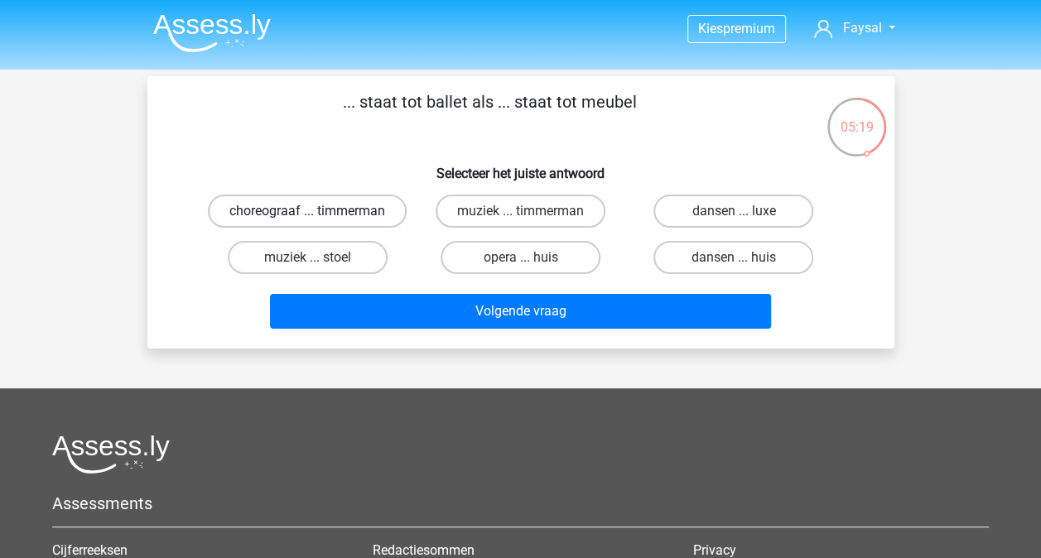
click at [354, 217] on label "choreograaf ... timmerman" at bounding box center [307, 211] width 199 height 33
click at [318, 217] on input "choreograaf ... timmerman" at bounding box center [312, 216] width 11 height 11
radio input "true"
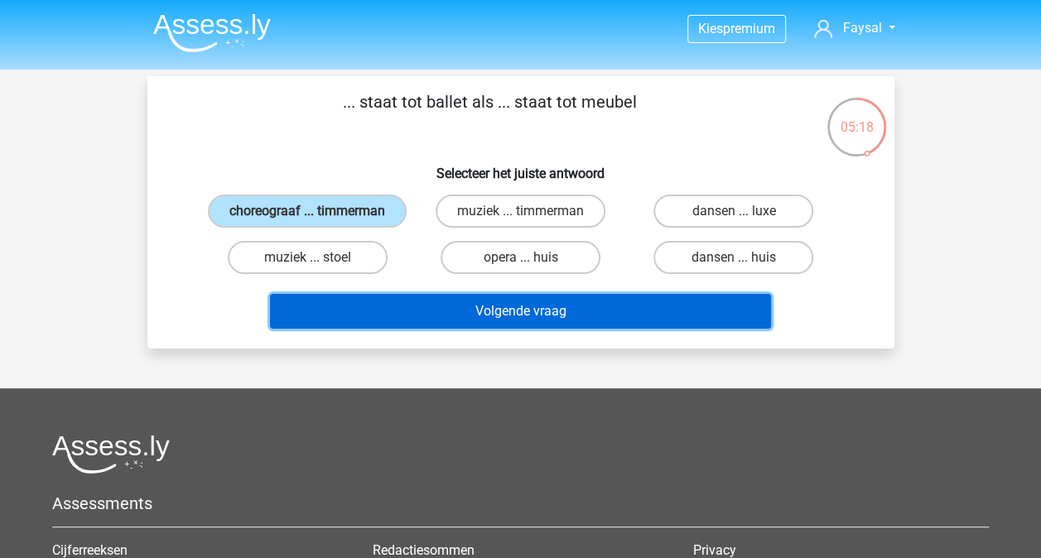
click at [399, 319] on button "Volgende vraag" at bounding box center [520, 311] width 501 height 35
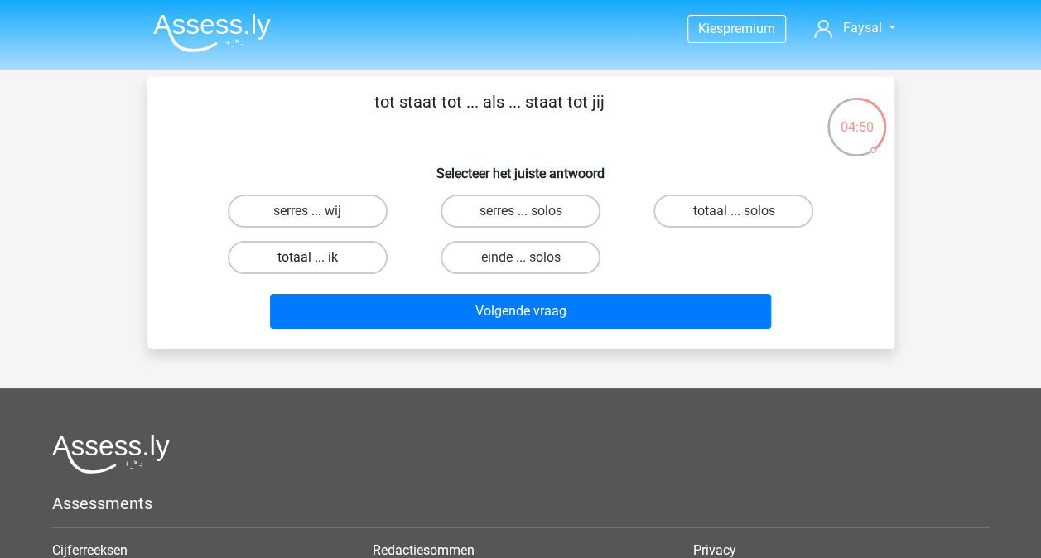
click at [332, 263] on label "totaal ... ik" at bounding box center [308, 257] width 160 height 33
click at [318, 263] on input "totaal ... ik" at bounding box center [312, 263] width 11 height 11
radio input "true"
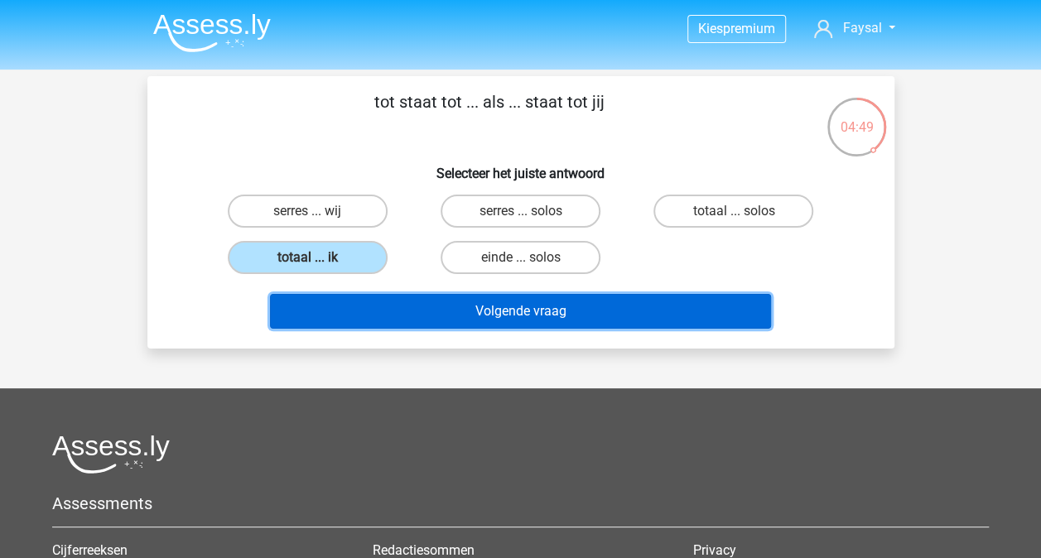
click at [490, 311] on button "Volgende vraag" at bounding box center [520, 311] width 501 height 35
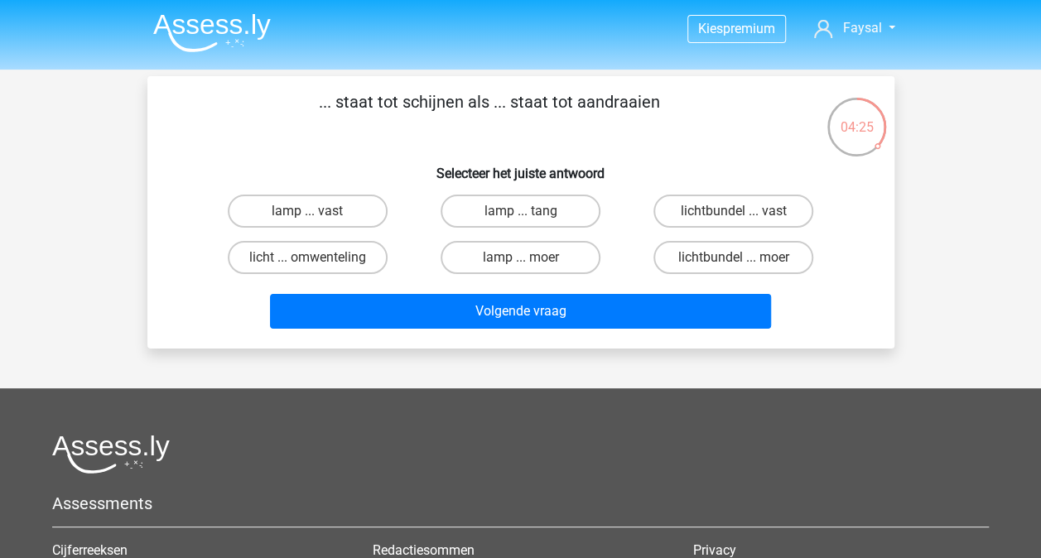
drag, startPoint x: 522, startPoint y: 253, endPoint x: 522, endPoint y: 265, distance: 11.6
click at [522, 253] on label "lamp ... moer" at bounding box center [521, 257] width 160 height 33
click at [522, 258] on input "lamp ... moer" at bounding box center [525, 263] width 11 height 11
radio input "true"
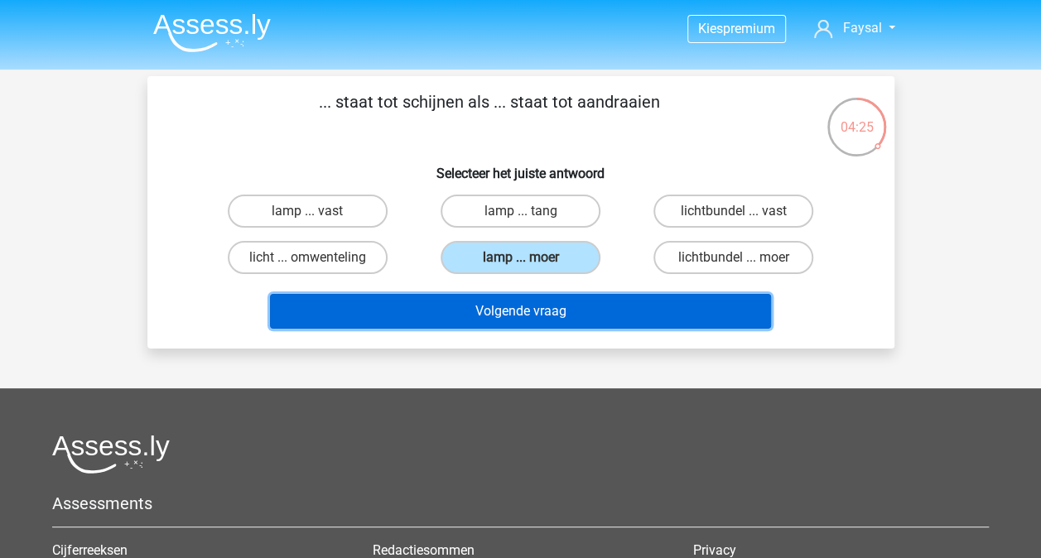
click at [525, 301] on button "Volgende vraag" at bounding box center [520, 311] width 501 height 35
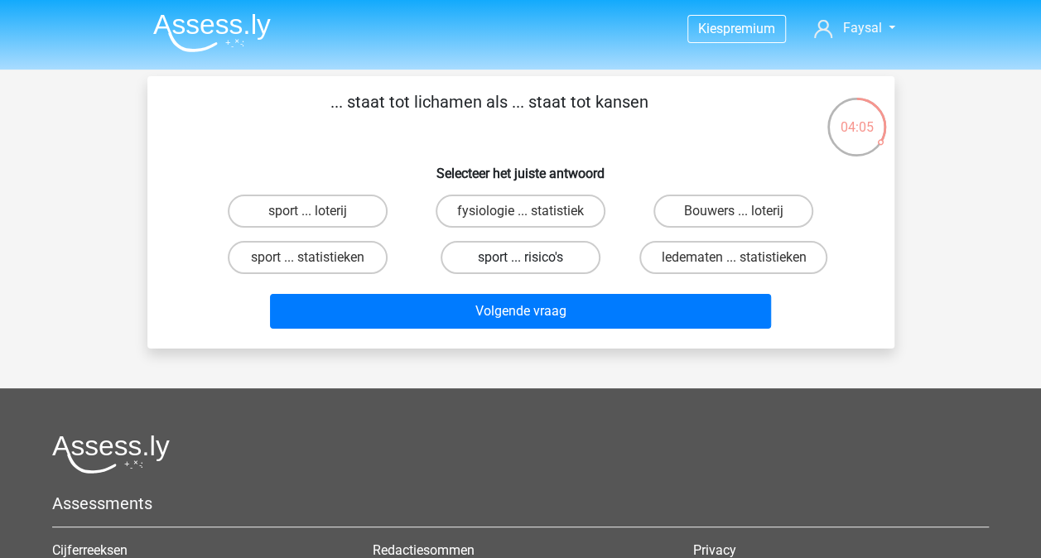
click at [534, 253] on label "sport ... risico's" at bounding box center [521, 257] width 160 height 33
click at [531, 258] on input "sport ... risico's" at bounding box center [525, 263] width 11 height 11
radio input "true"
click at [512, 202] on label "fysiologie ... statistiek" at bounding box center [521, 211] width 170 height 33
click at [520, 211] on input "fysiologie ... statistiek" at bounding box center [525, 216] width 11 height 11
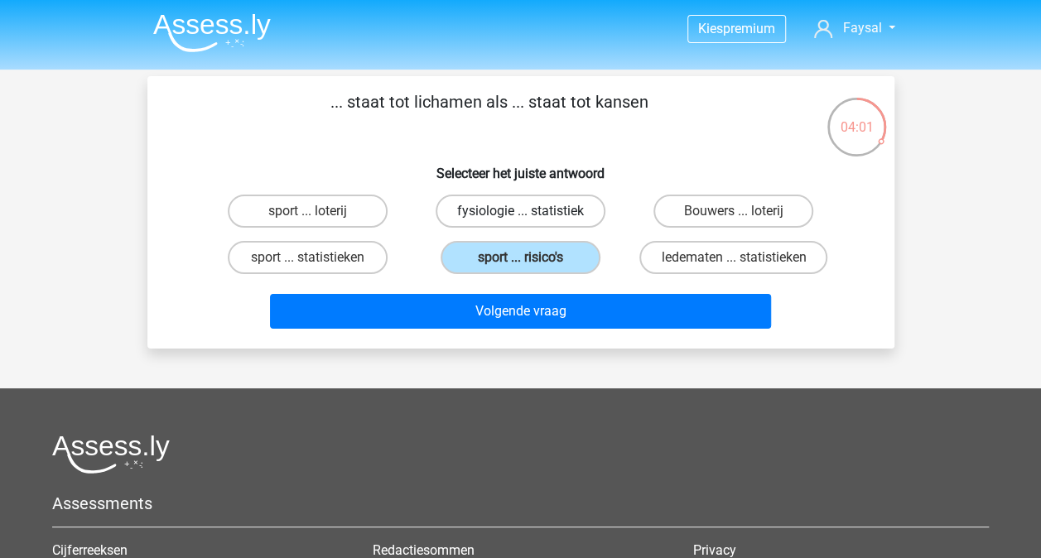
radio input "true"
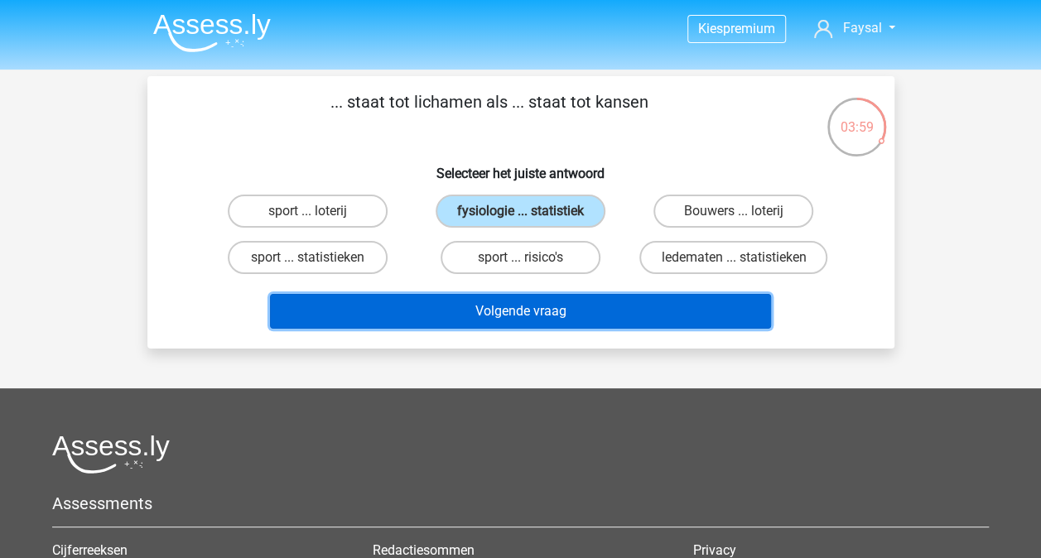
click at [494, 316] on button "Volgende vraag" at bounding box center [520, 311] width 501 height 35
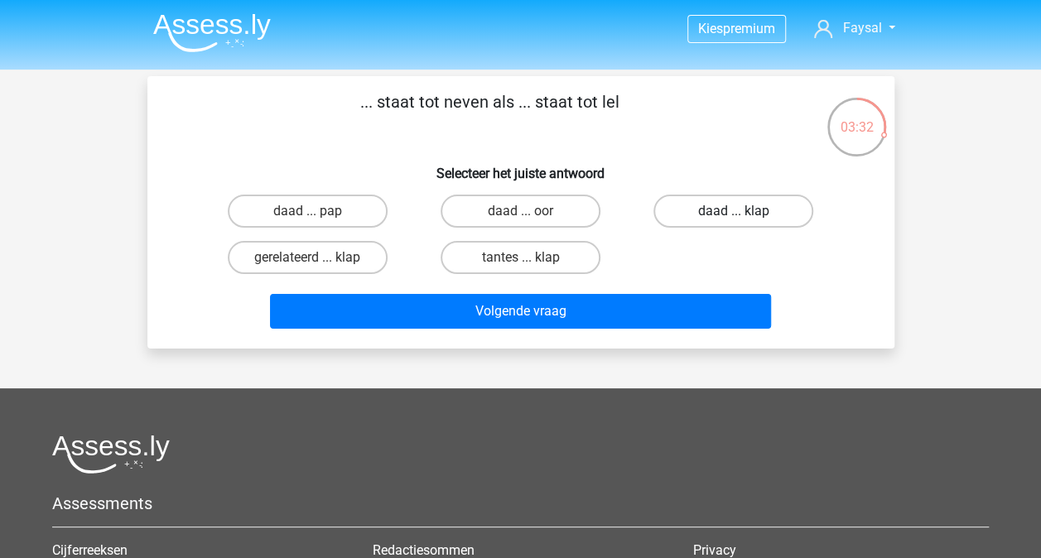
click at [772, 214] on label "daad ... klap" at bounding box center [733, 211] width 160 height 33
click at [744, 214] on input "daad ... klap" at bounding box center [739, 216] width 11 height 11
radio input "true"
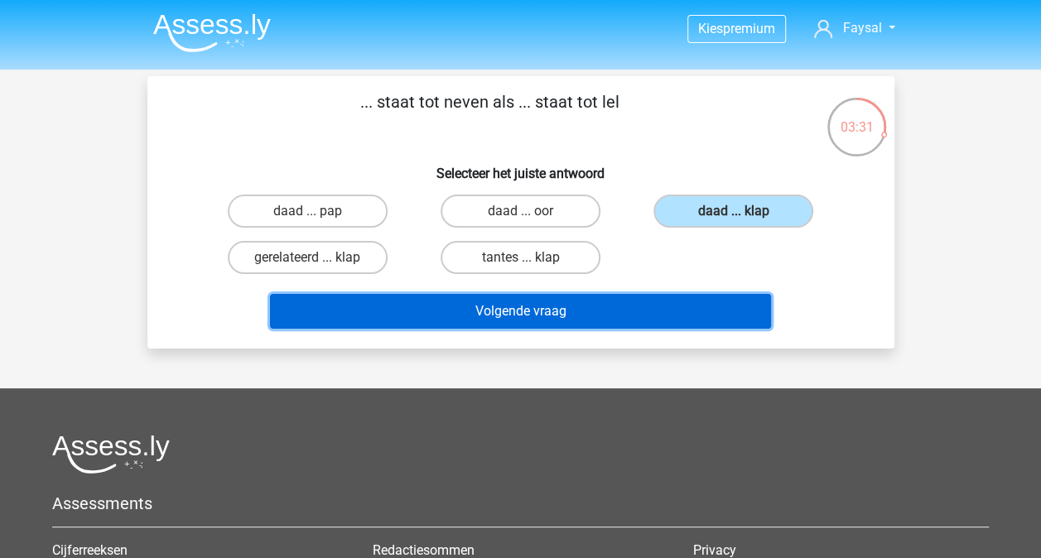
click at [627, 321] on button "Volgende vraag" at bounding box center [520, 311] width 501 height 35
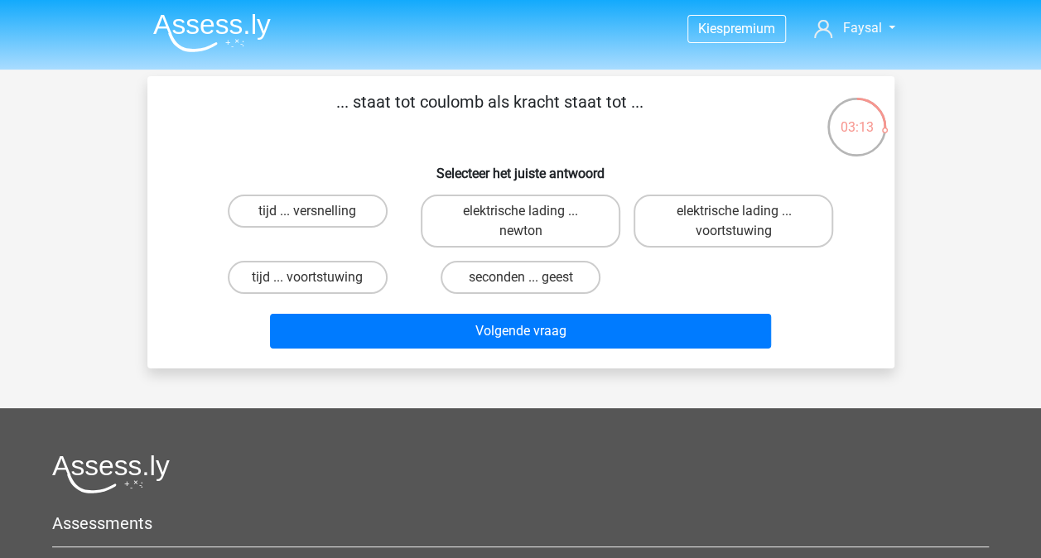
click at [523, 218] on input "elektrische lading ... newton" at bounding box center [525, 216] width 11 height 11
radio input "true"
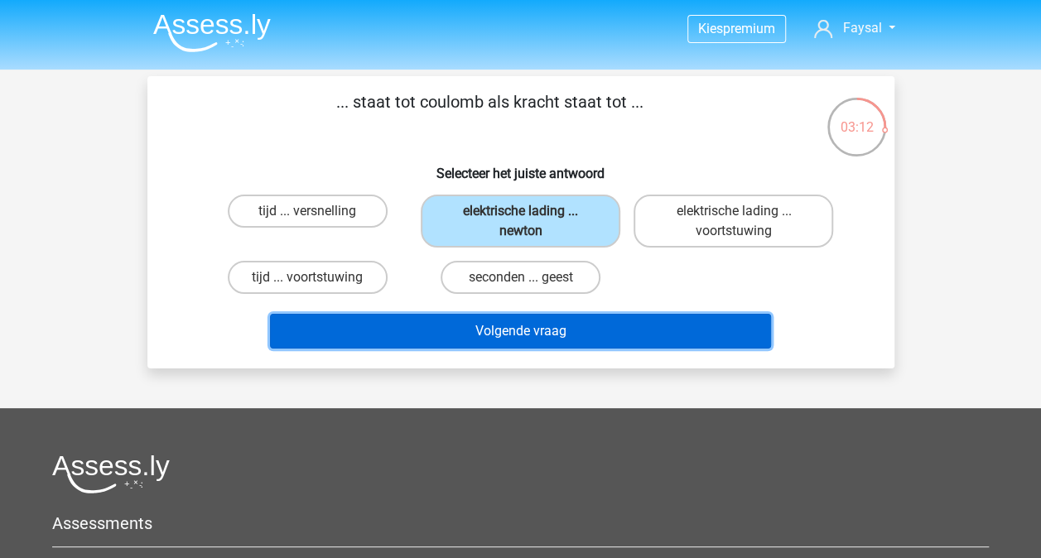
click at [543, 327] on button "Volgende vraag" at bounding box center [520, 331] width 501 height 35
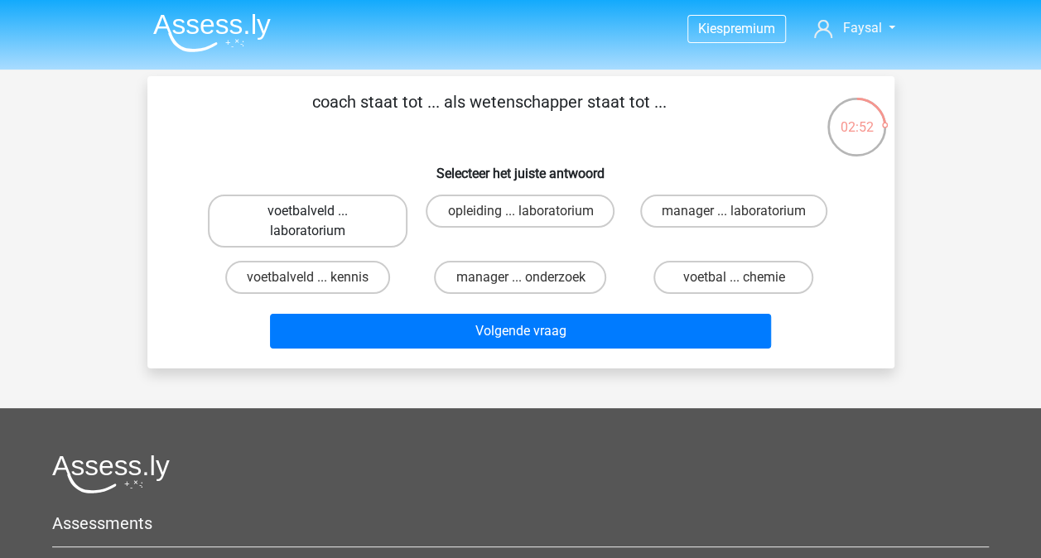
click at [325, 219] on label "voetbalveld ... laboratorium" at bounding box center [308, 221] width 200 height 53
click at [318, 219] on input "voetbalveld ... laboratorium" at bounding box center [312, 216] width 11 height 11
radio input "true"
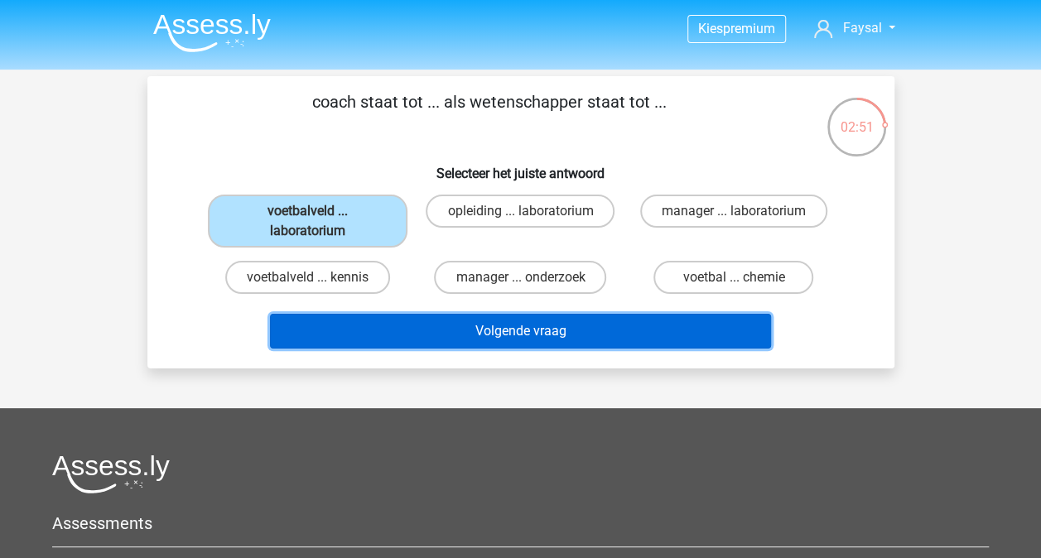
click at [505, 337] on button "Volgende vraag" at bounding box center [520, 331] width 501 height 35
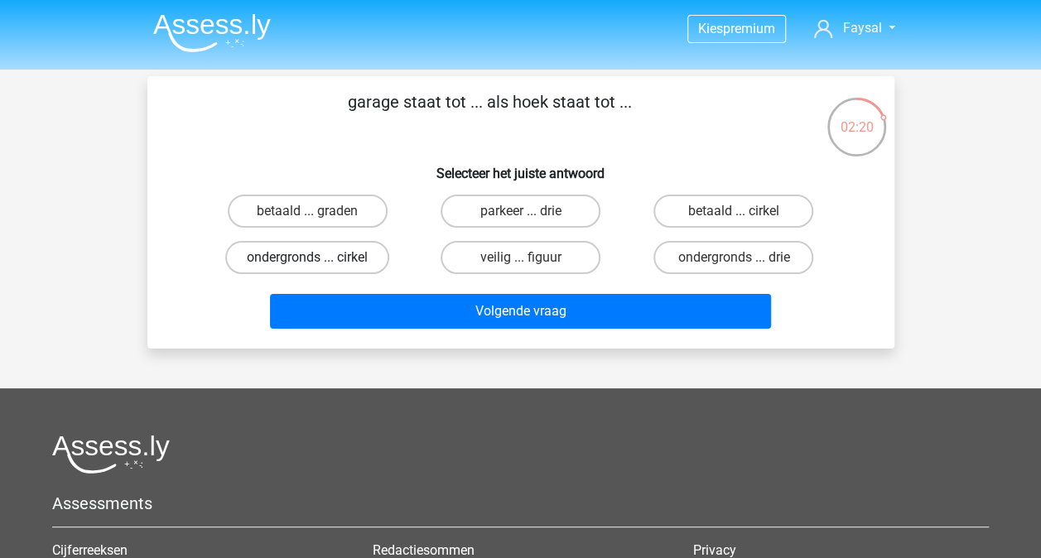
click at [343, 259] on label "ondergronds ... cirkel" at bounding box center [307, 257] width 164 height 33
click at [318, 259] on input "ondergronds ... cirkel" at bounding box center [312, 263] width 11 height 11
radio input "true"
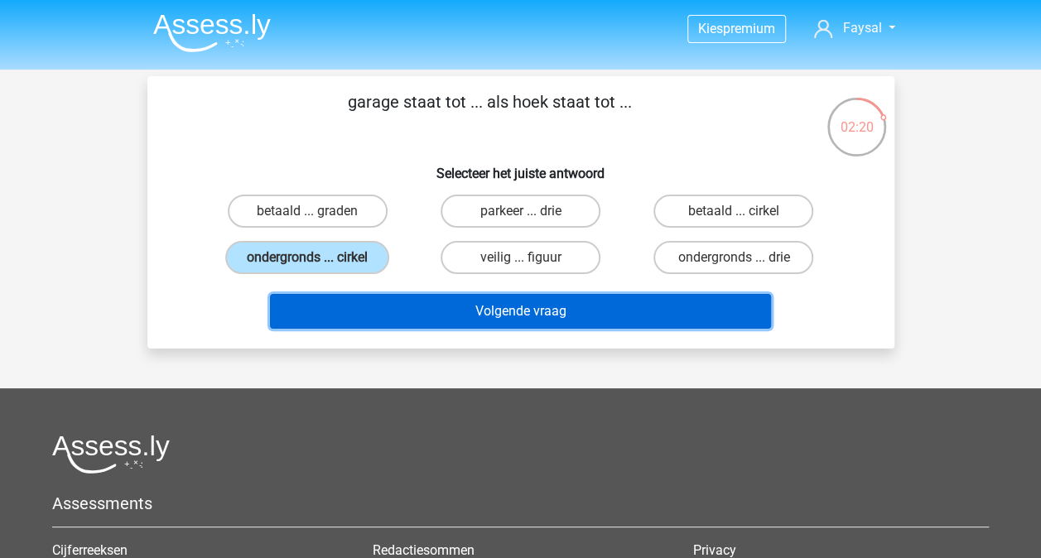
click at [458, 311] on button "Volgende vraag" at bounding box center [520, 311] width 501 height 35
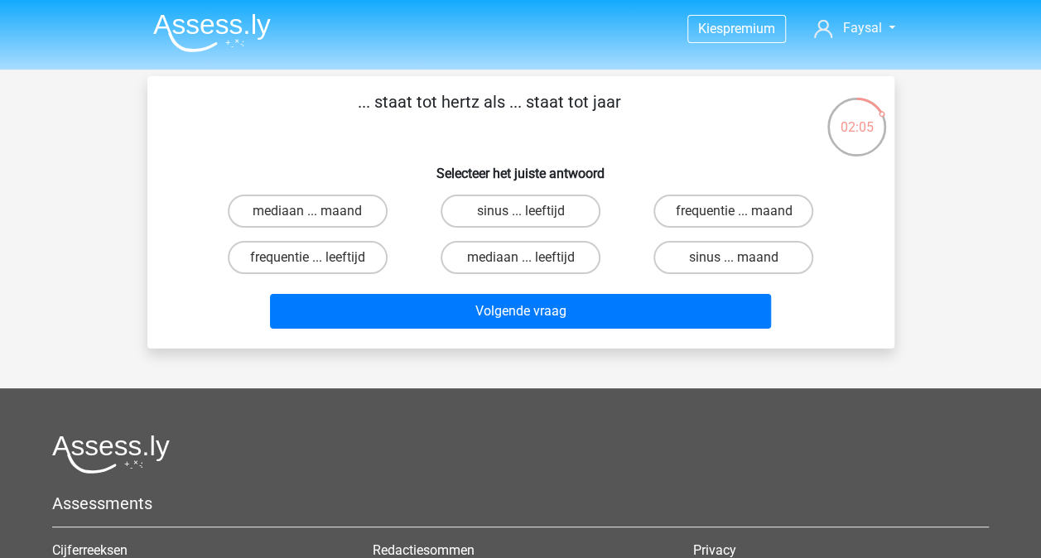
click at [778, 205] on label "frequentie ... maand" at bounding box center [733, 211] width 160 height 33
click at [744, 211] on input "frequentie ... maand" at bounding box center [739, 216] width 11 height 11
radio input "true"
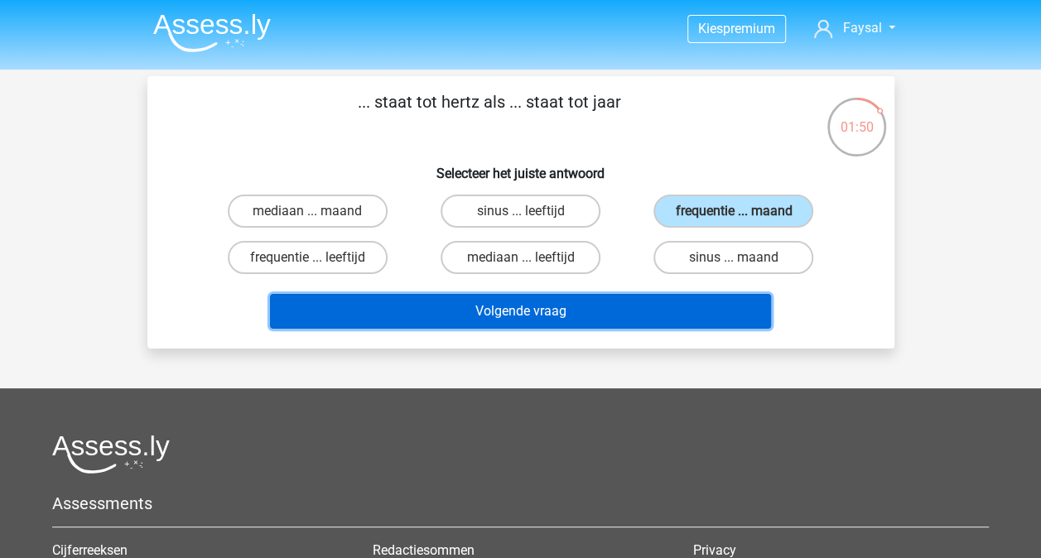
click at [595, 303] on button "Volgende vraag" at bounding box center [520, 311] width 501 height 35
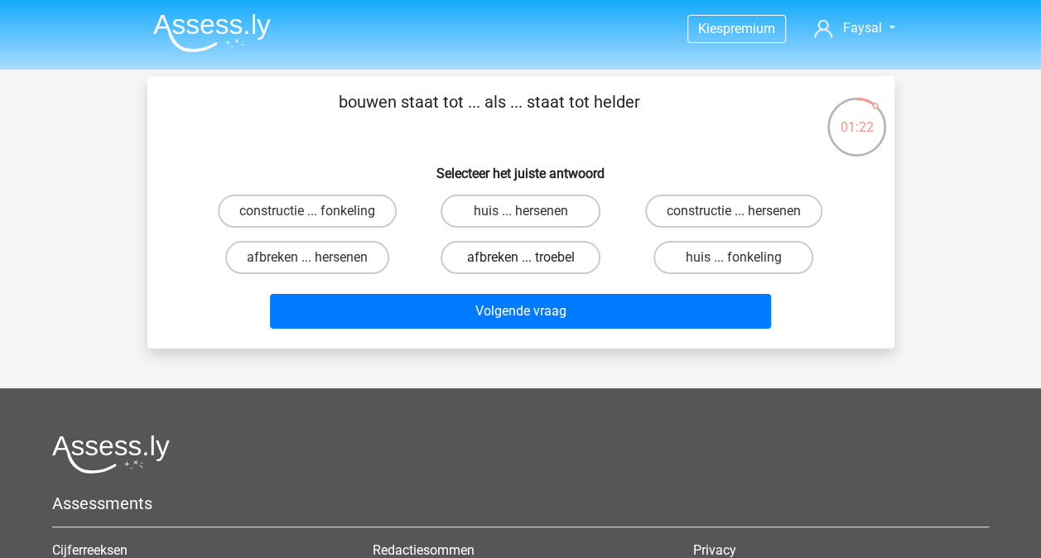
click at [571, 258] on label "afbreken ... troebel" at bounding box center [521, 257] width 160 height 33
click at [531, 258] on input "afbreken ... troebel" at bounding box center [525, 263] width 11 height 11
radio input "true"
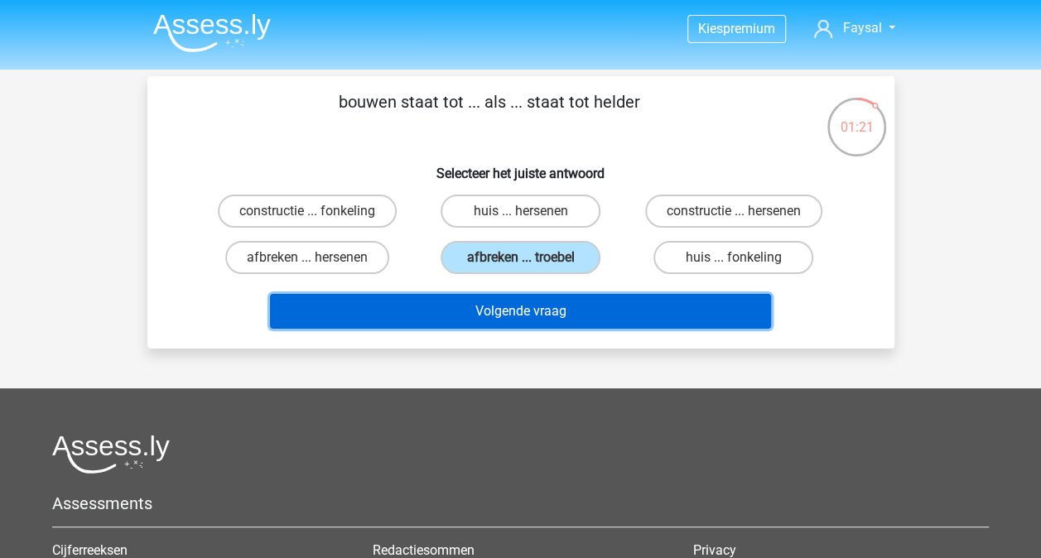
click at [561, 301] on button "Volgende vraag" at bounding box center [520, 311] width 501 height 35
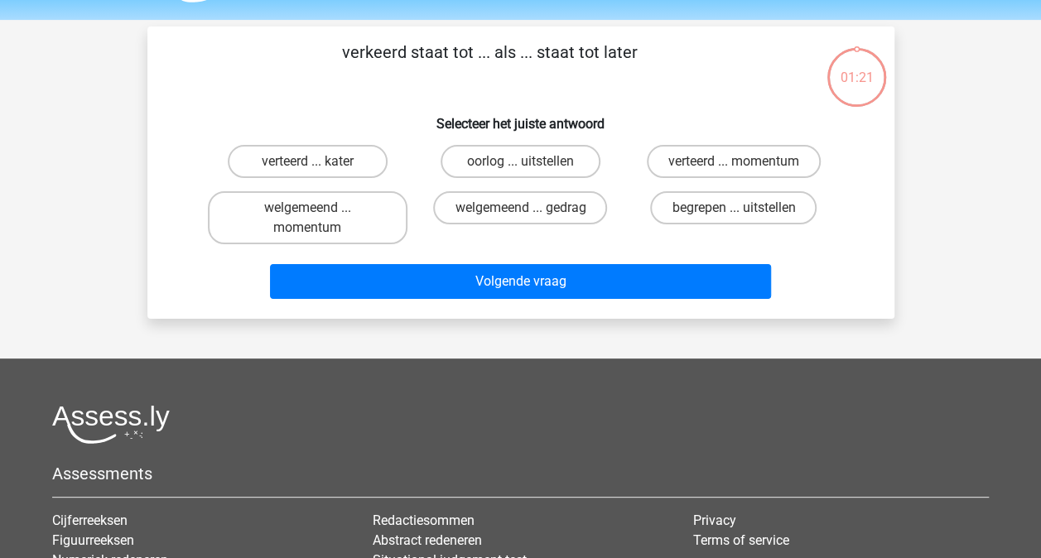
scroll to position [76, 0]
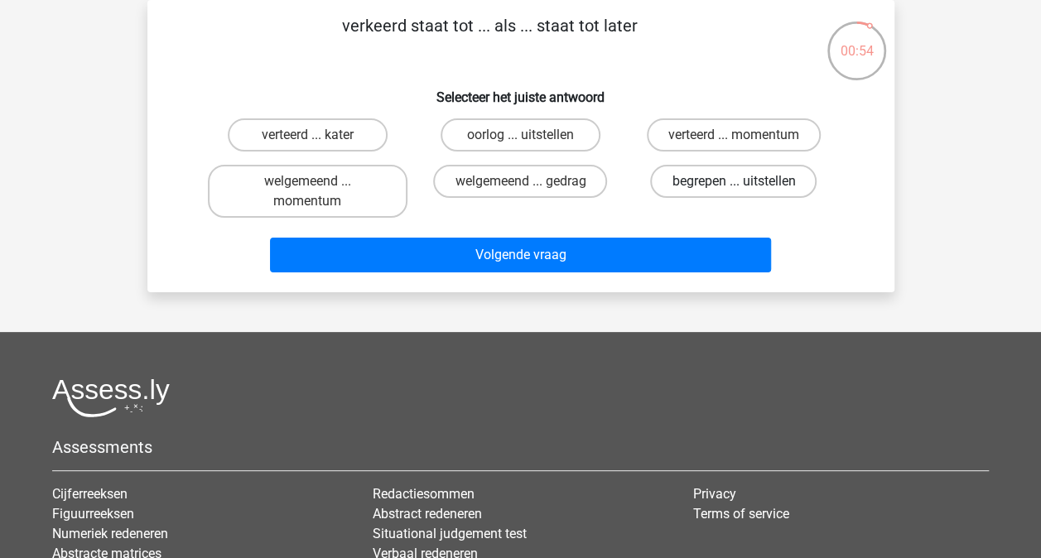
click at [730, 187] on label "begrepen ... uitstellen" at bounding box center [733, 181] width 166 height 33
click at [734, 187] on input "begrepen ... uitstellen" at bounding box center [739, 186] width 11 height 11
radio input "true"
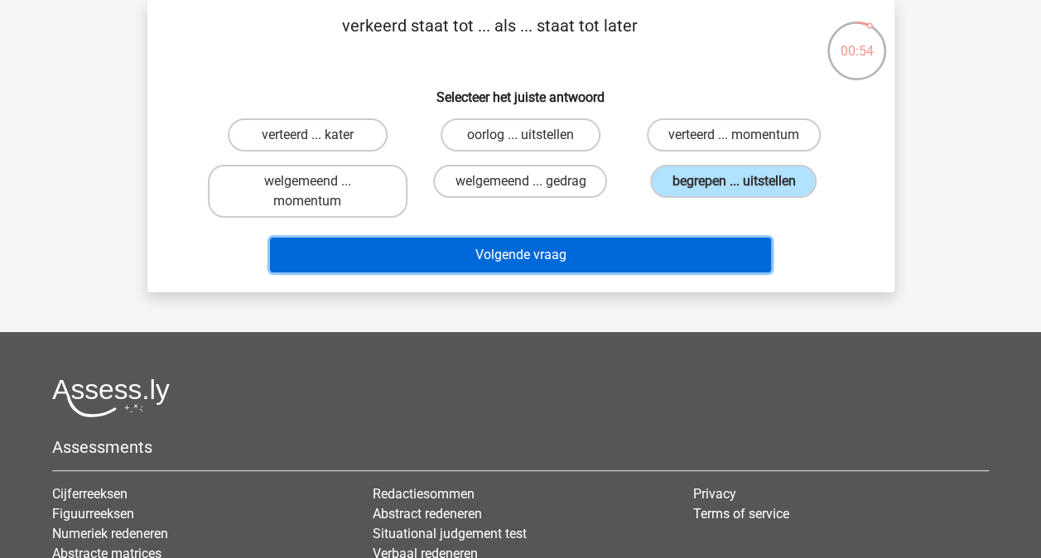
click at [690, 251] on button "Volgende vraag" at bounding box center [520, 255] width 501 height 35
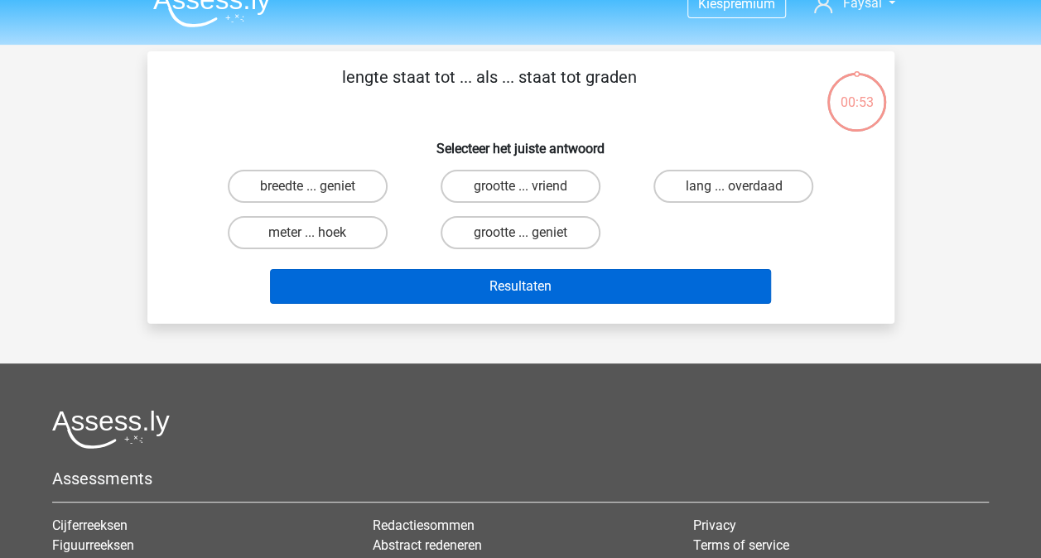
scroll to position [0, 0]
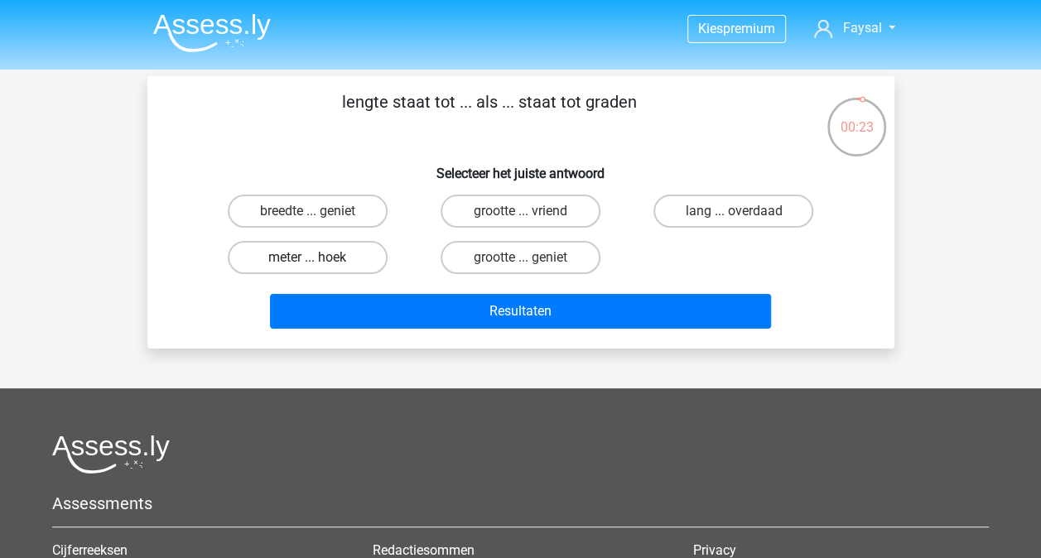
click at [316, 257] on label "meter ... hoek" at bounding box center [308, 257] width 160 height 33
click at [316, 258] on input "meter ... hoek" at bounding box center [312, 263] width 11 height 11
radio input "true"
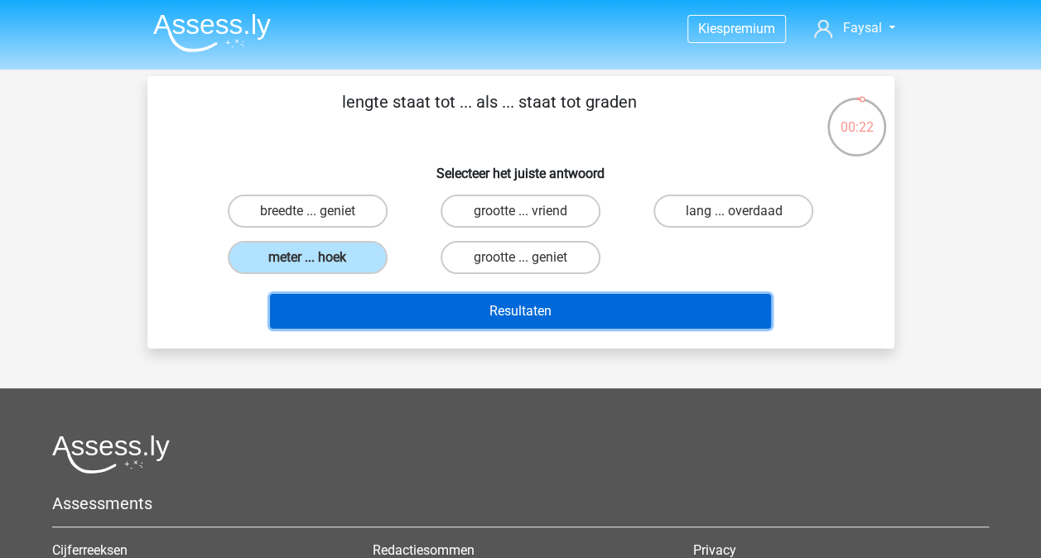
click at [492, 314] on button "Resultaten" at bounding box center [520, 311] width 501 height 35
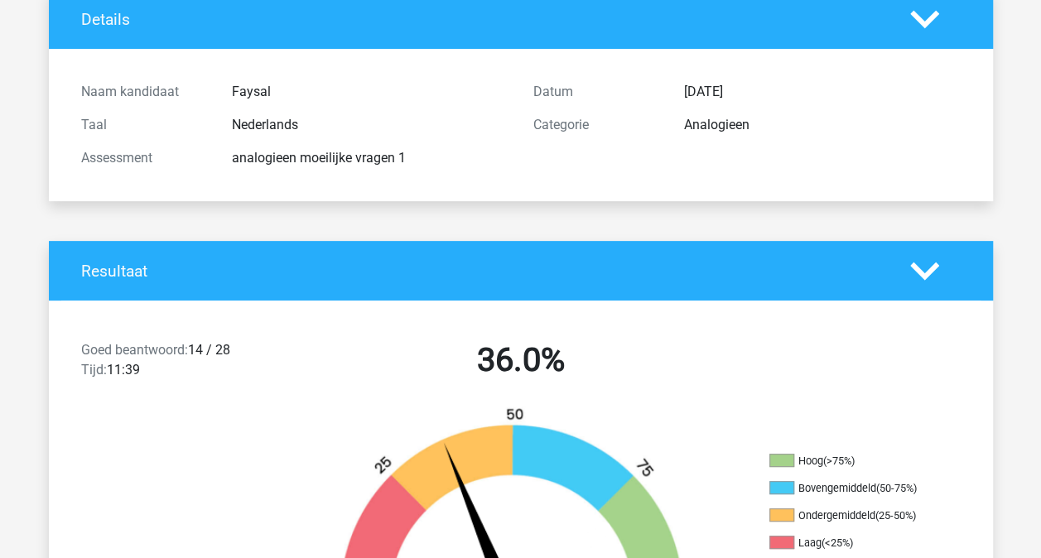
scroll to position [331, 0]
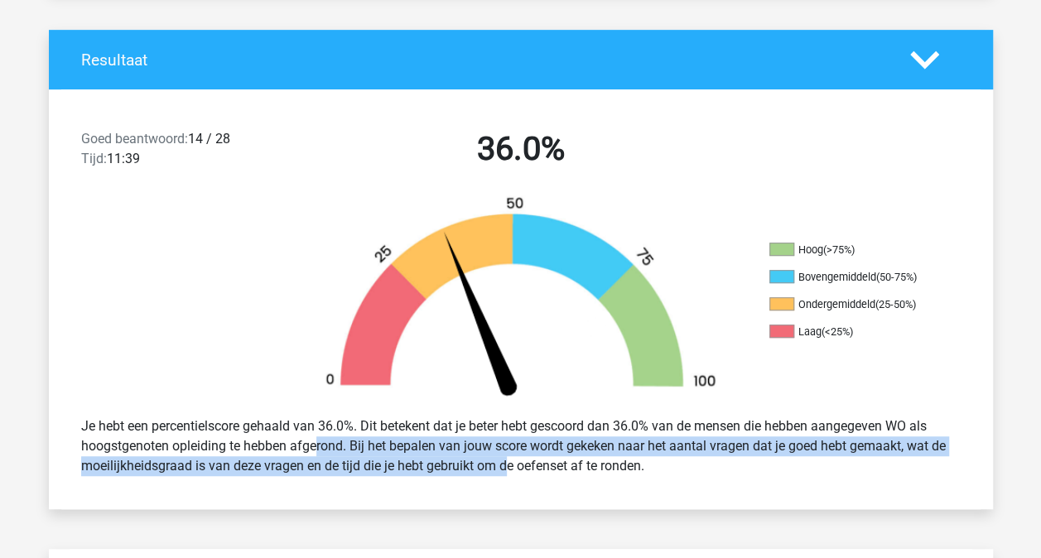
drag, startPoint x: 257, startPoint y: 444, endPoint x: 461, endPoint y: 474, distance: 206.7
click at [461, 474] on div "Je hebt een percentielscore gehaald van 36.0%. Dit betekent dat je beter hebt g…" at bounding box center [521, 446] width 904 height 73
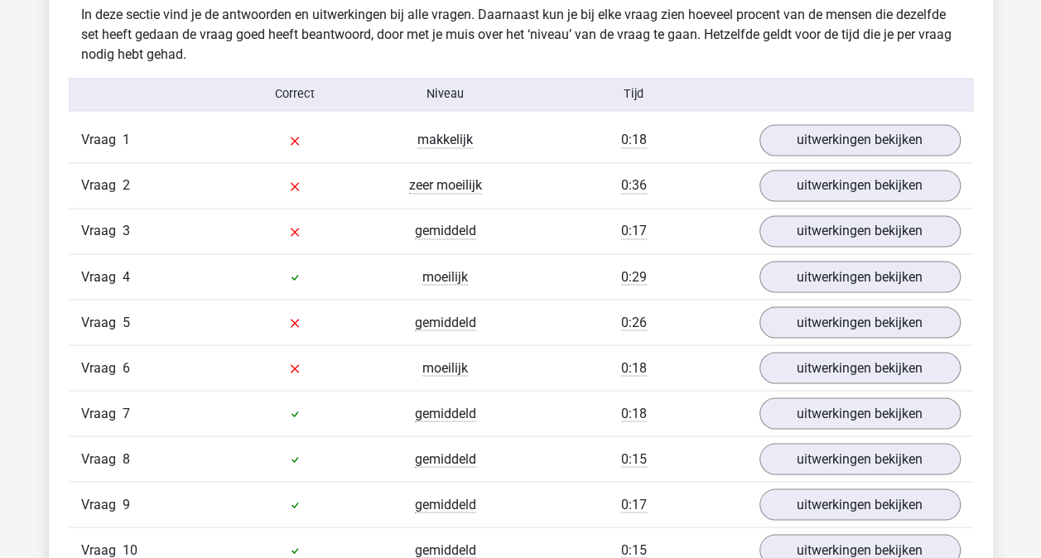
scroll to position [1325, 0]
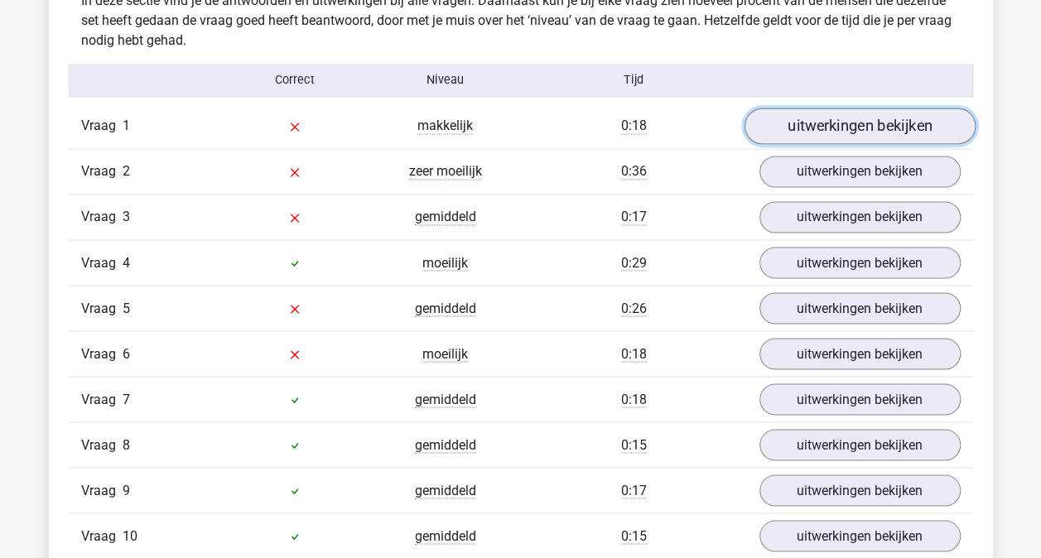
click at [845, 119] on link "uitwerkingen bekijken" at bounding box center [859, 126] width 231 height 36
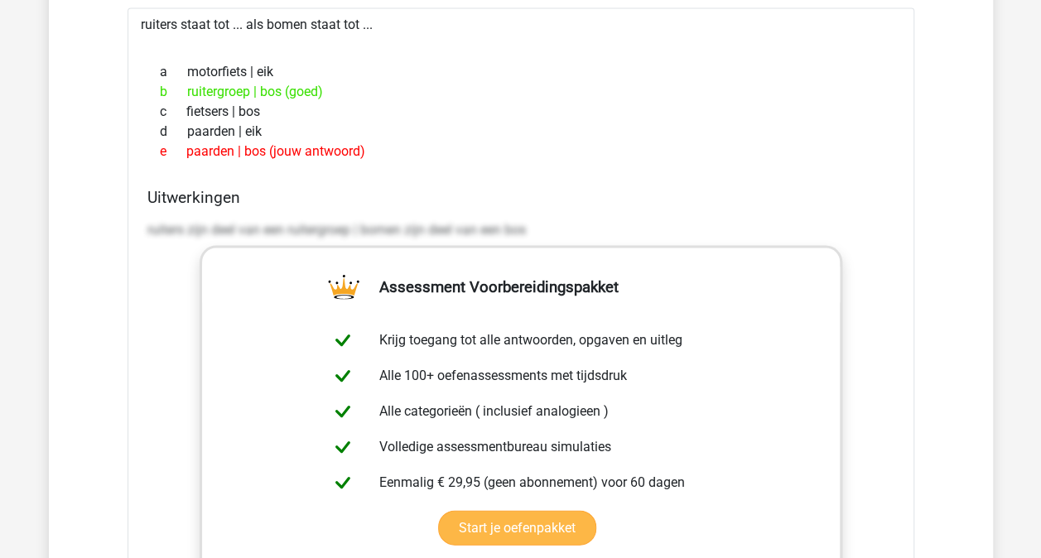
scroll to position [1491, 0]
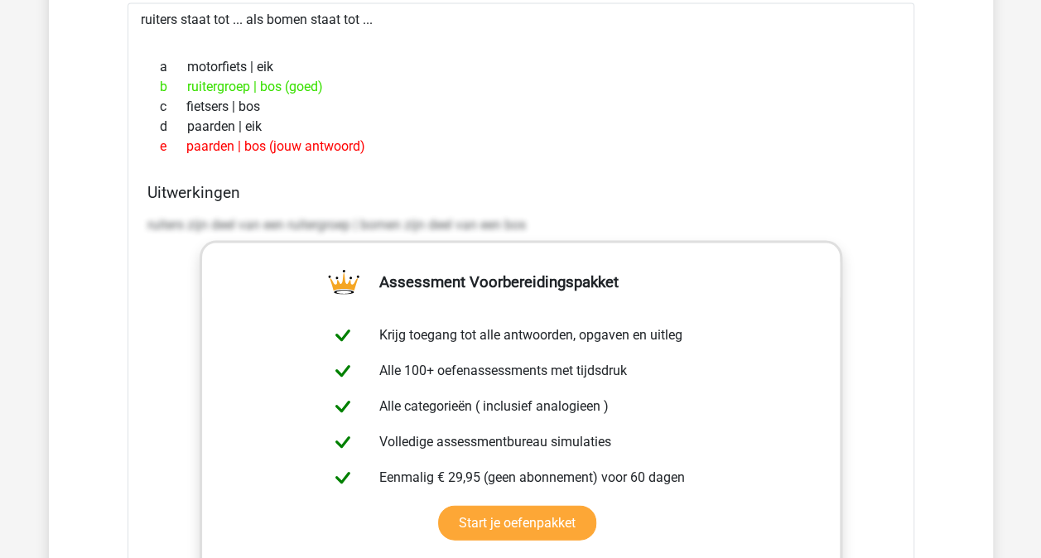
drag, startPoint x: 228, startPoint y: 81, endPoint x: 411, endPoint y: 98, distance: 183.8
click at [411, 98] on div "a motorfiets | eik b ruitergroep | bos (goed) c fietsers | bos d paarden | eik …" at bounding box center [520, 106] width 747 height 113
drag, startPoint x: 411, startPoint y: 98, endPoint x: 366, endPoint y: 102, distance: 44.9
click at [366, 102] on div "c fietsers | bos" at bounding box center [520, 106] width 747 height 20
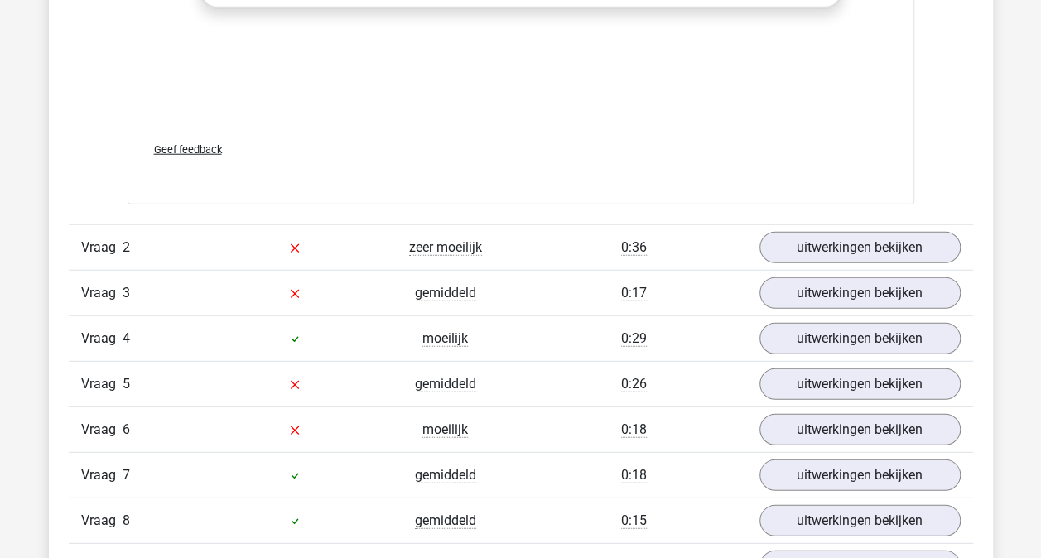
scroll to position [2070, 0]
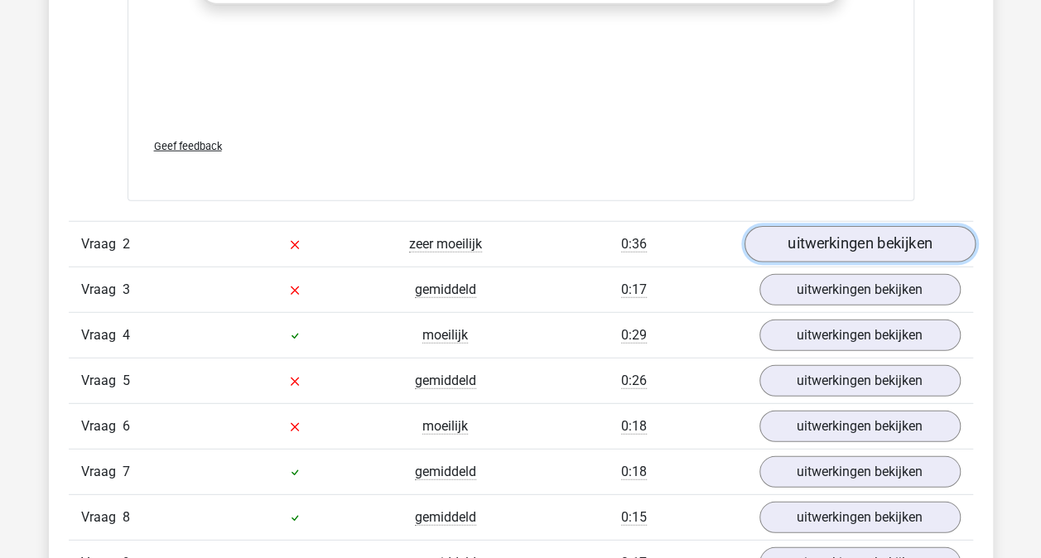
click at [889, 254] on link "uitwerkingen bekijken" at bounding box center [859, 244] width 231 height 36
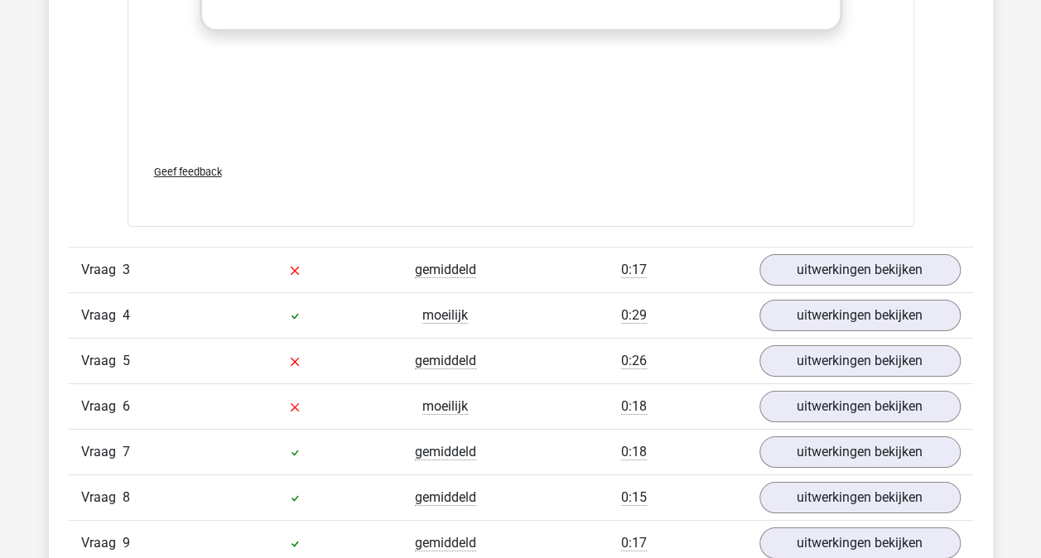
scroll to position [3064, 0]
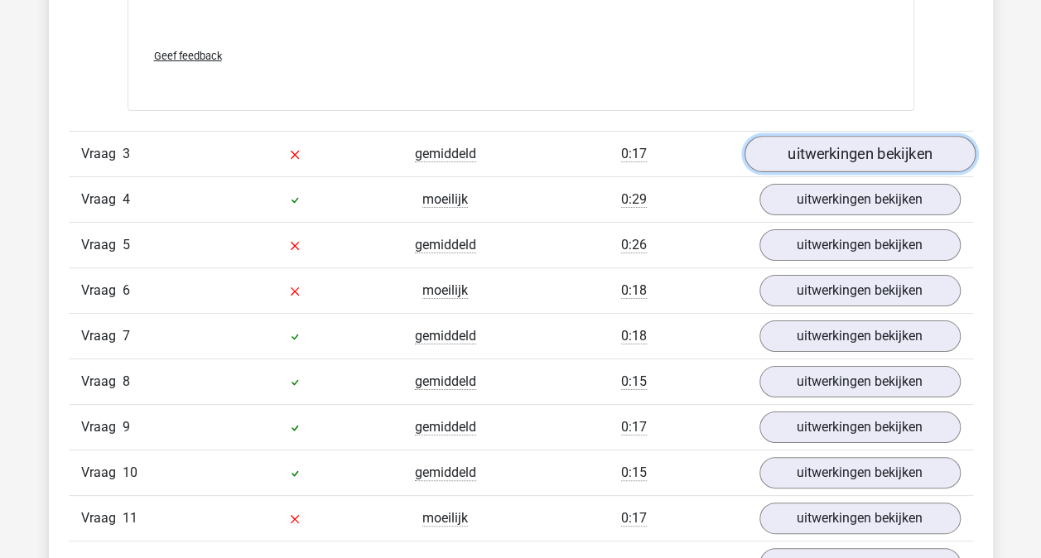
click at [841, 147] on link "uitwerkingen bekijken" at bounding box center [859, 154] width 231 height 36
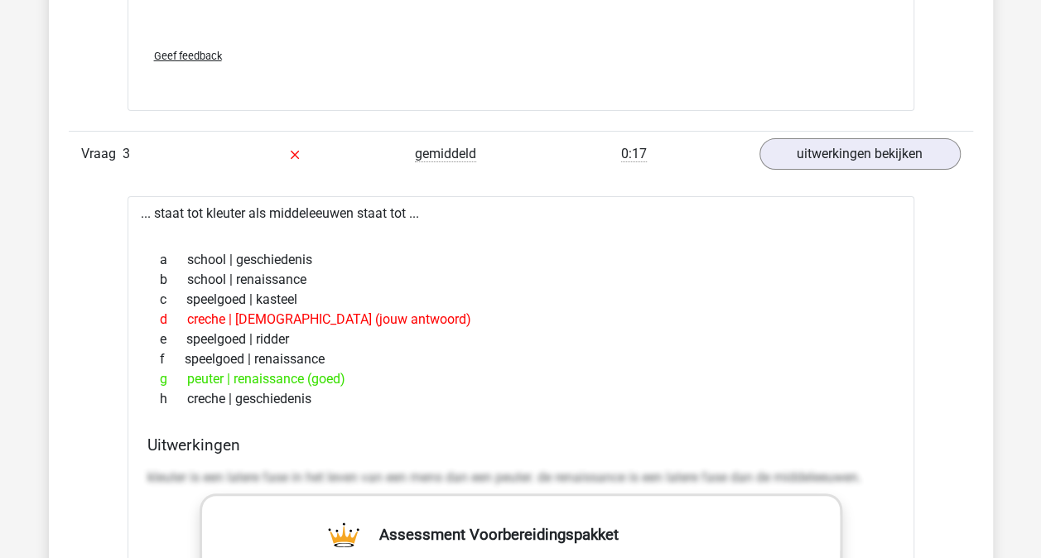
click at [409, 369] on div "g peuter | renaissance (goed)" at bounding box center [520, 379] width 747 height 20
drag, startPoint x: 409, startPoint y: 368, endPoint x: 335, endPoint y: 369, distance: 74.5
click at [335, 369] on div "g peuter | renaissance (goed)" at bounding box center [520, 379] width 747 height 20
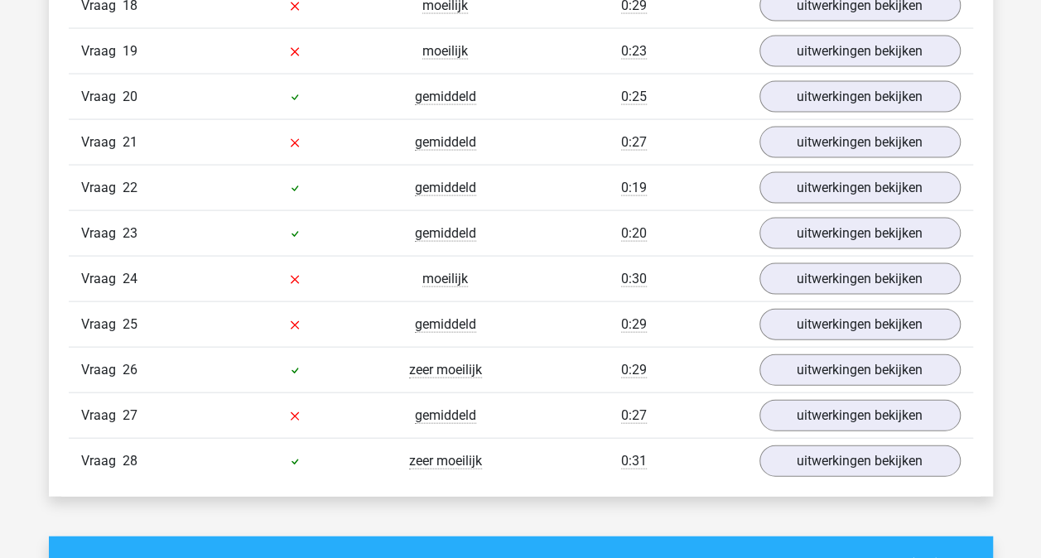
scroll to position [4803, 0]
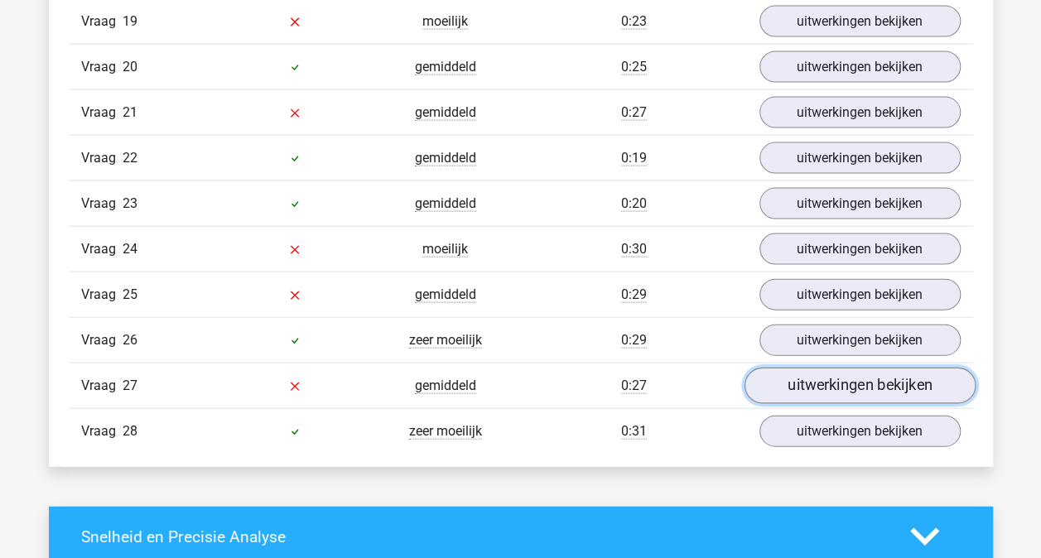
click at [838, 370] on link "uitwerkingen bekijken" at bounding box center [859, 387] width 231 height 36
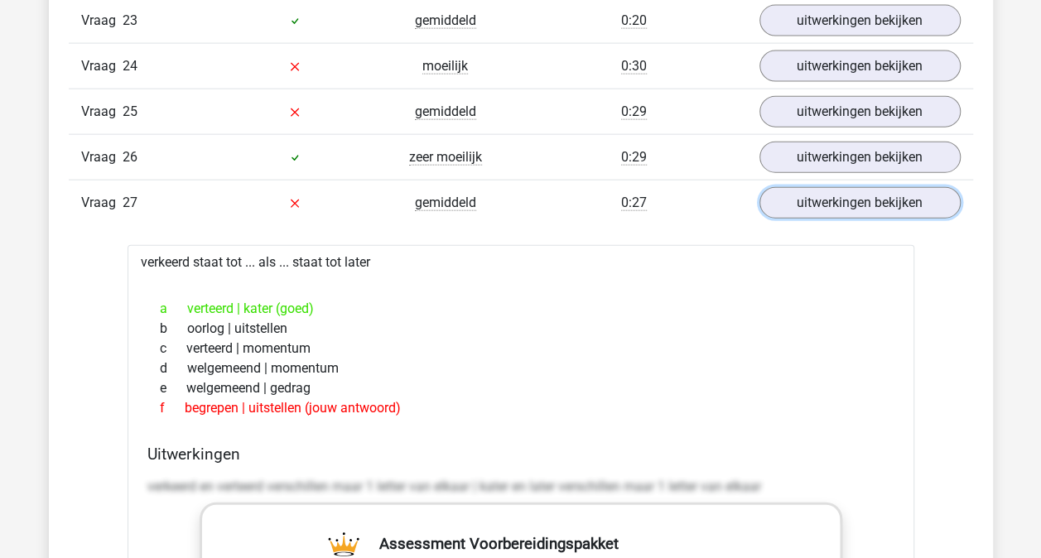
scroll to position [5052, 0]
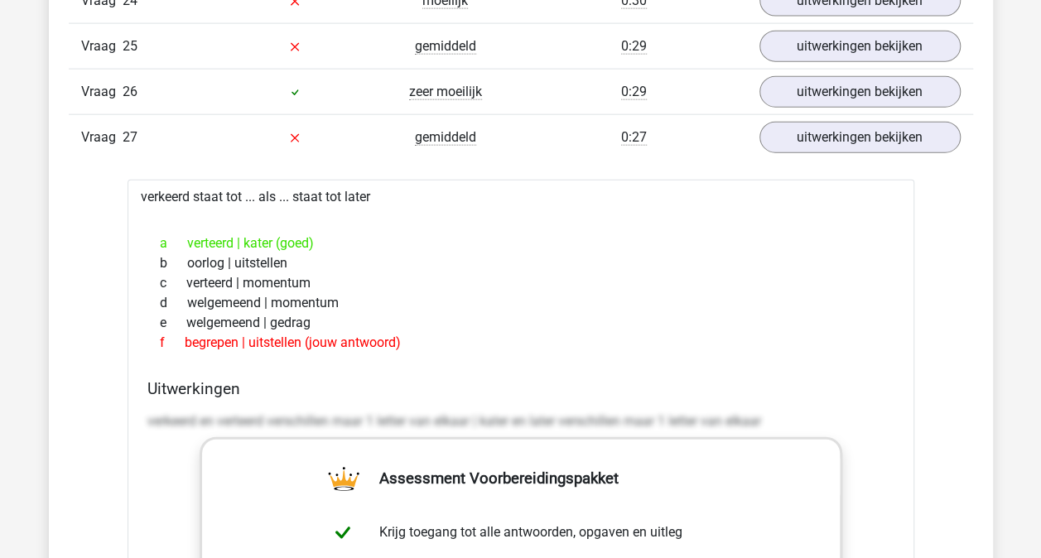
drag, startPoint x: 167, startPoint y: 167, endPoint x: 333, endPoint y: 181, distance: 166.2
drag, startPoint x: 333, startPoint y: 181, endPoint x: 285, endPoint y: 179, distance: 48.1
drag, startPoint x: 243, startPoint y: 174, endPoint x: 391, endPoint y: 174, distance: 147.4
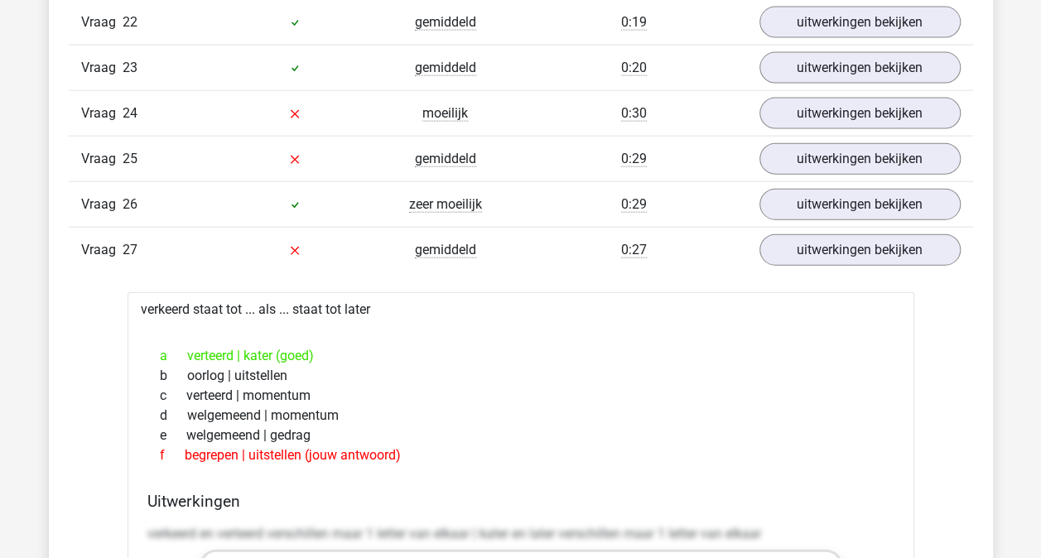
scroll to position [4803, 0]
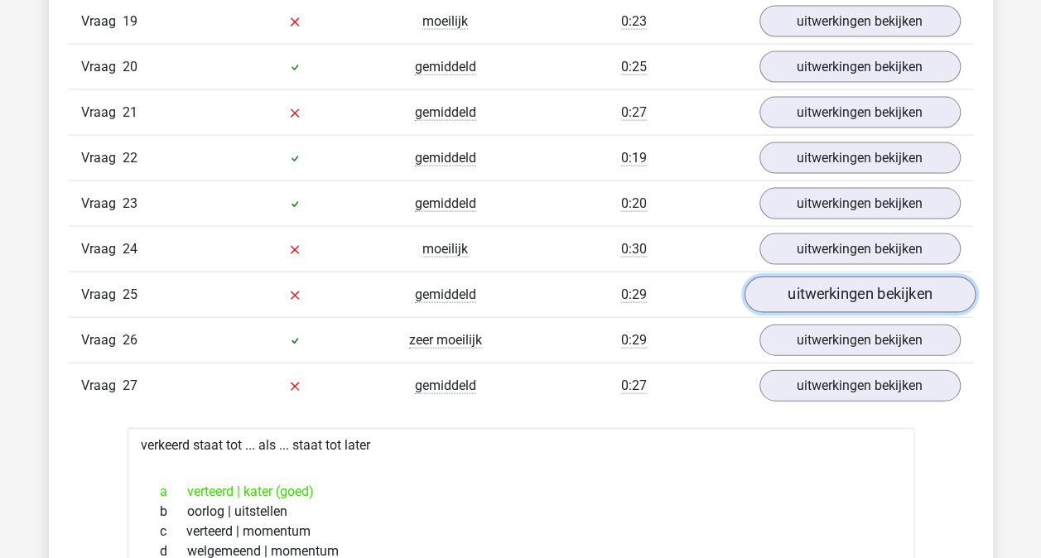
click at [800, 277] on link "uitwerkingen bekijken" at bounding box center [859, 295] width 231 height 36
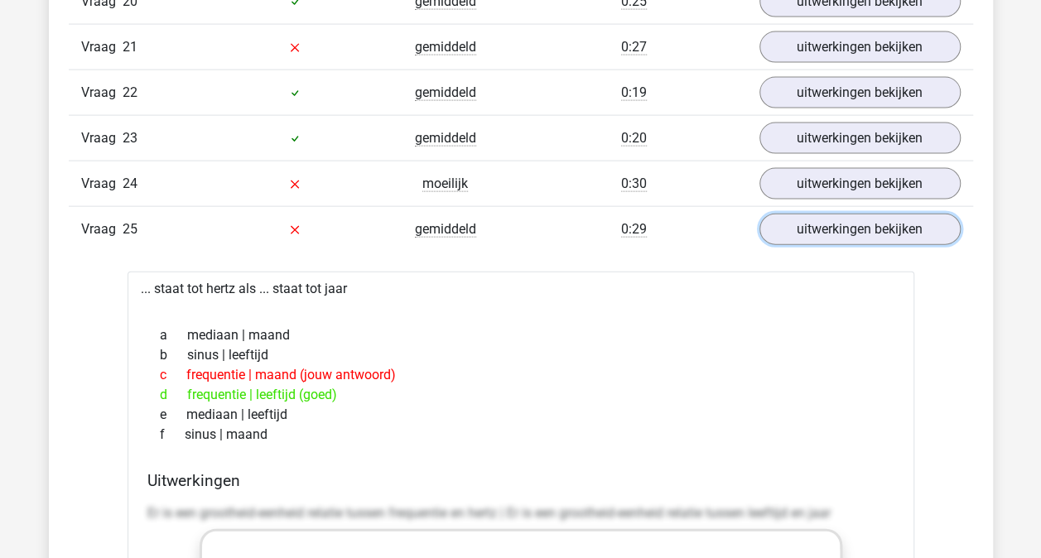
scroll to position [4969, 0]
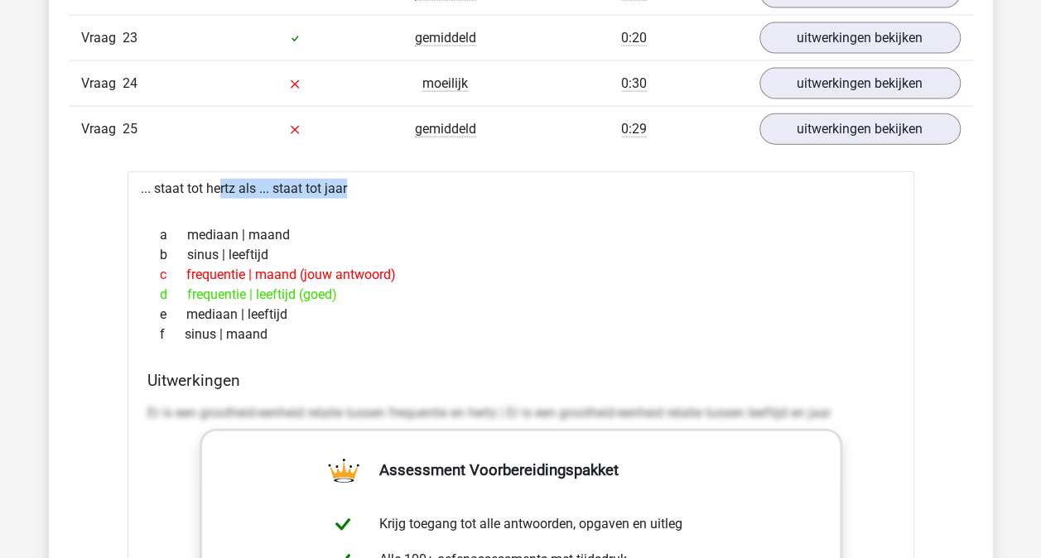
drag, startPoint x: 171, startPoint y: 166, endPoint x: 379, endPoint y: 185, distance: 209.6
drag, startPoint x: 379, startPoint y: 185, endPoint x: 338, endPoint y: 232, distance: 62.2
click at [338, 245] on div "b sinus | leeftijd" at bounding box center [520, 255] width 747 height 20
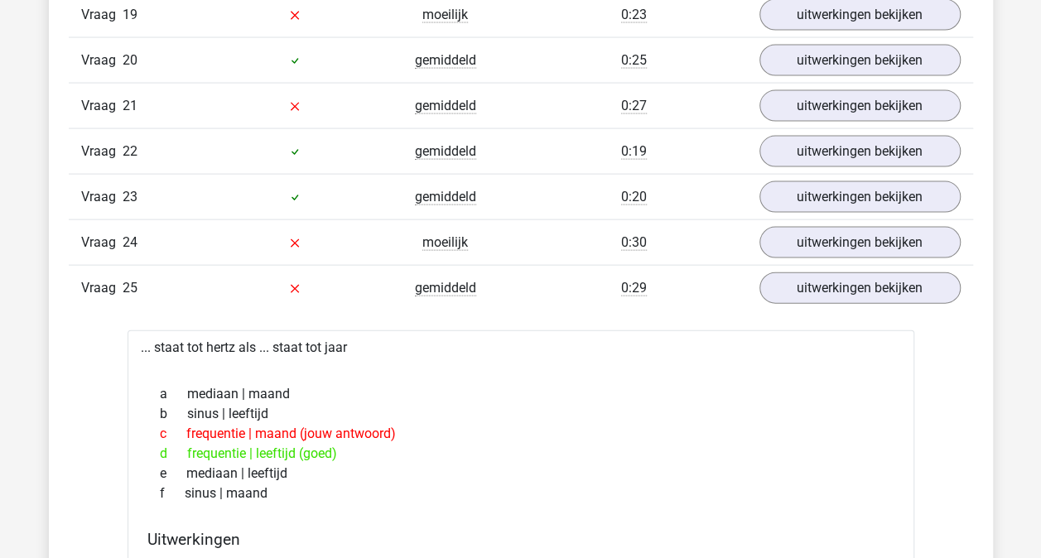
scroll to position [4803, 0]
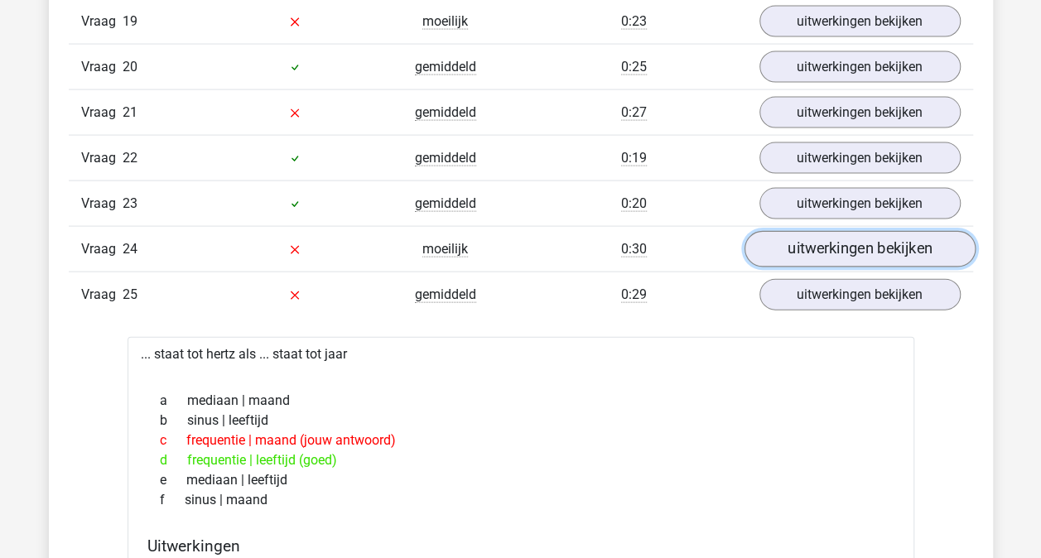
click at [839, 238] on link "uitwerkingen bekijken" at bounding box center [859, 250] width 231 height 36
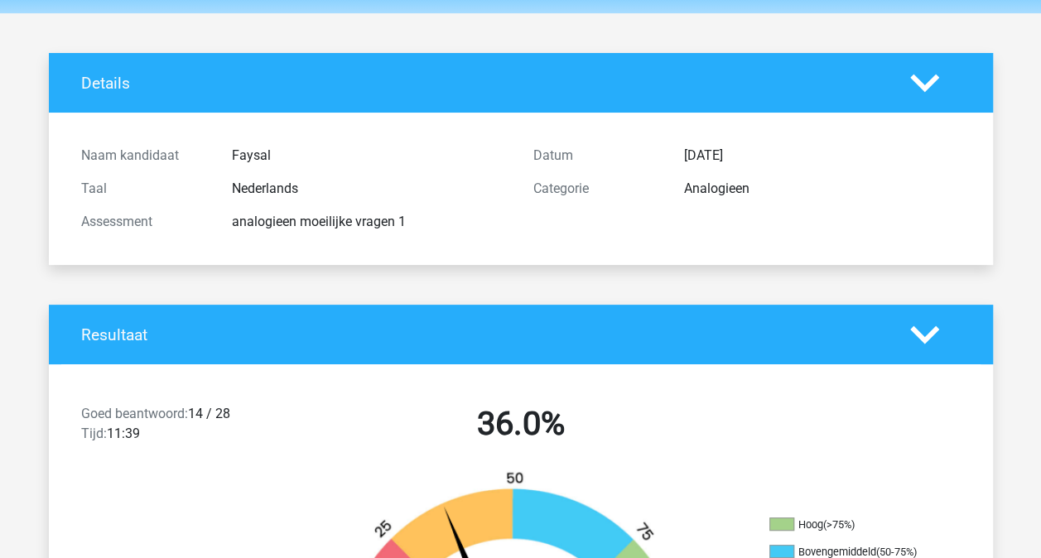
scroll to position [0, 0]
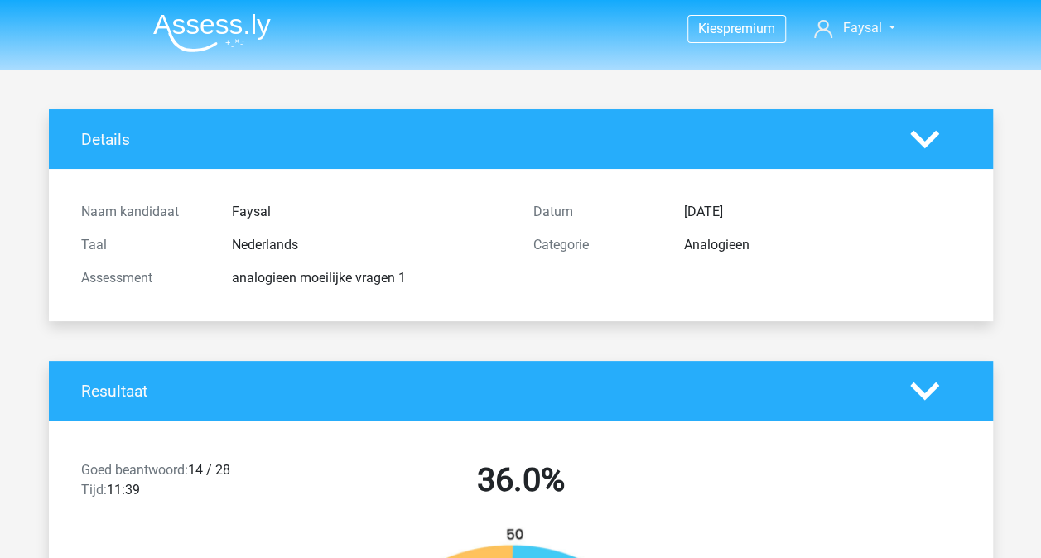
click at [250, 28] on img at bounding box center [212, 32] width 118 height 39
